Goal: Task Accomplishment & Management: Complete application form

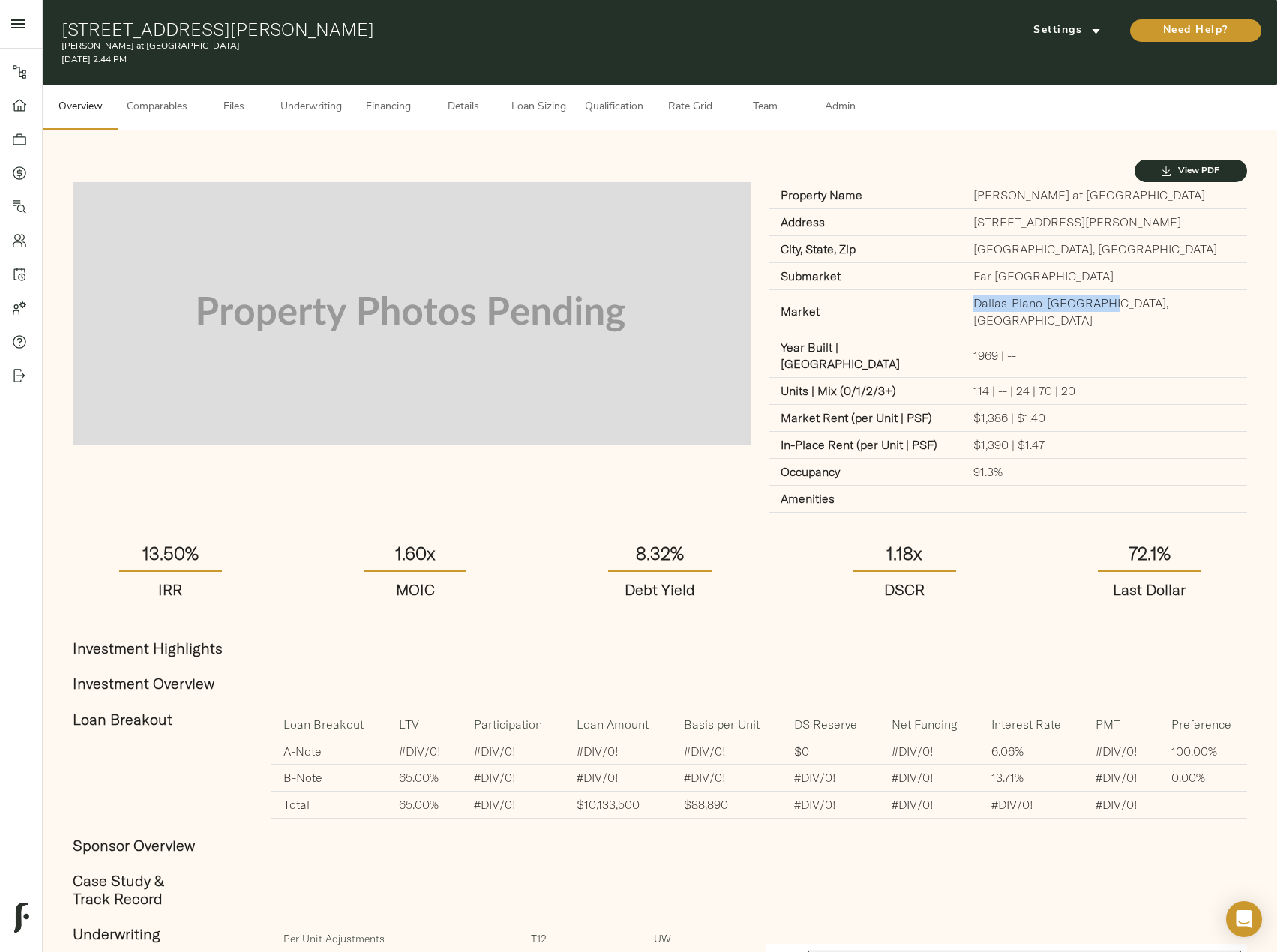
drag, startPoint x: 1040, startPoint y: 304, endPoint x: 1163, endPoint y: 299, distance: 123.1
click at [1163, 299] on td "Dallas-Plano-Irving, TX" at bounding box center [1104, 311] width 286 height 44
copy td "Dallas-Plano-Irving, TX"
click at [397, 111] on span "Financing" at bounding box center [388, 108] width 57 height 19
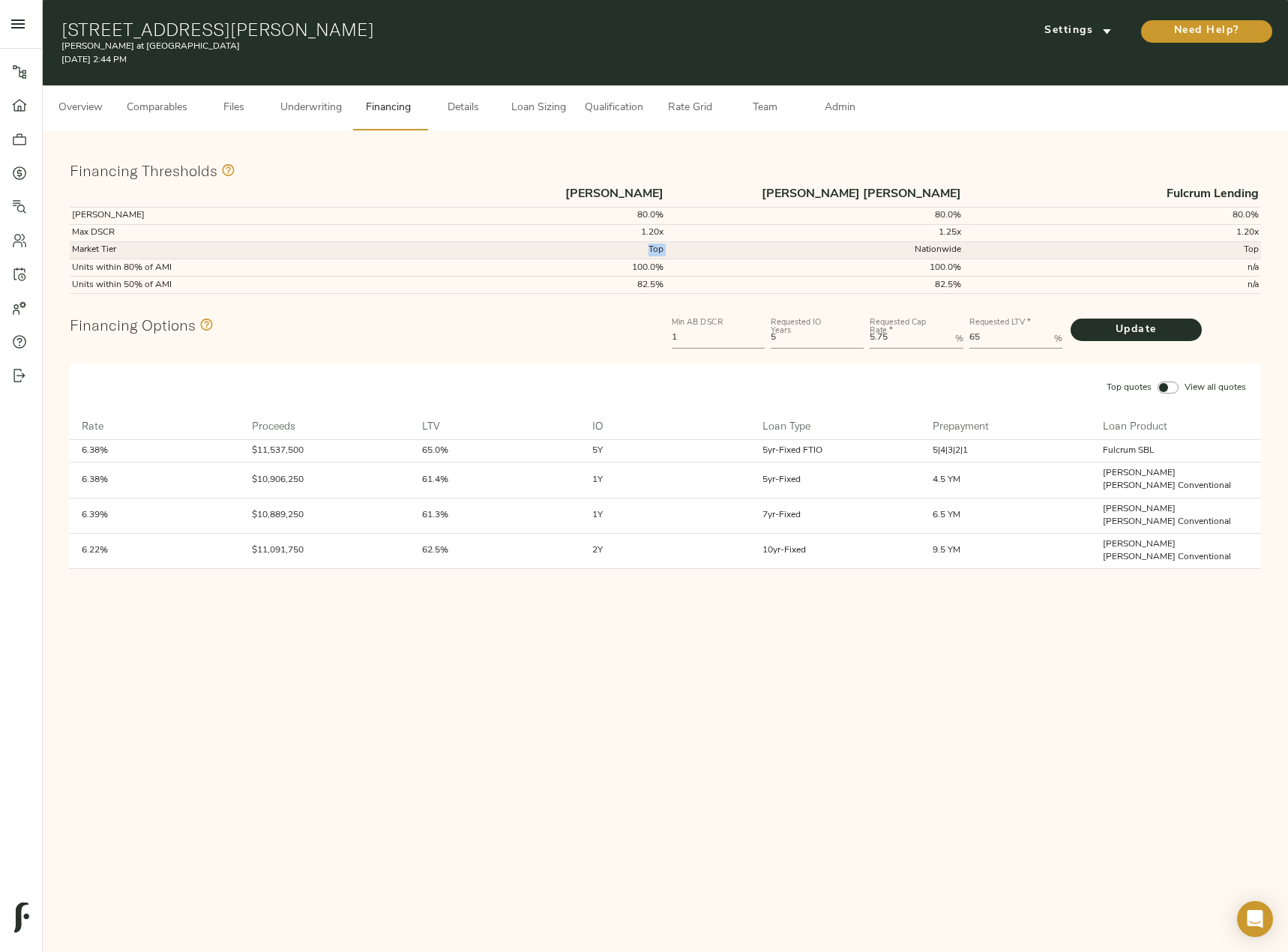
drag, startPoint x: 704, startPoint y: 249, endPoint x: 622, endPoint y: 252, distance: 82.1
click at [622, 252] on tr "Market Tier Top Nationwide Top" at bounding box center [665, 249] width 1191 height 17
copy td "Top"
click at [543, 106] on span "Loan Sizing" at bounding box center [537, 108] width 57 height 19
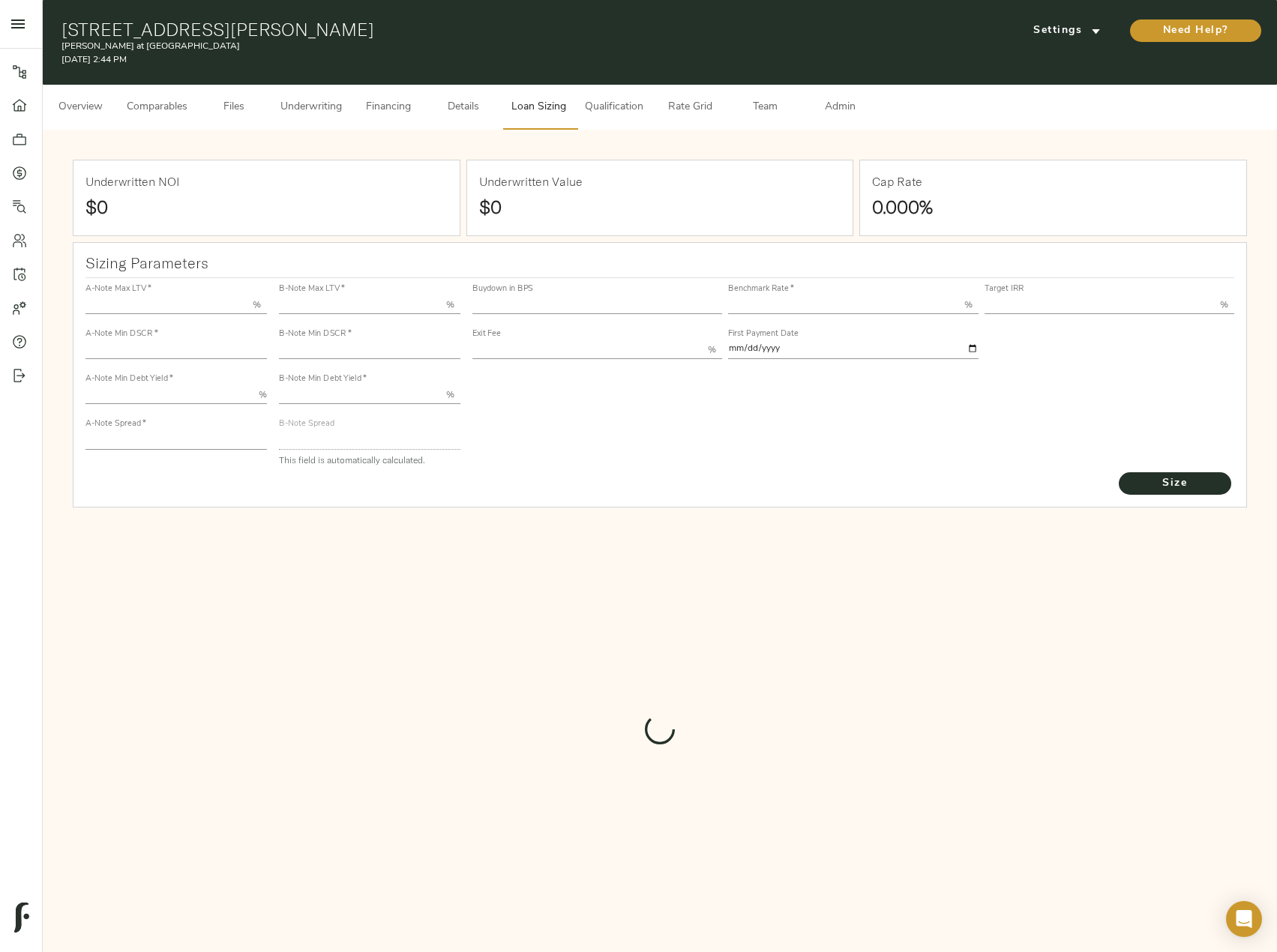
type input "55.000"
type input "1.4"
type input "10.00"
type input "220"
type input "80.000"
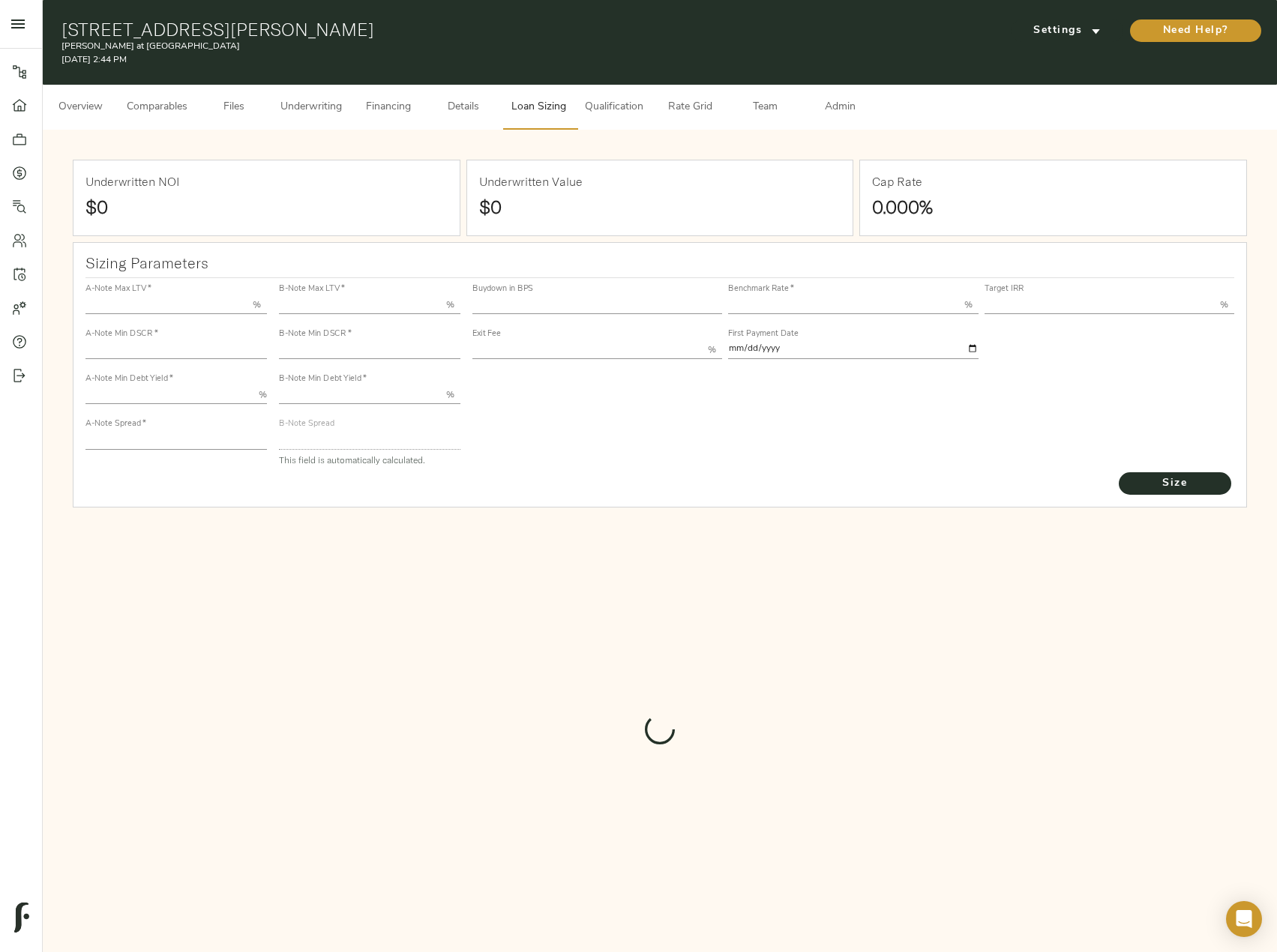
type input "1"
type input "2.00"
type input "583.7823981730082"
type input "60"
type input "3.72"
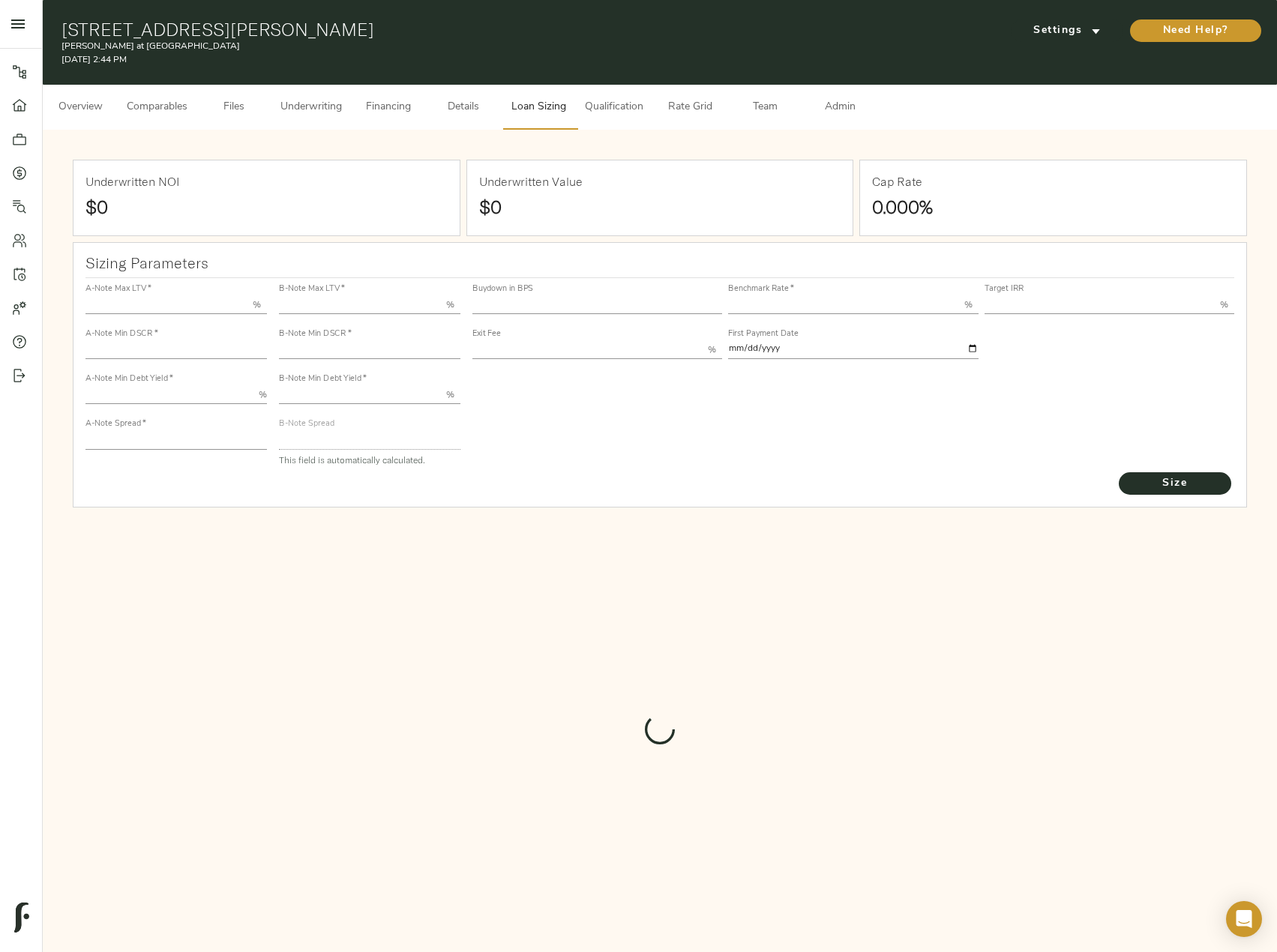
type input "13.50"
type input "1.00"
type input "2025-10-01"
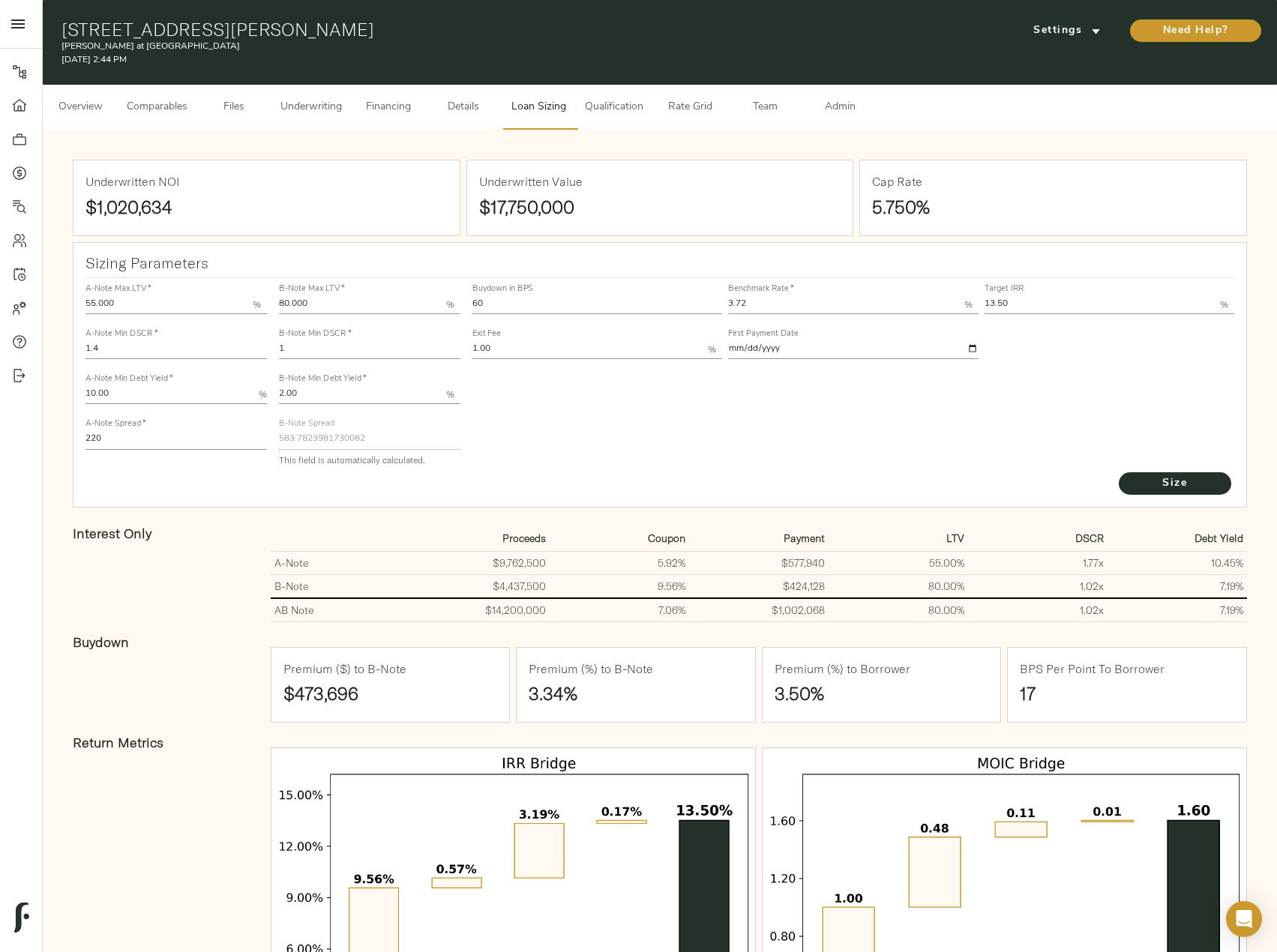
click at [823, 95] on button "Admin" at bounding box center [839, 107] width 75 height 45
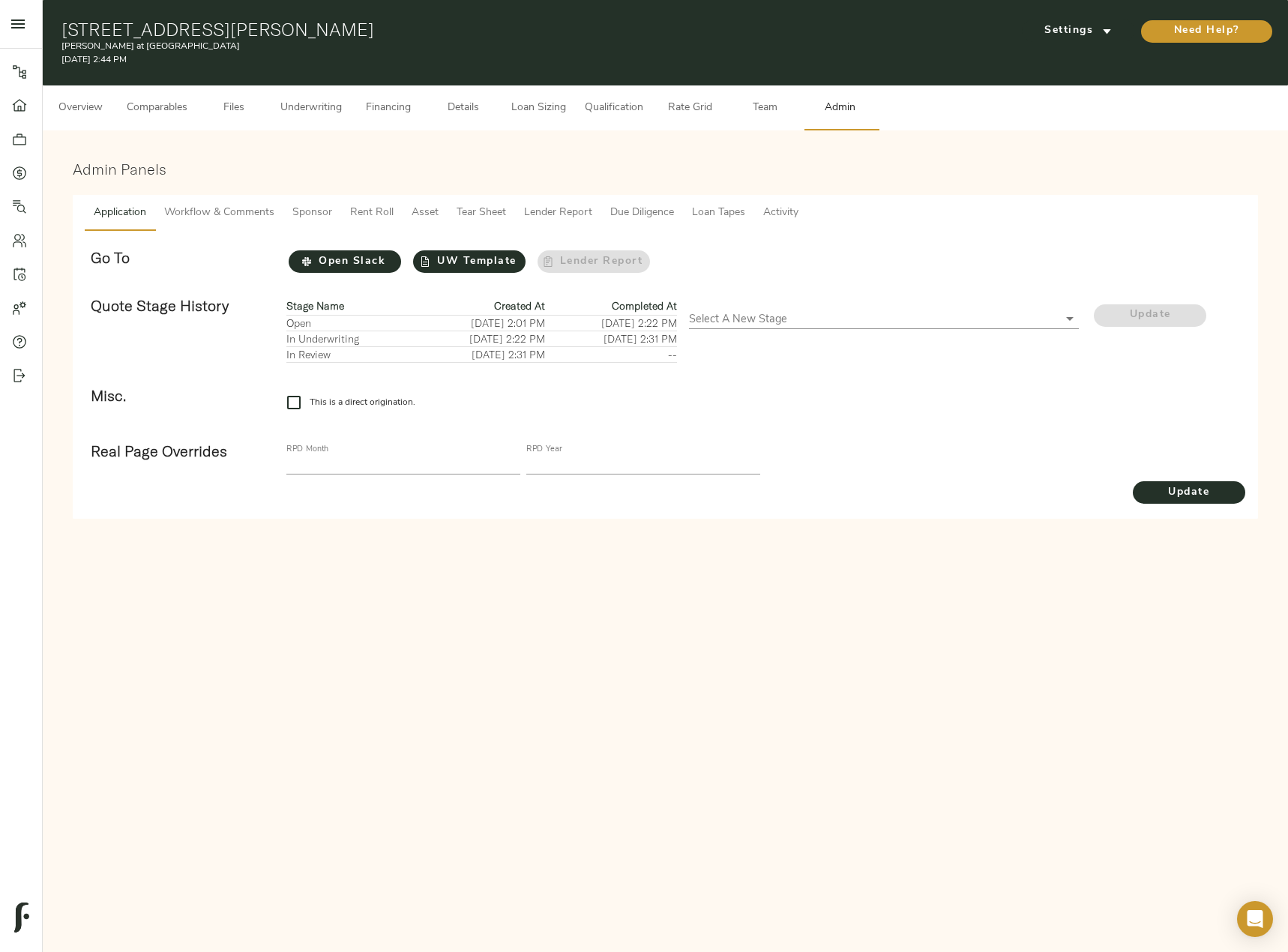
click at [732, 216] on span "Loan Tapes" at bounding box center [718, 213] width 53 height 19
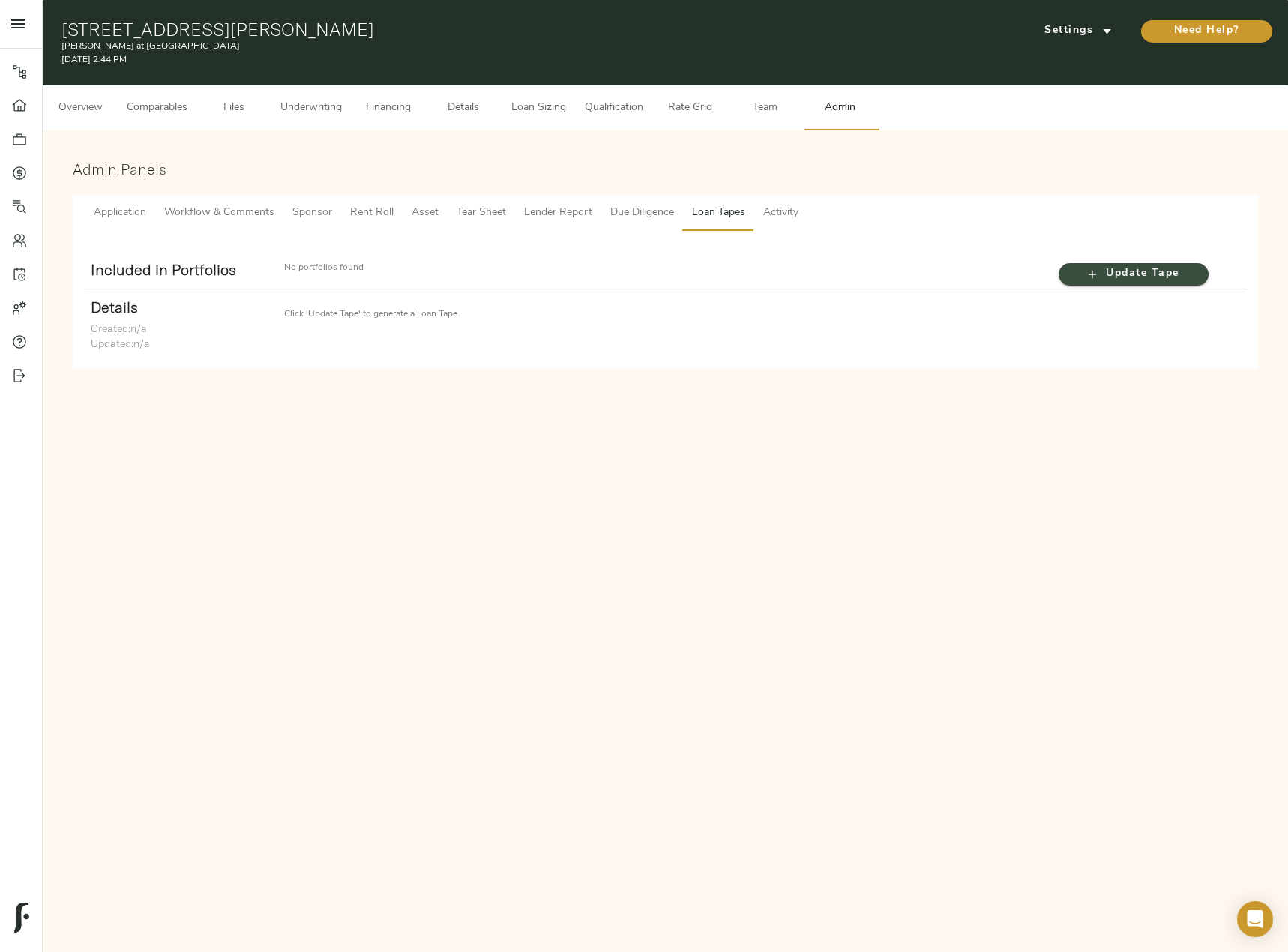
click at [1096, 281] on icon "button" at bounding box center [1092, 274] width 15 height 15
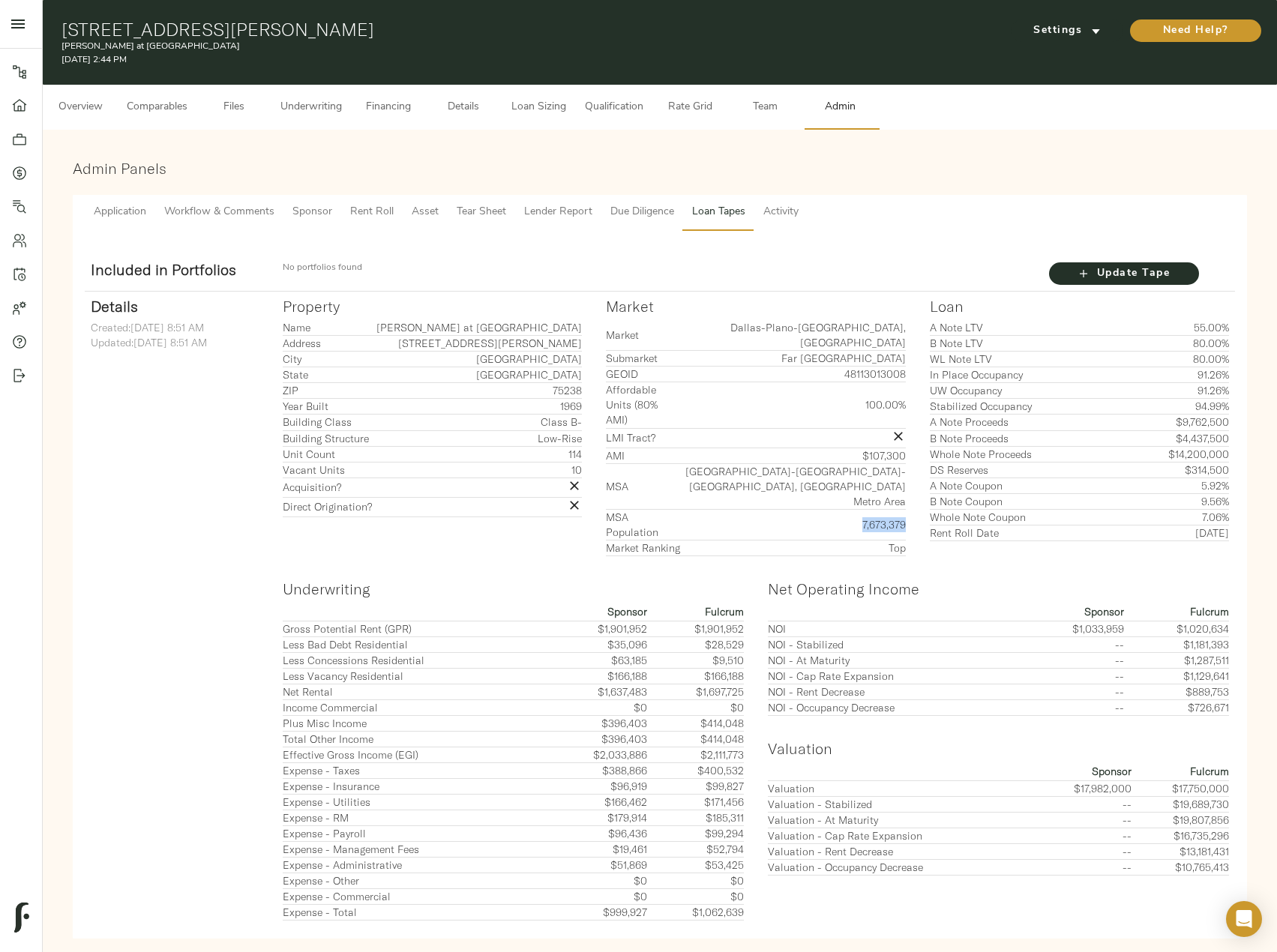
drag, startPoint x: 863, startPoint y: 468, endPoint x: 904, endPoint y: 469, distance: 41.0
click at [904, 509] on td "7,673,379" at bounding box center [794, 524] width 224 height 31
copy td "7,673,379"
click at [165, 111] on span "Comparables" at bounding box center [157, 108] width 61 height 19
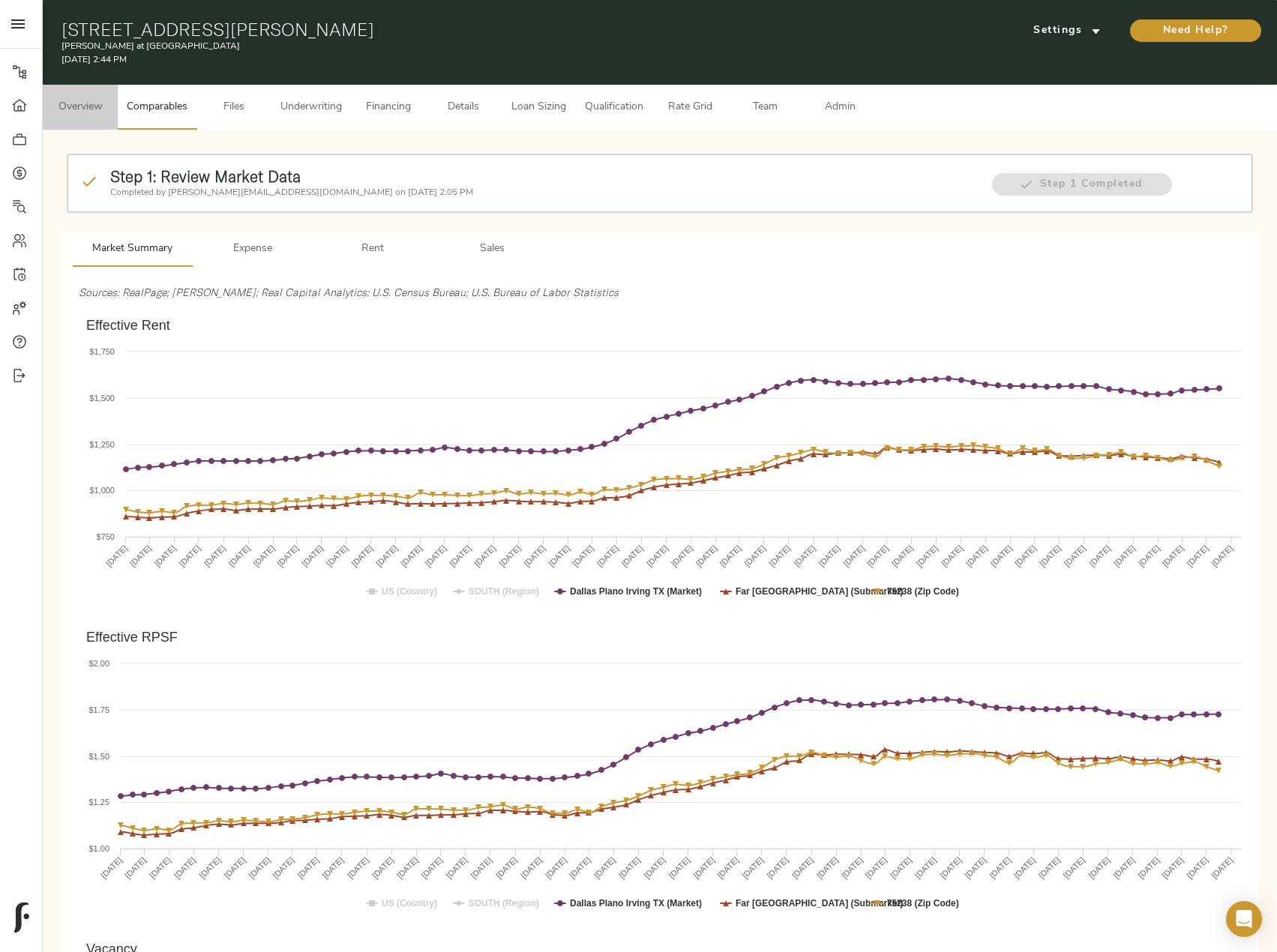
click at [75, 111] on span "Overview" at bounding box center [80, 108] width 57 height 19
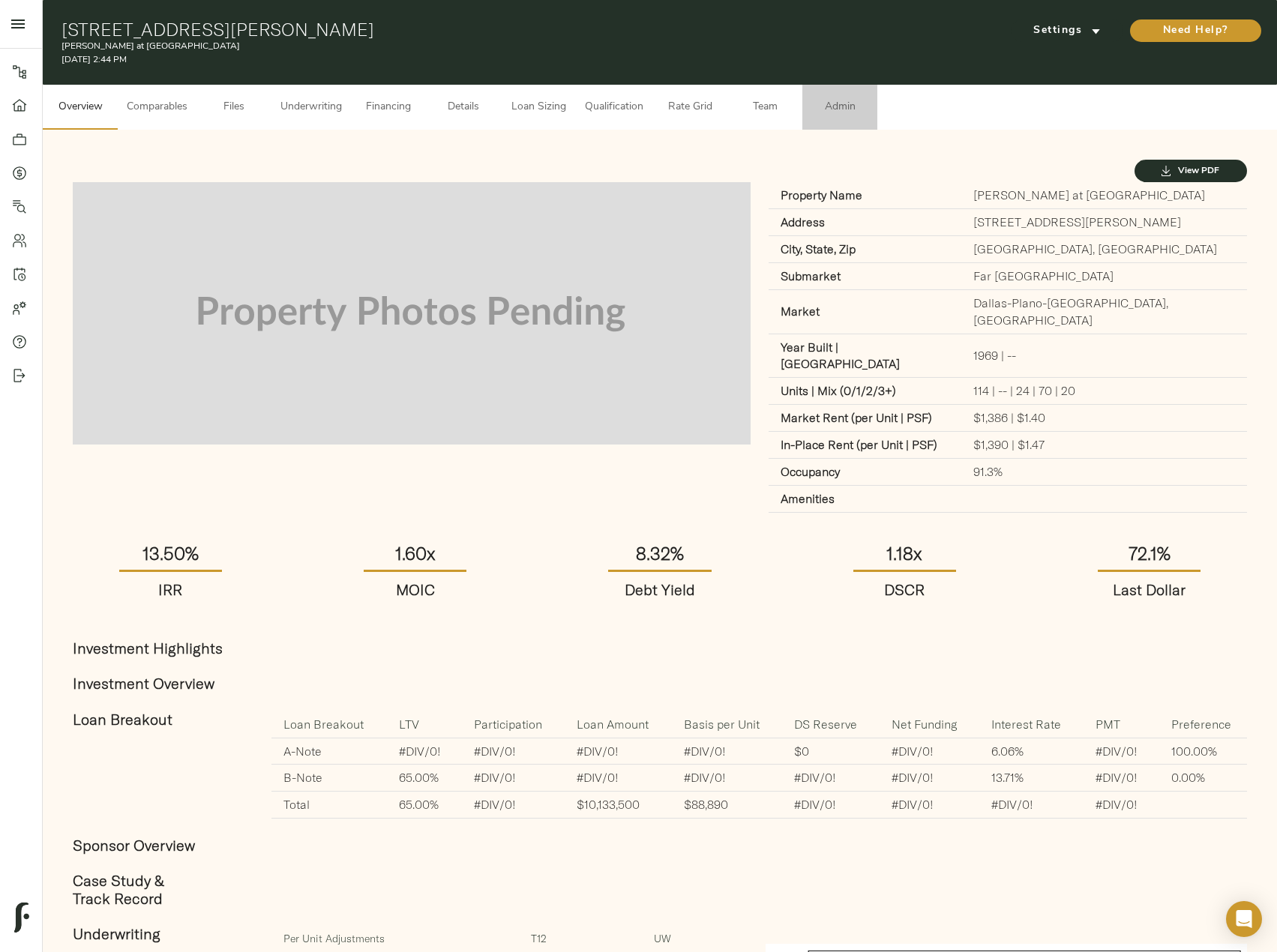
click at [853, 104] on span "Admin" at bounding box center [839, 108] width 57 height 19
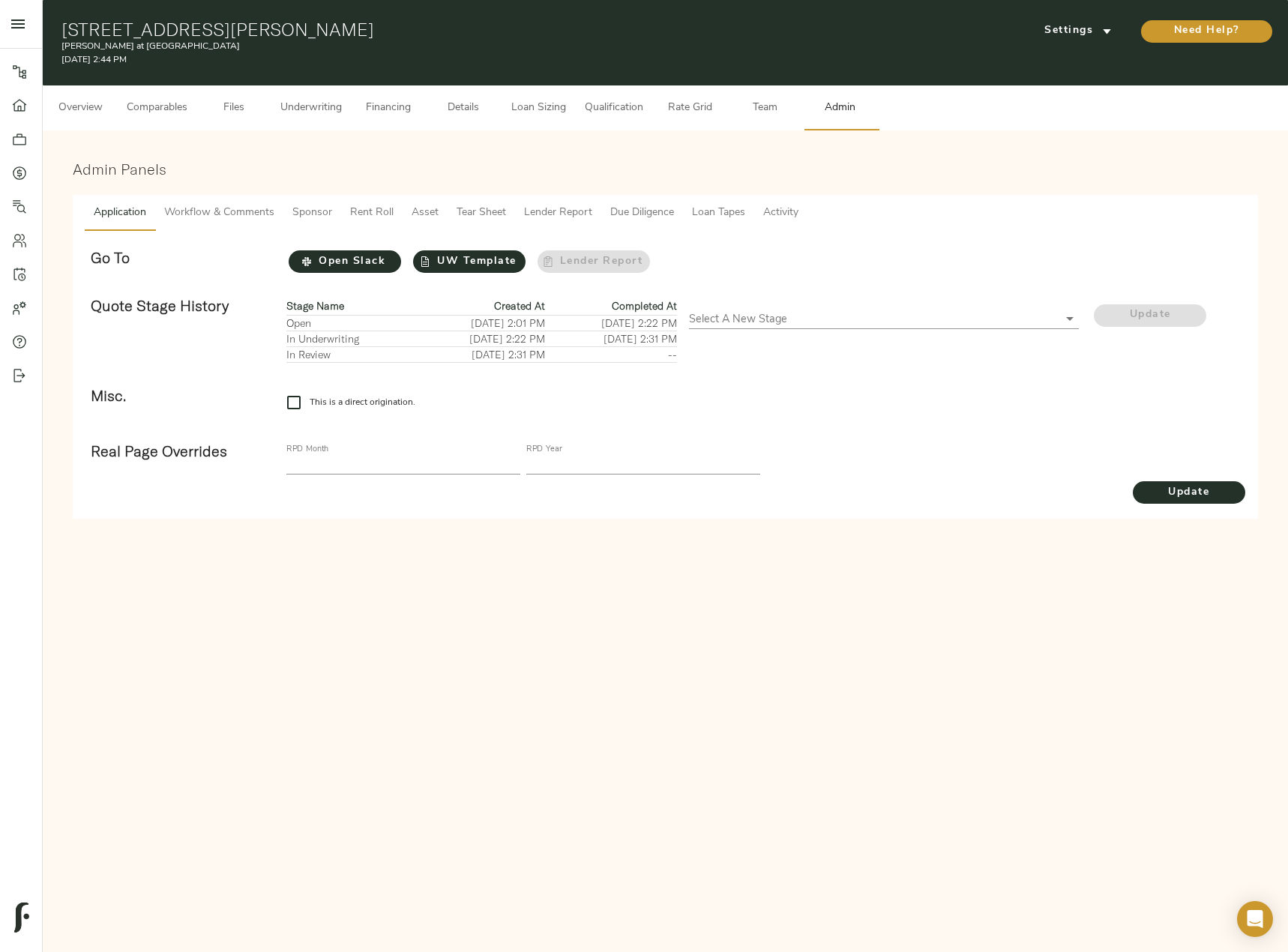
click at [500, 213] on span "Tear Sheet" at bounding box center [482, 213] width 50 height 19
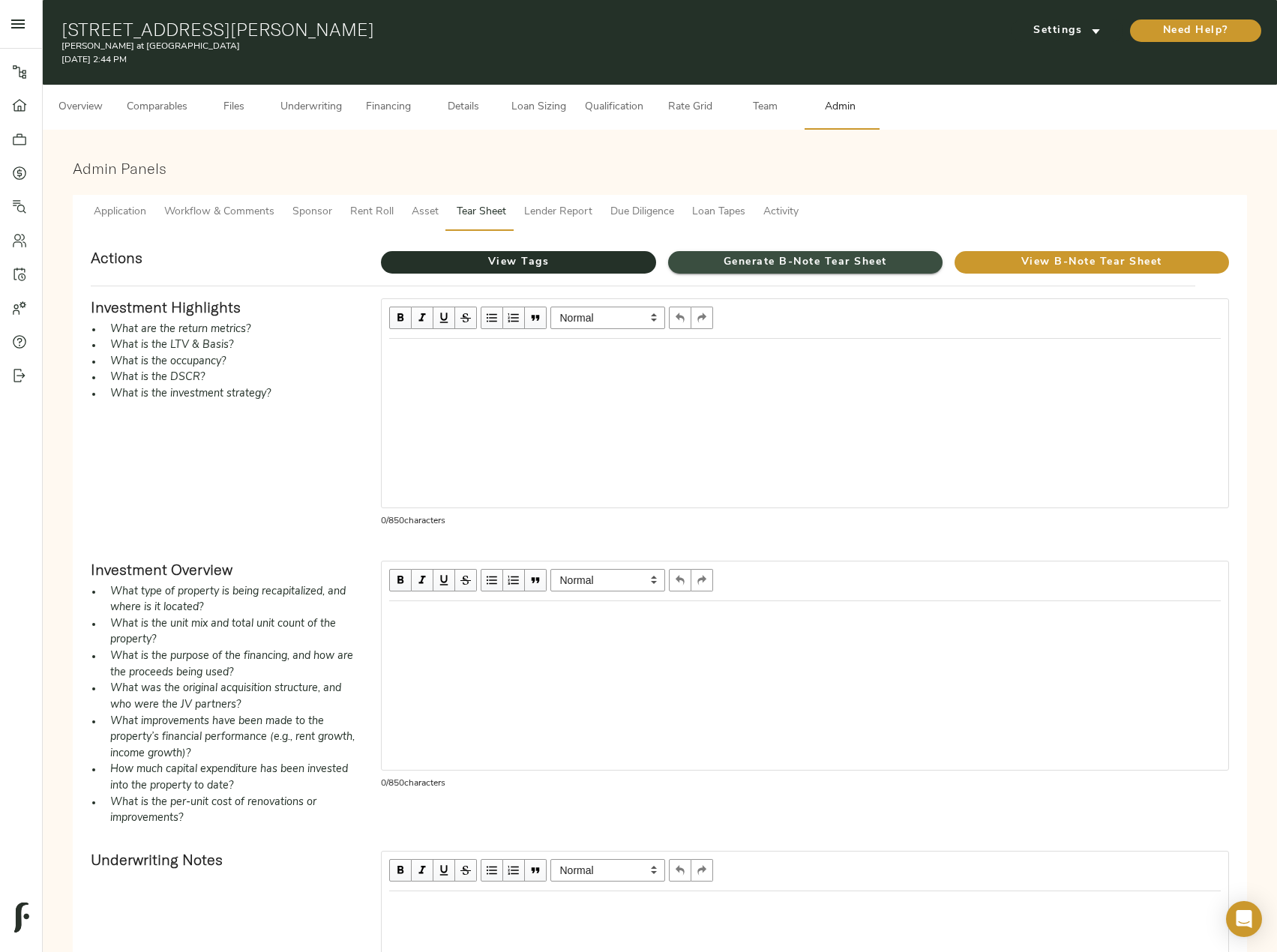
click at [894, 268] on span "Generate B-Note Tear Sheet" at bounding box center [804, 262] width 274 height 19
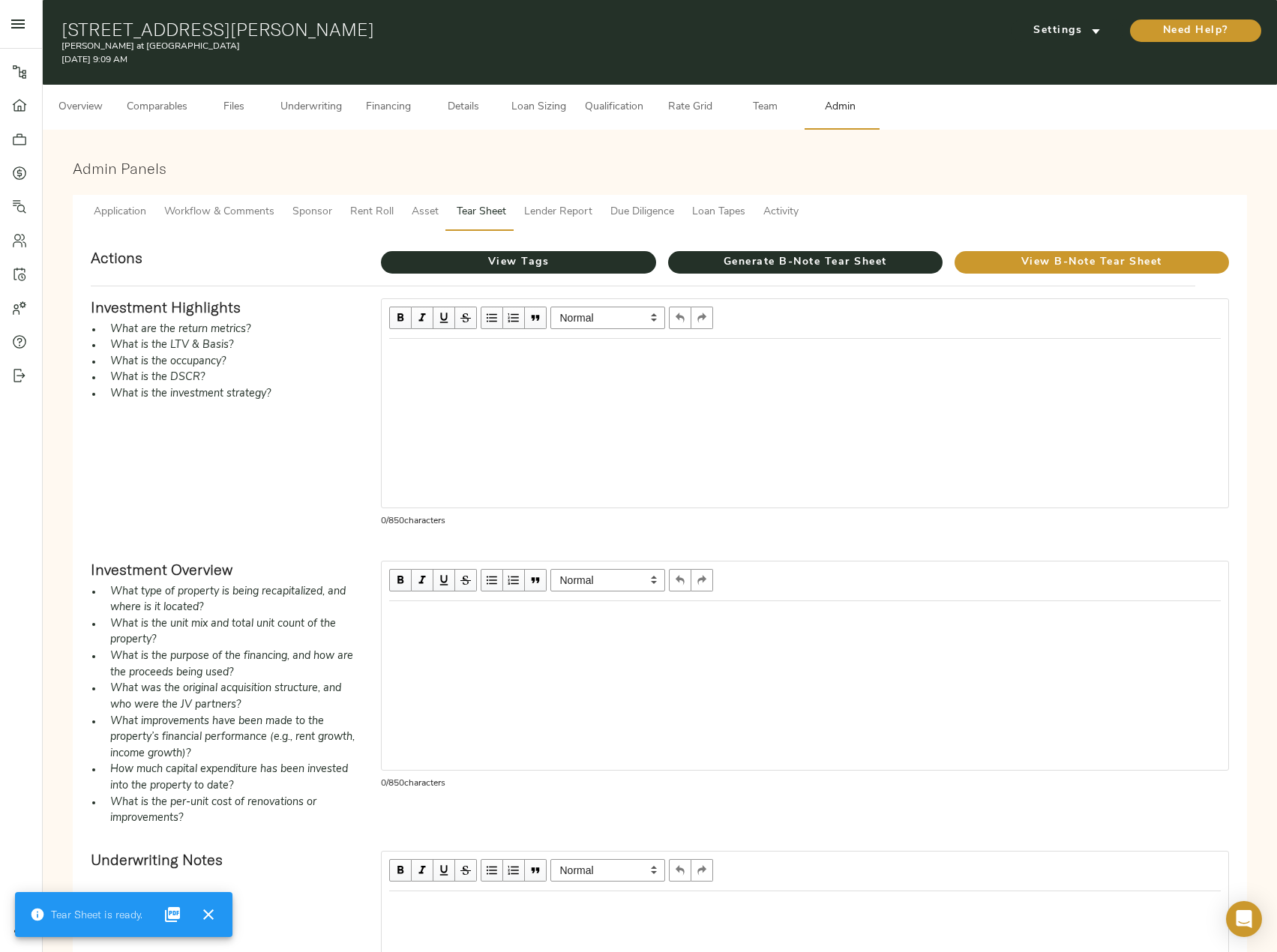
click at [62, 101] on span "Overview" at bounding box center [80, 108] width 57 height 19
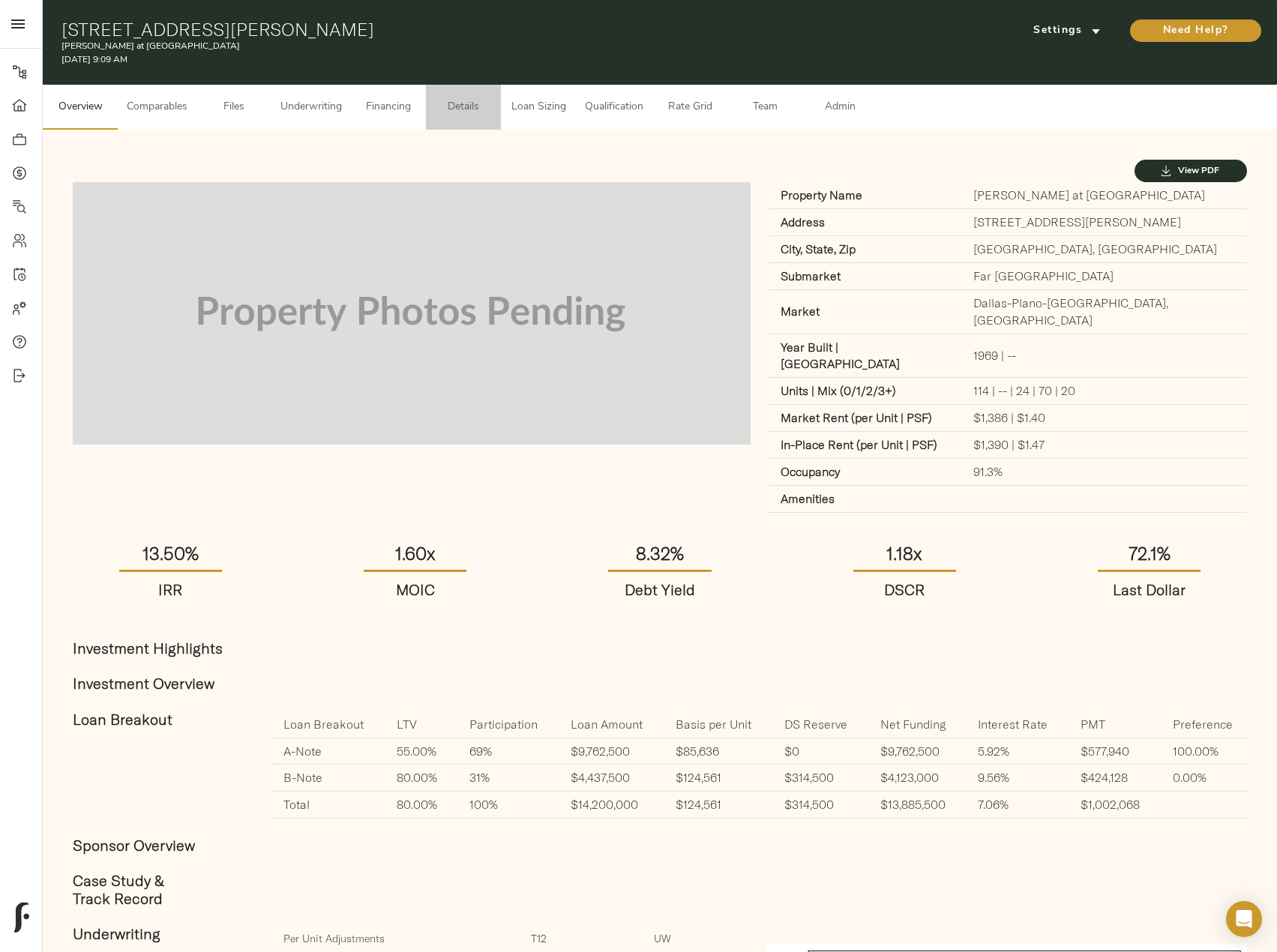
click at [461, 118] on button "Details" at bounding box center [463, 107] width 75 height 45
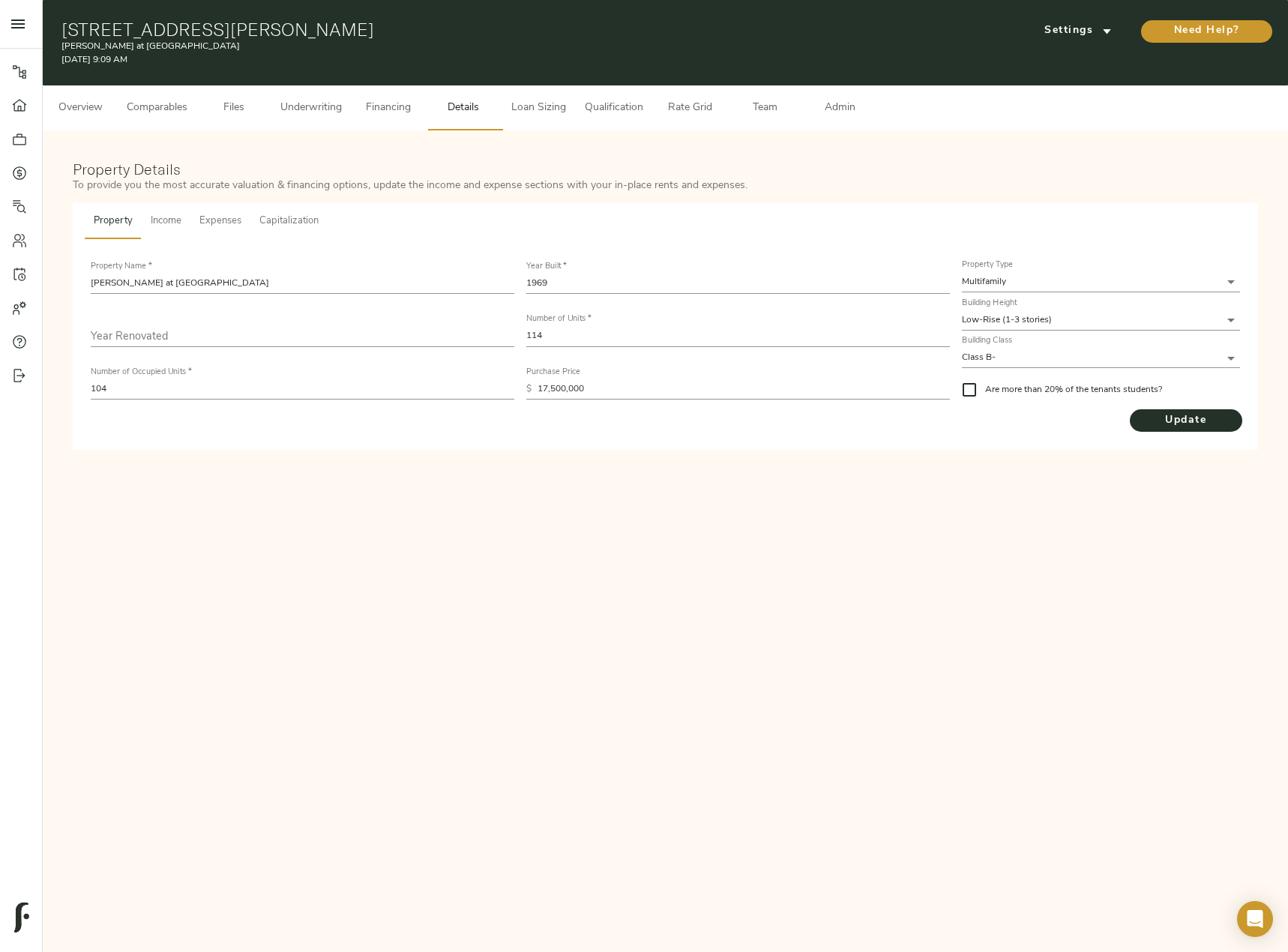
click at [252, 330] on input "text" at bounding box center [302, 336] width 424 height 20
click at [272, 337] on input "text" at bounding box center [302, 336] width 424 height 20
type input "2022"
click at [1174, 417] on span "Update" at bounding box center [1185, 421] width 113 height 19
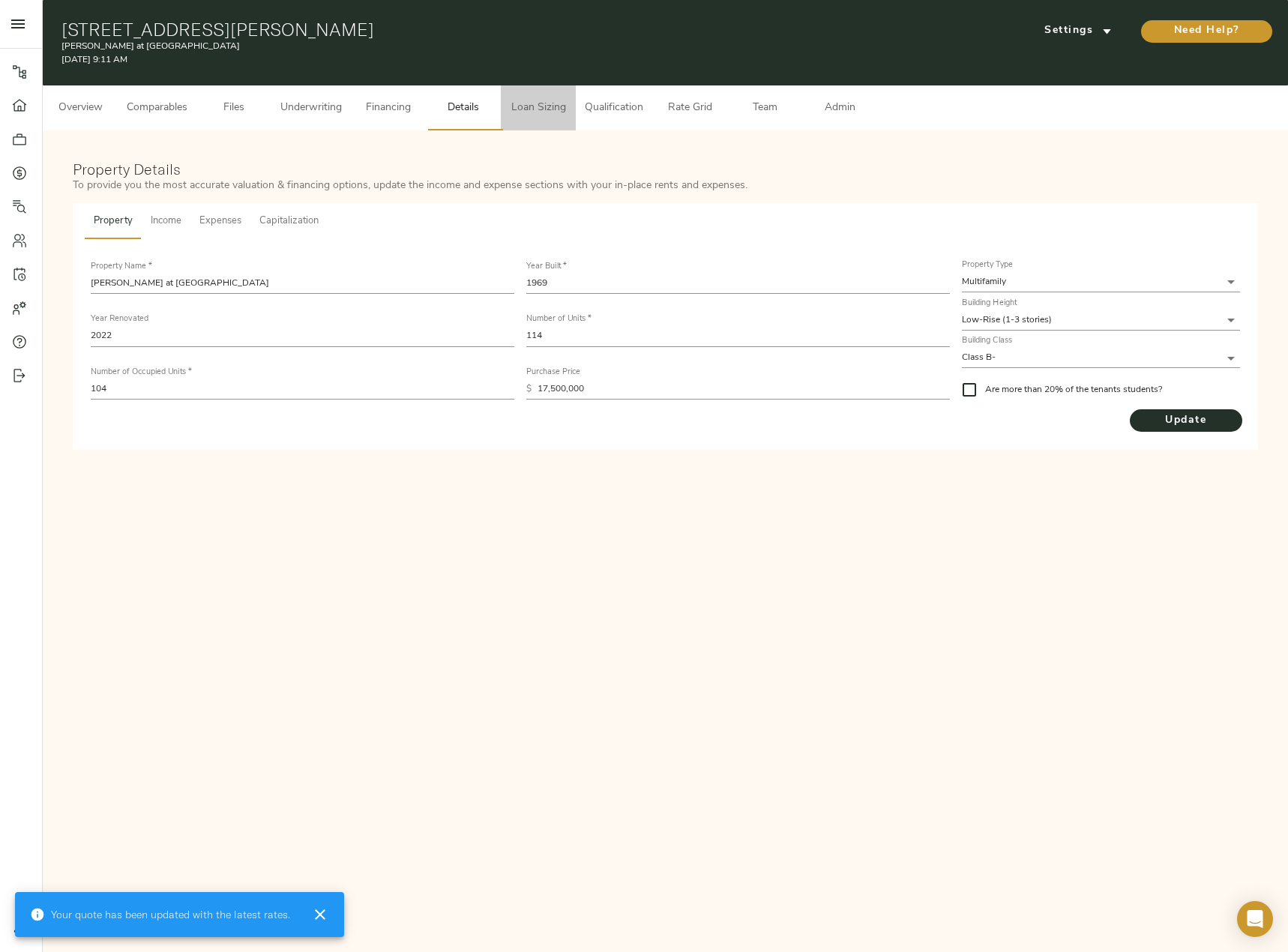
click at [534, 120] on button "Loan Sizing" at bounding box center [537, 108] width 75 height 45
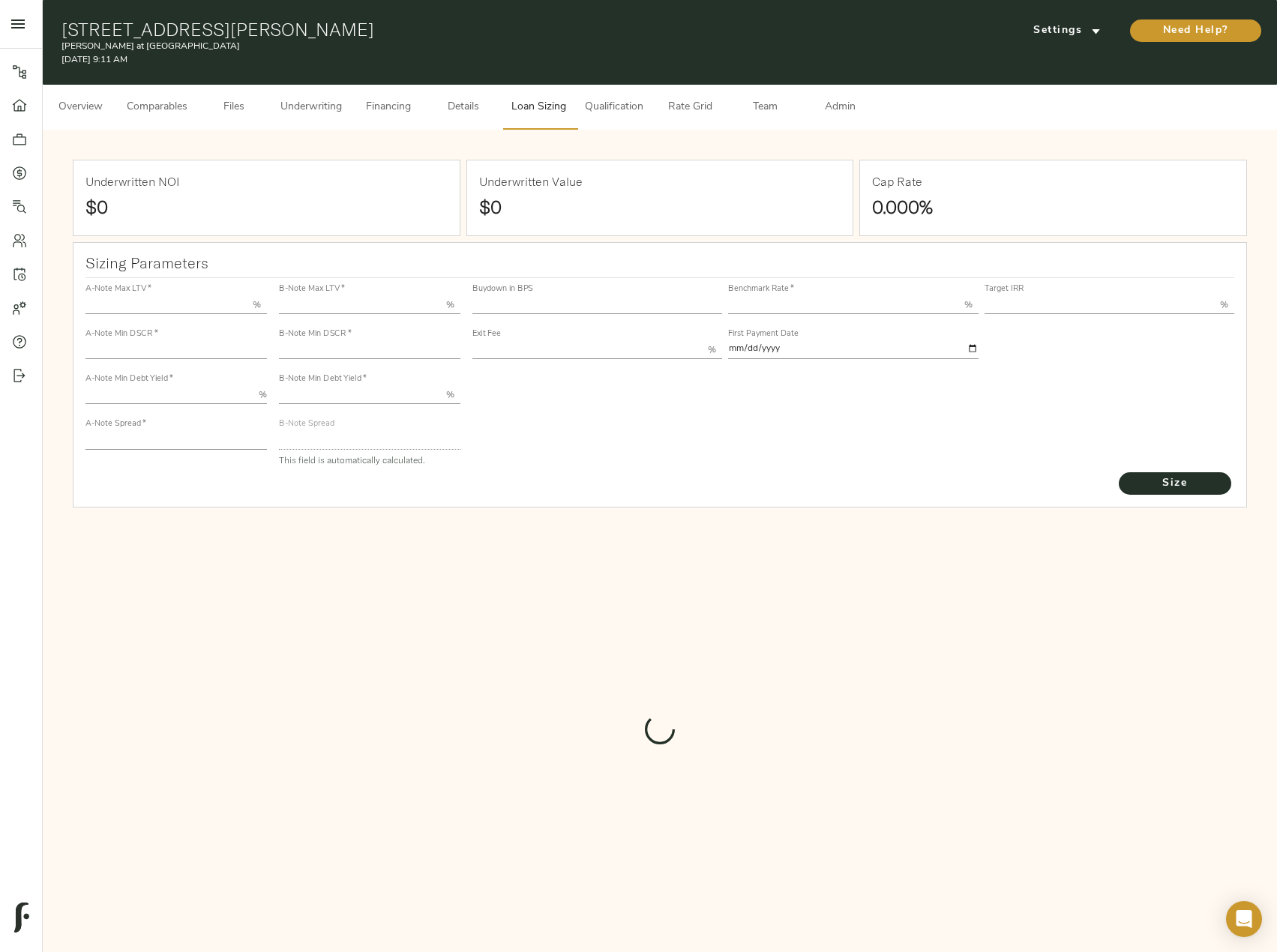
type input "55.000"
type input "1.4"
type input "10.00"
type input "220"
type input "80.000"
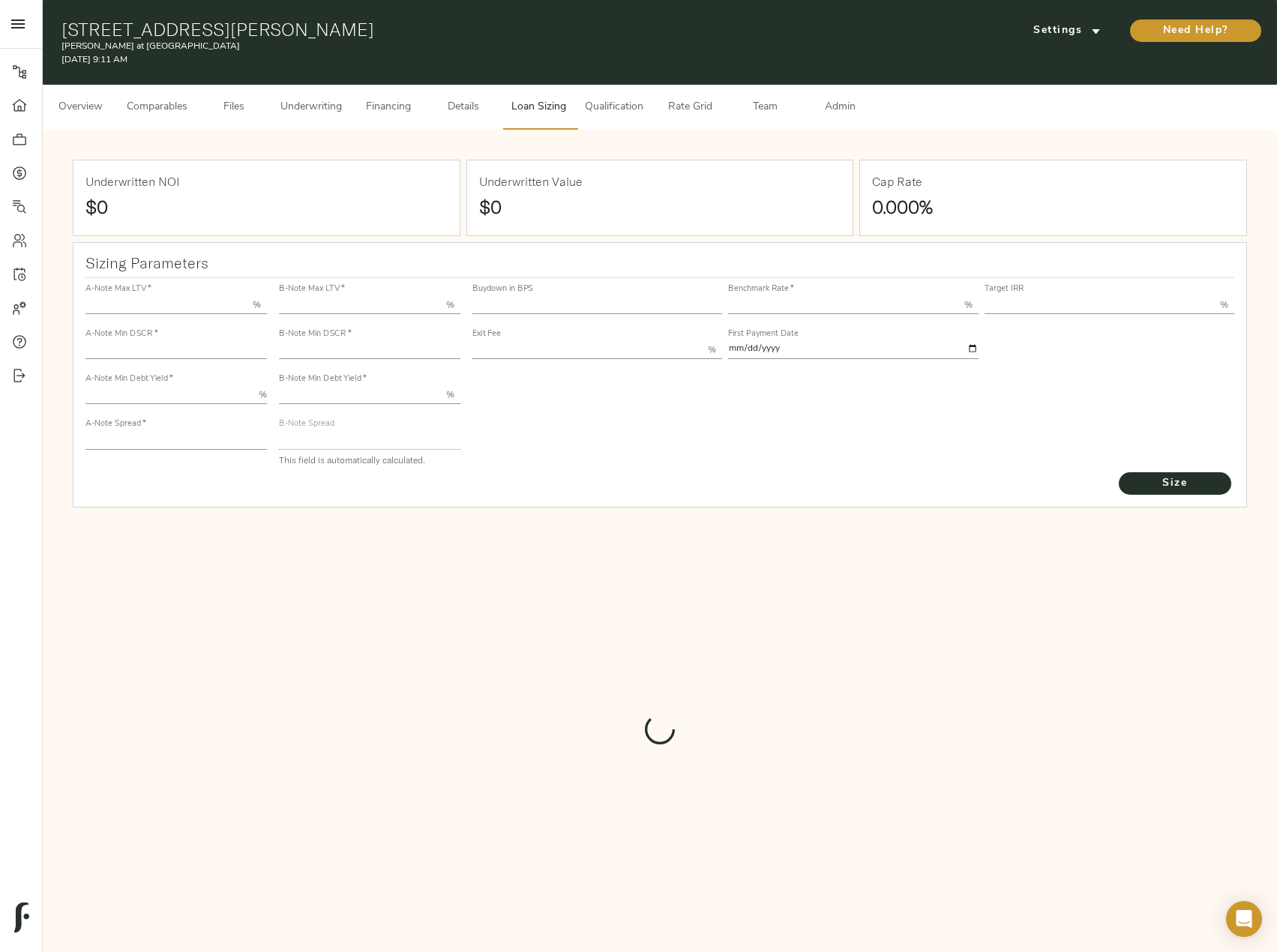
type input "1"
type input "2.00"
type input "583.7823981730082"
type input "60"
type input "3.72"
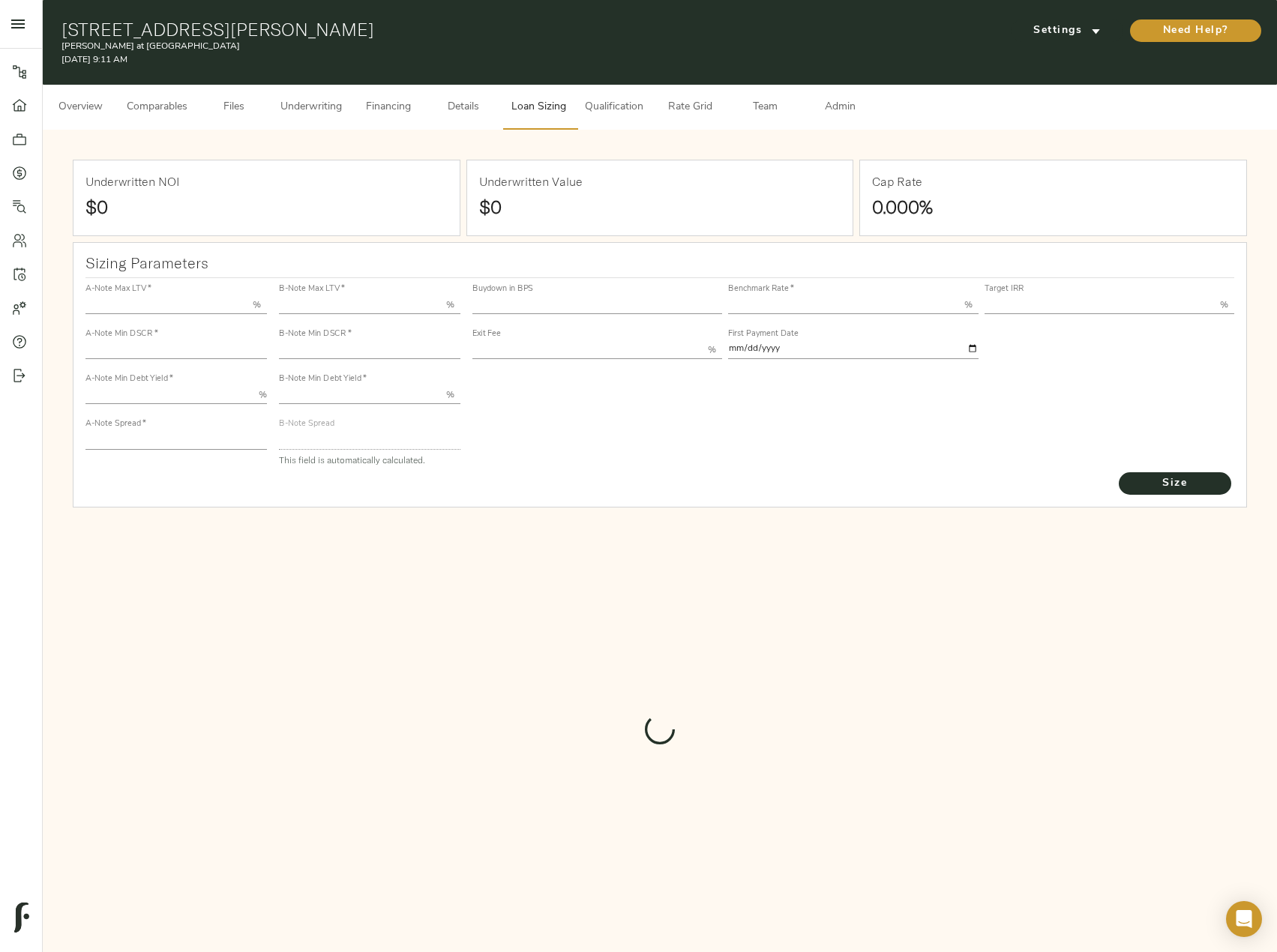
type input "13.50"
type input "1.00"
type input "2025-10-01"
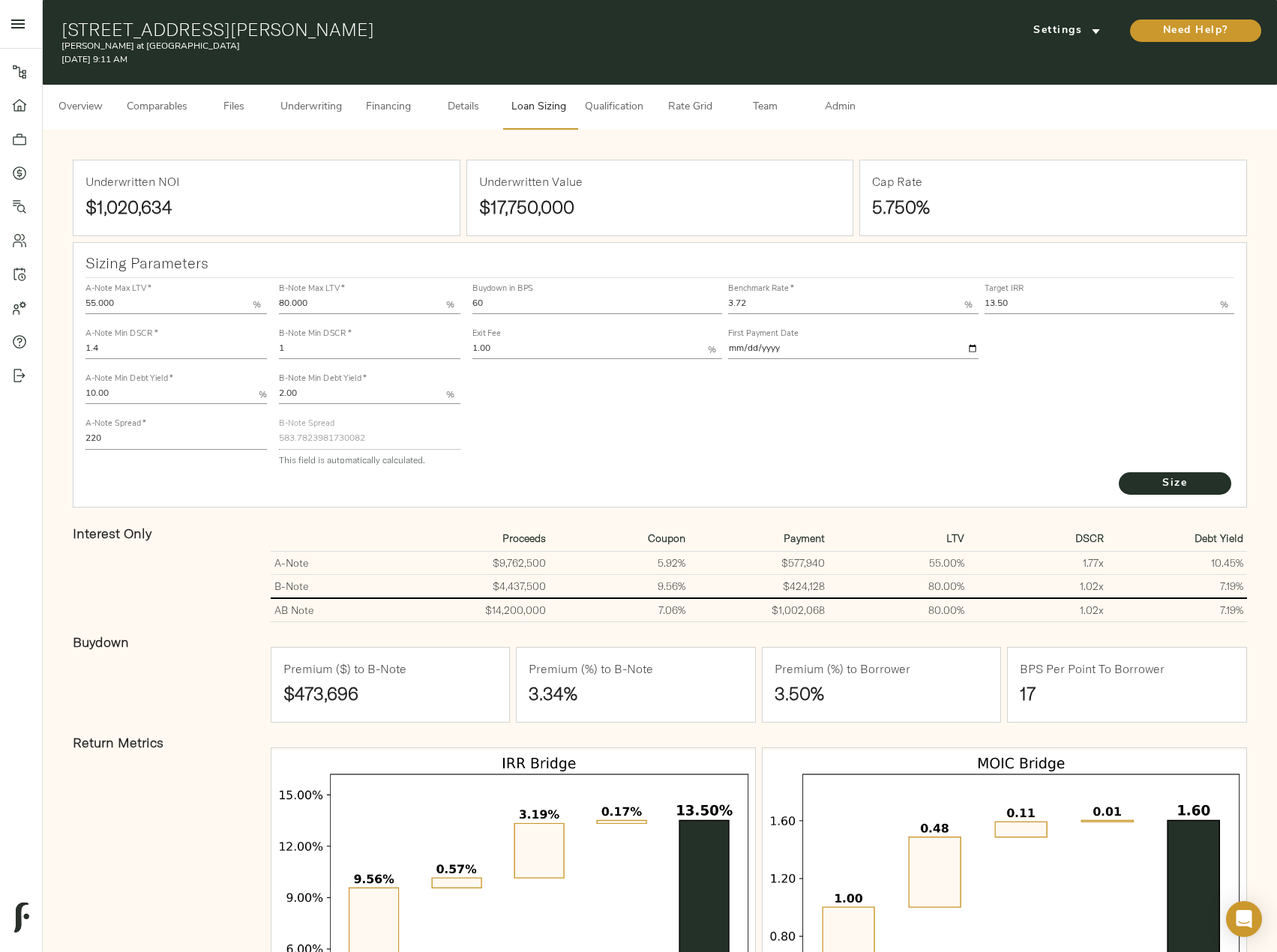
click at [319, 108] on span "Underwriting" at bounding box center [311, 108] width 62 height 19
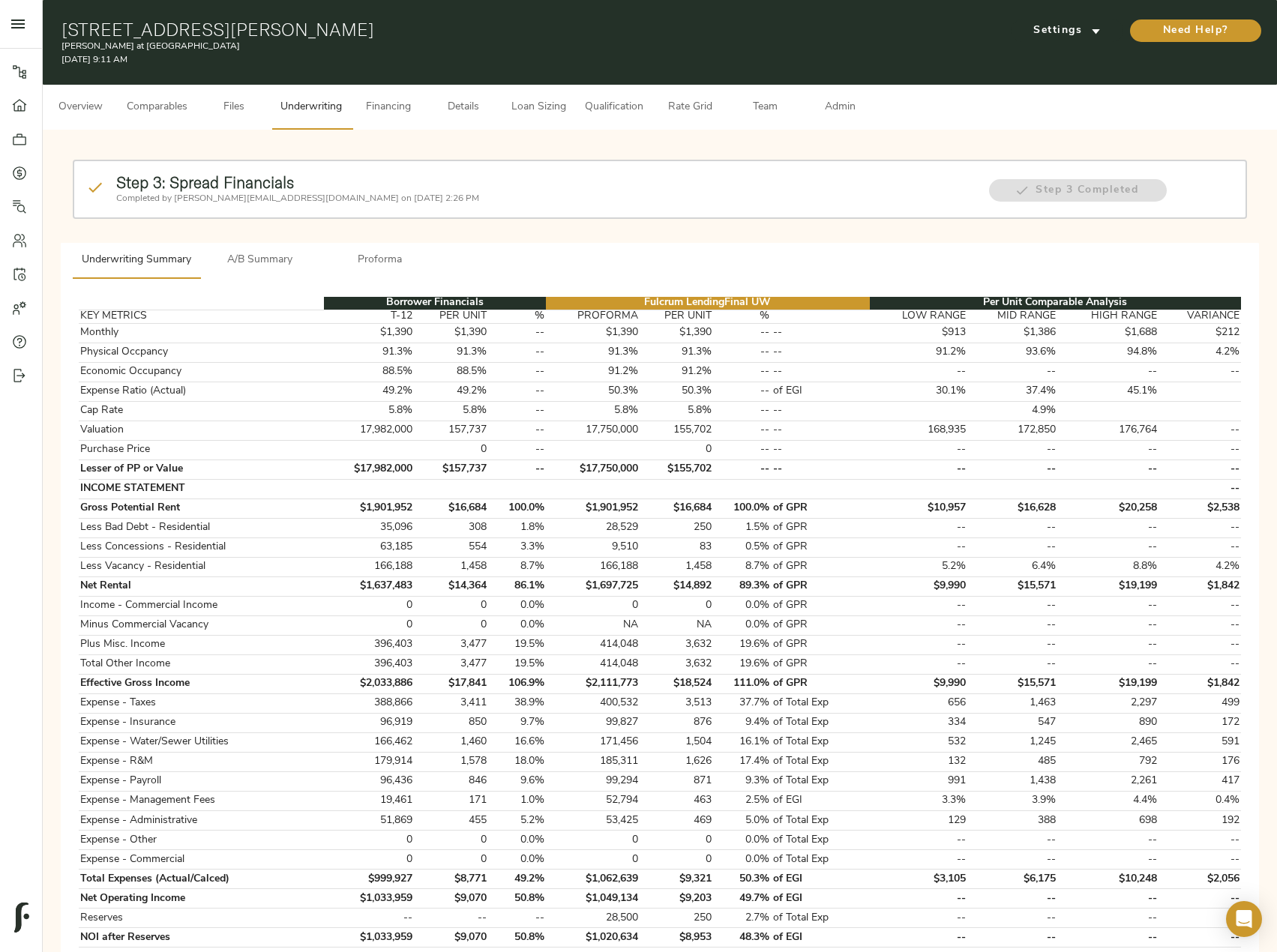
click at [374, 117] on button "Financing" at bounding box center [388, 107] width 75 height 45
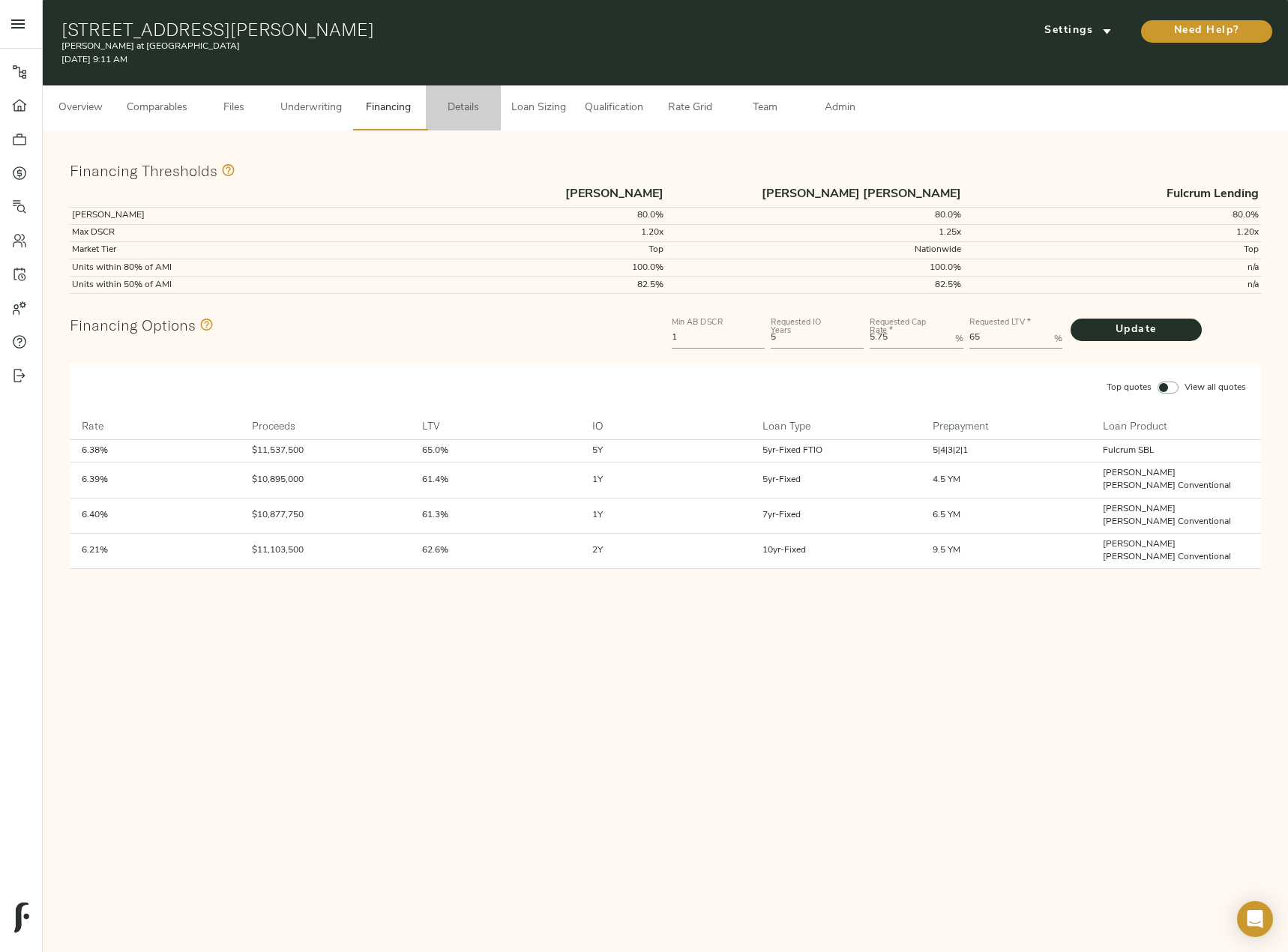
click at [444, 100] on span "Details" at bounding box center [463, 108] width 57 height 19
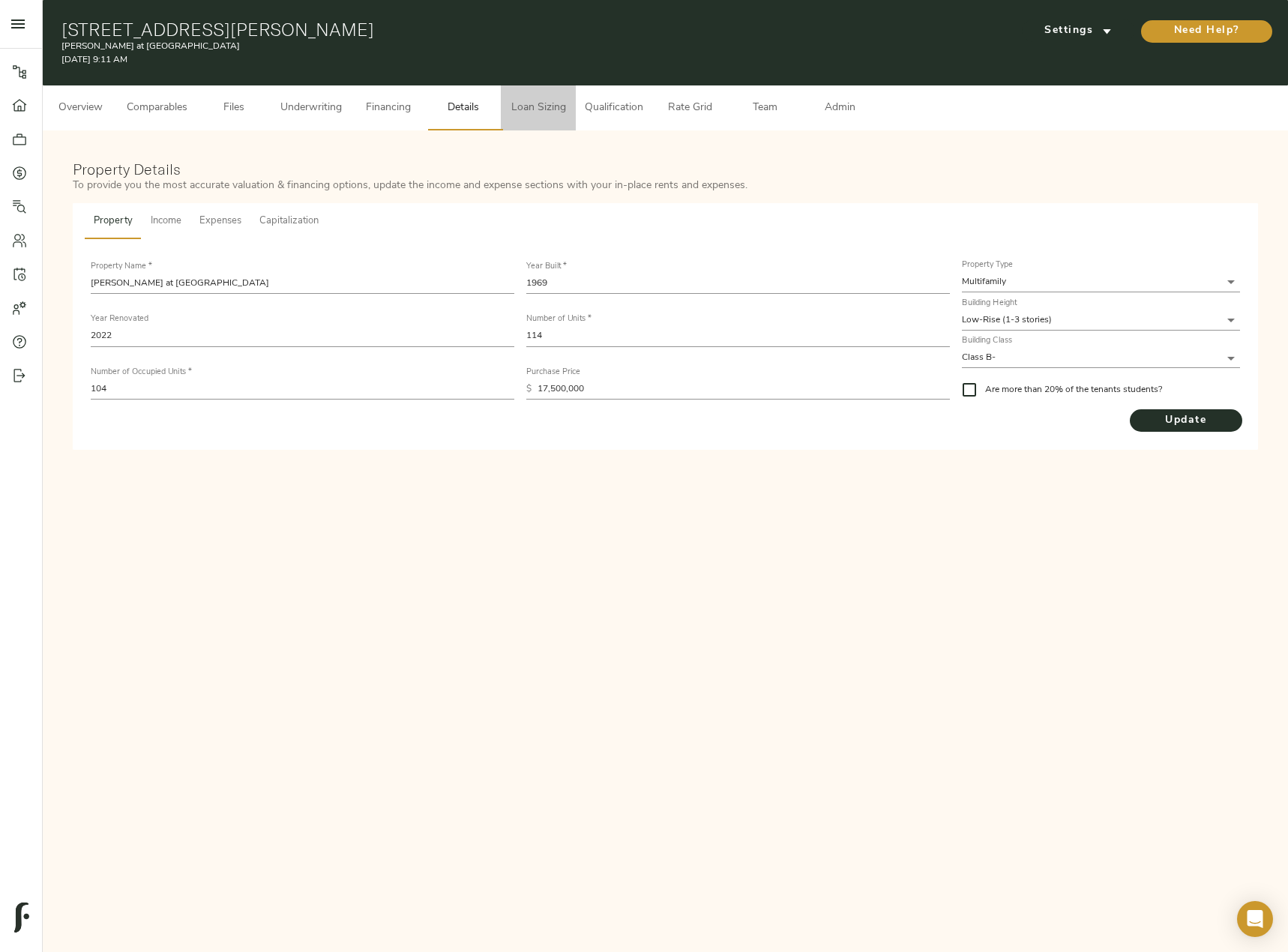
click at [537, 109] on span "Loan Sizing" at bounding box center [537, 108] width 57 height 19
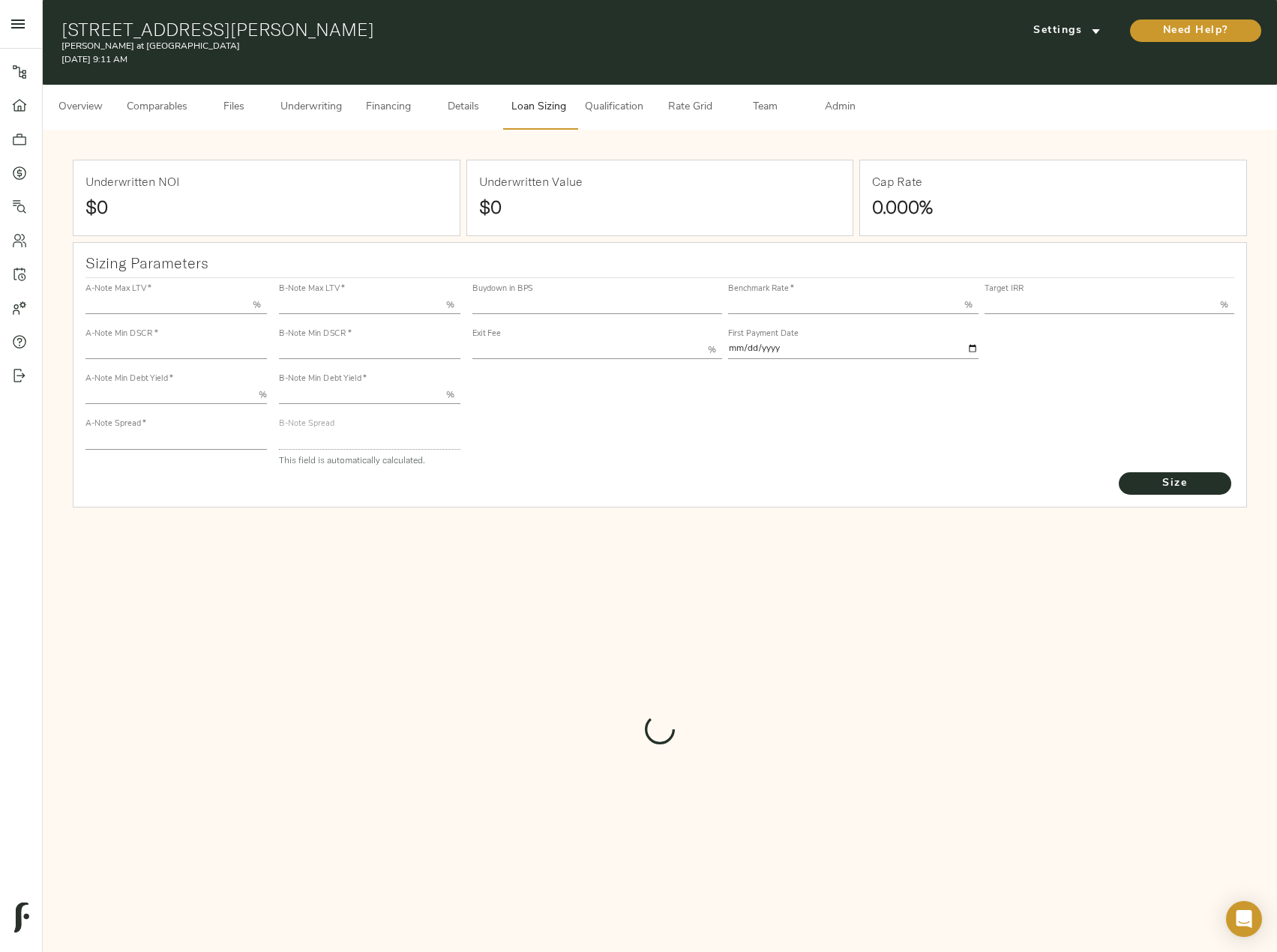
type input "55.000"
type input "1.4"
type input "10.00"
type input "220"
type input "80.000"
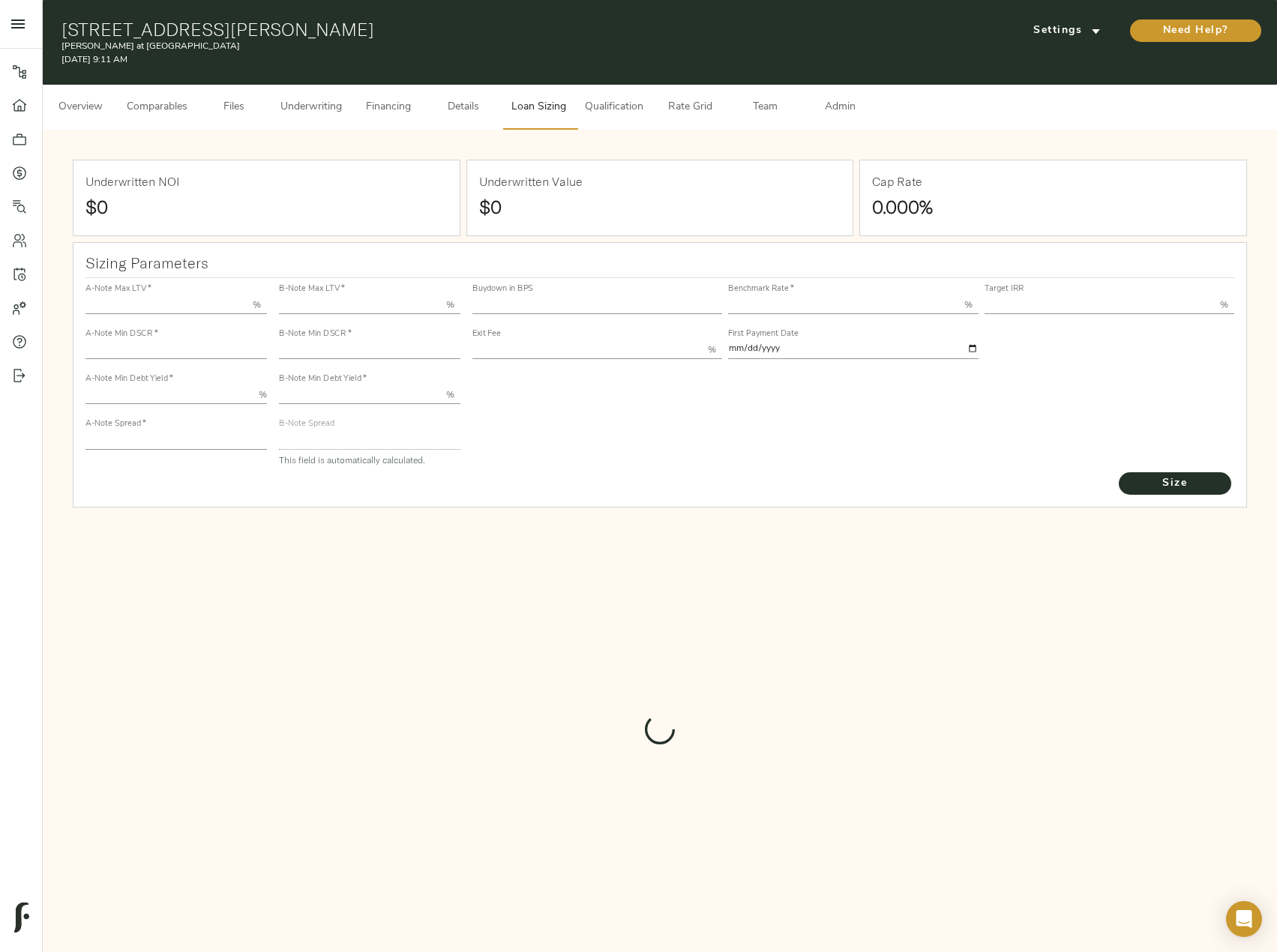
type input "1"
type input "2.00"
type input "583.7823981730082"
type input "60"
type input "3.72"
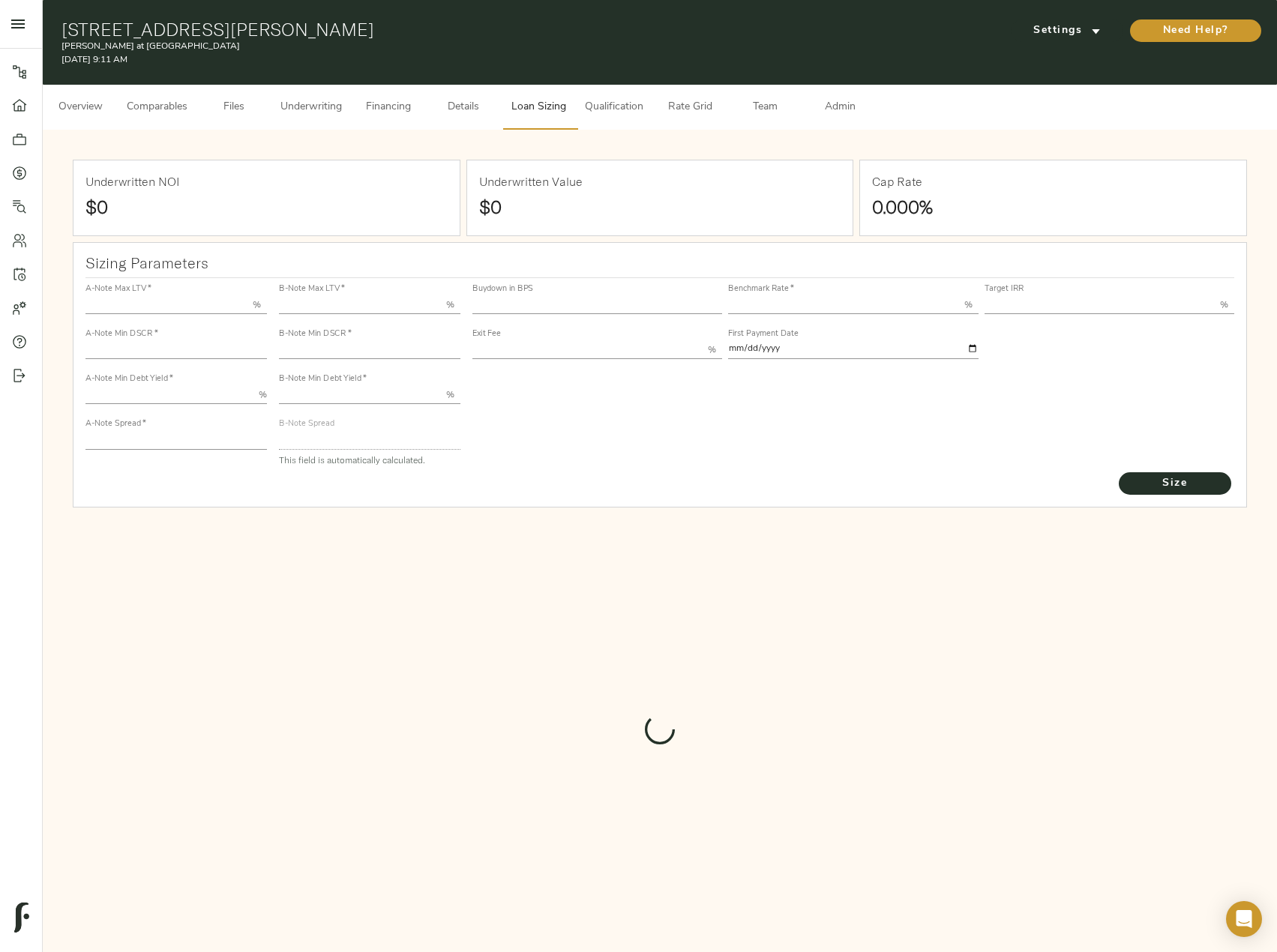
type input "13.50"
type input "1.00"
type input "2025-10-01"
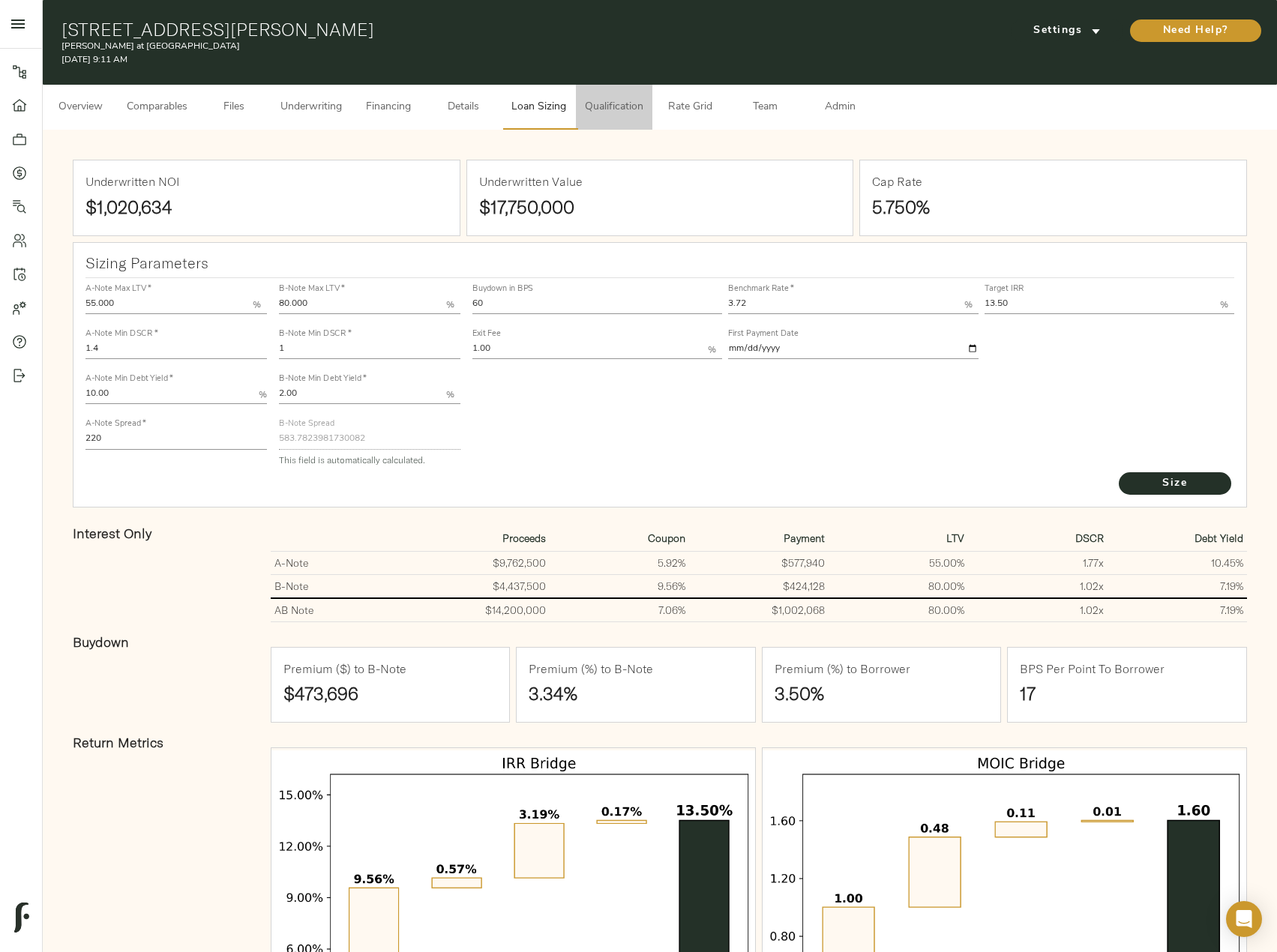
click at [606, 114] on span "Qualification" at bounding box center [614, 108] width 59 height 19
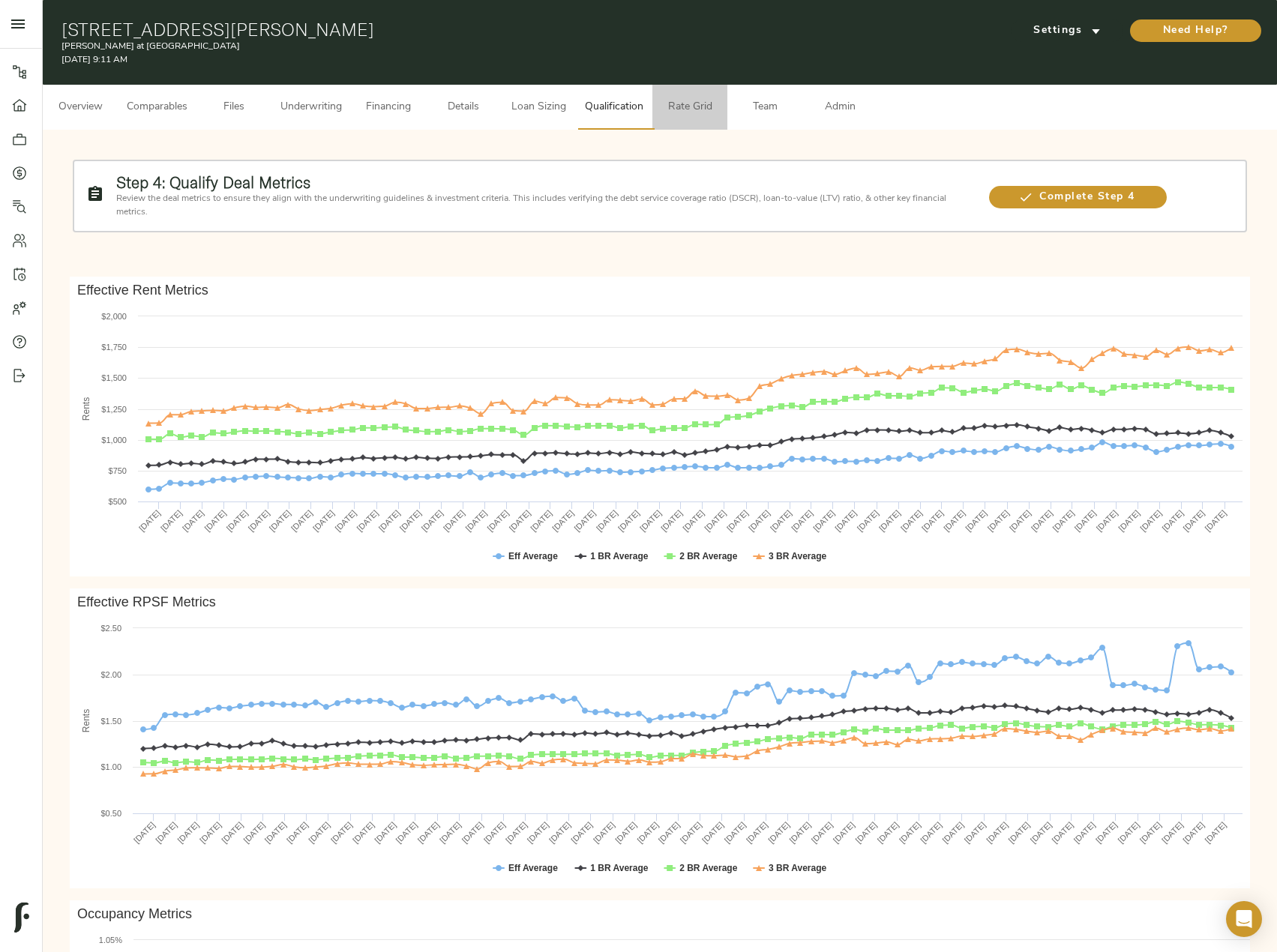
click at [681, 117] on button "Rate Grid" at bounding box center [689, 107] width 75 height 45
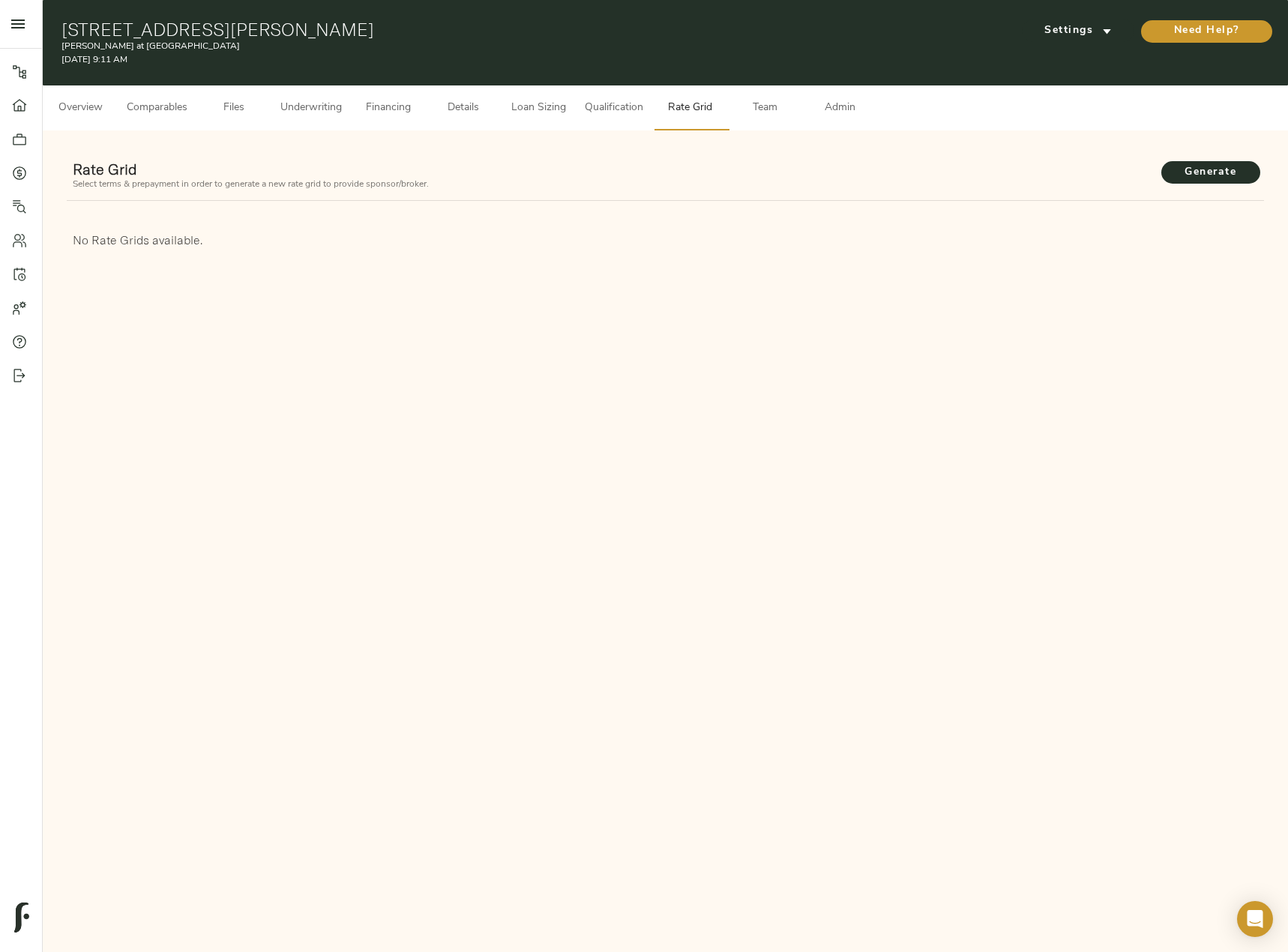
click at [89, 117] on span "Overview" at bounding box center [80, 108] width 57 height 19
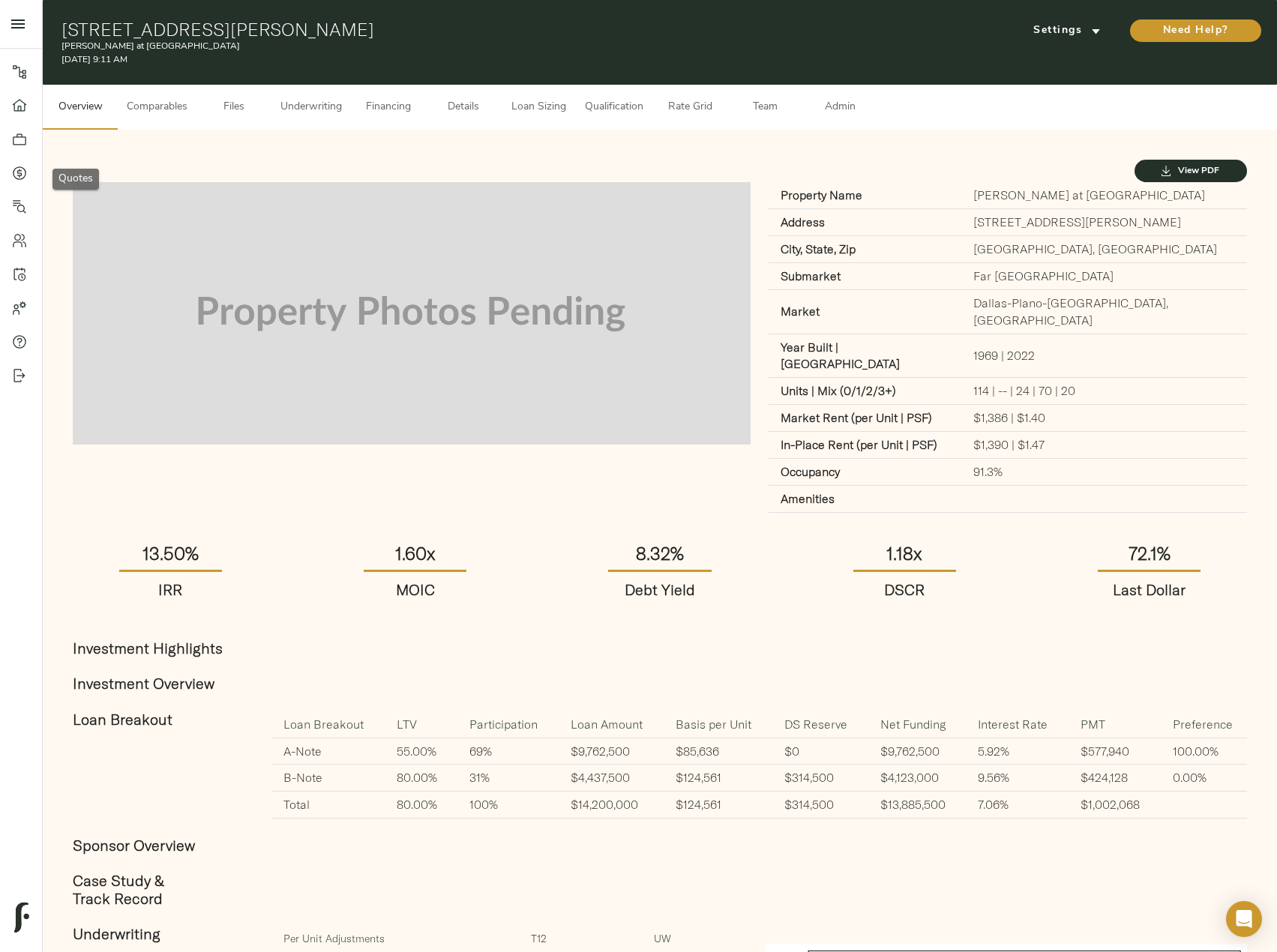
click at [28, 180] on div at bounding box center [27, 172] width 30 height 15
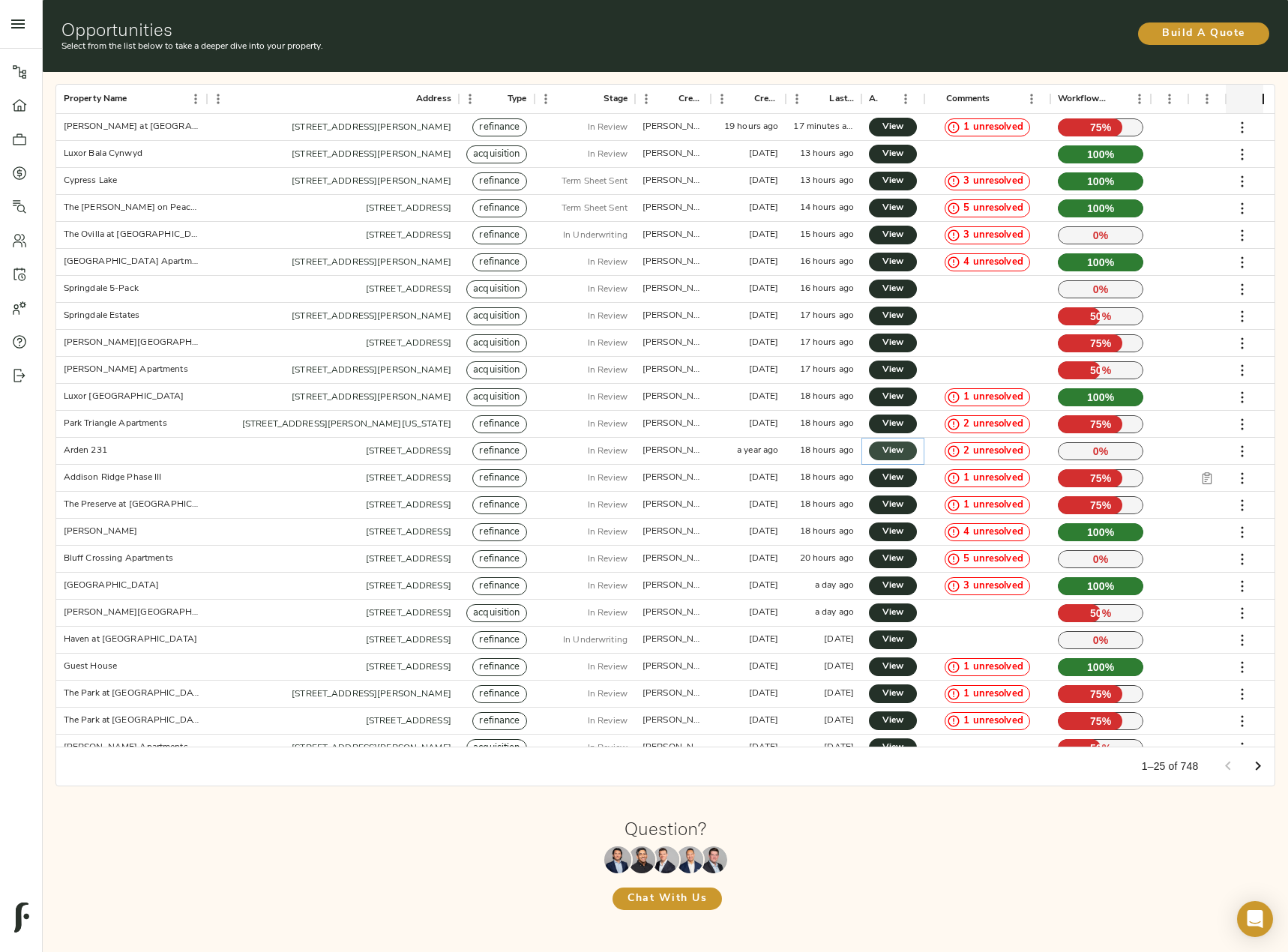
click at [896, 451] on span "View" at bounding box center [893, 452] width 18 height 16
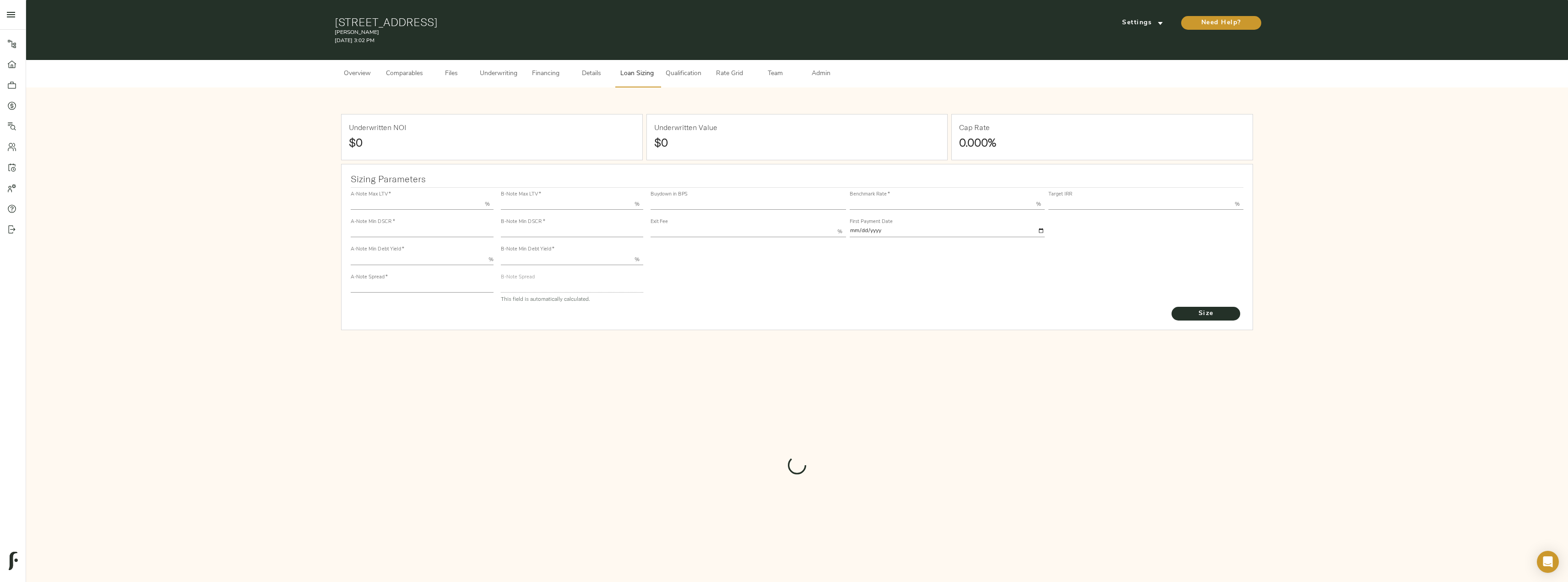
type input "55.000"
type input "1.4"
type input "9.00"
type input "200"
type input "80.000"
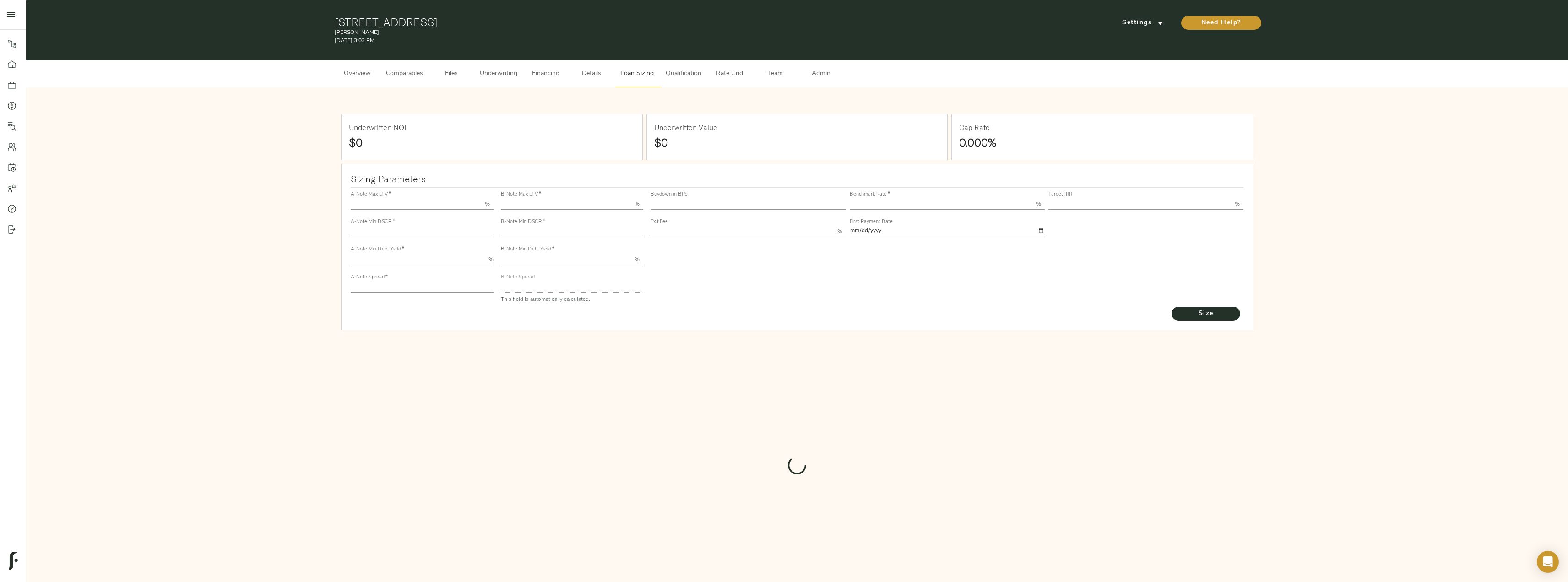
type input "1.0334"
type input "2.00"
type input "500.69039173057115"
type input "30"
type input "3.69"
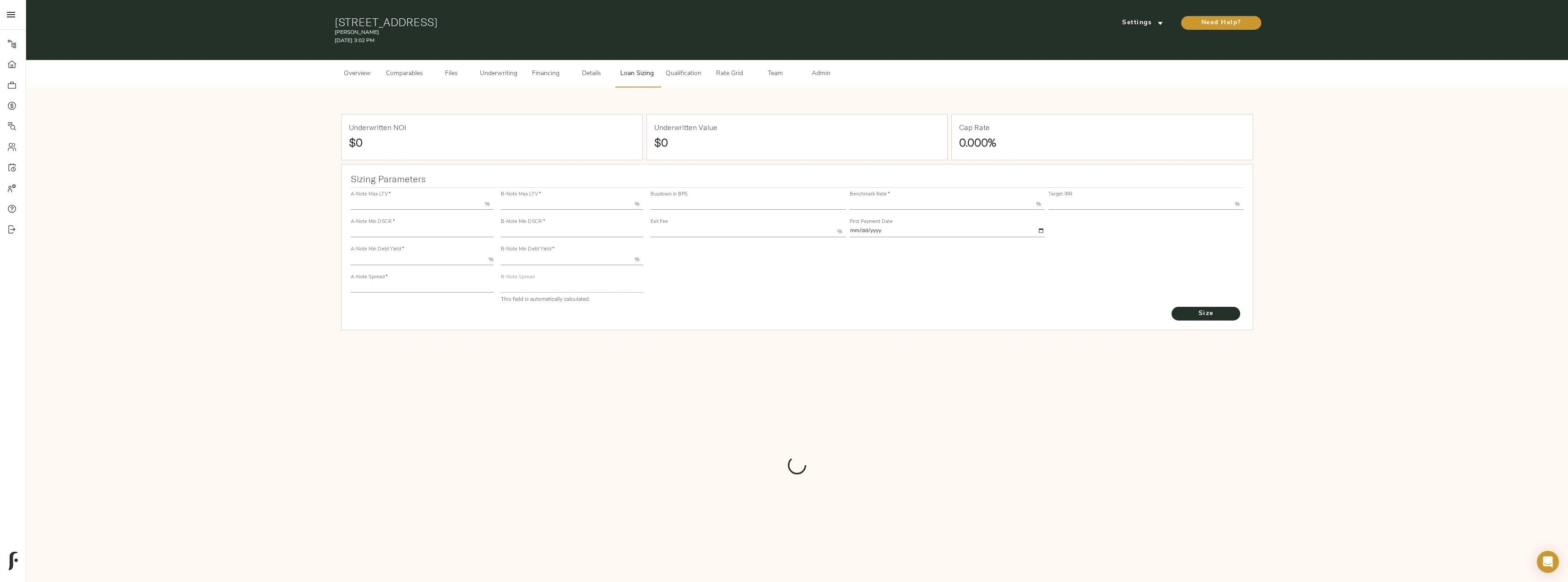
type input "11.00"
type input "1.00"
type input "2025-09-01"
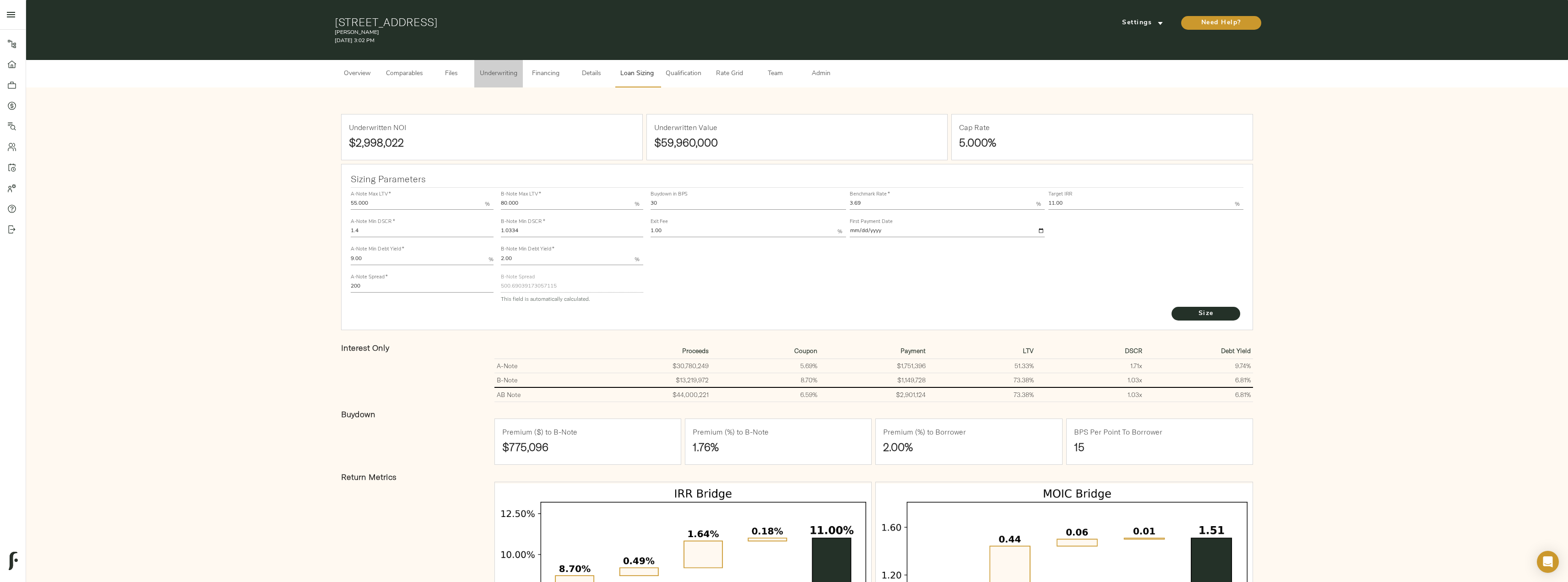
click at [483, 73] on span "Underwriting" at bounding box center [499, 74] width 38 height 12
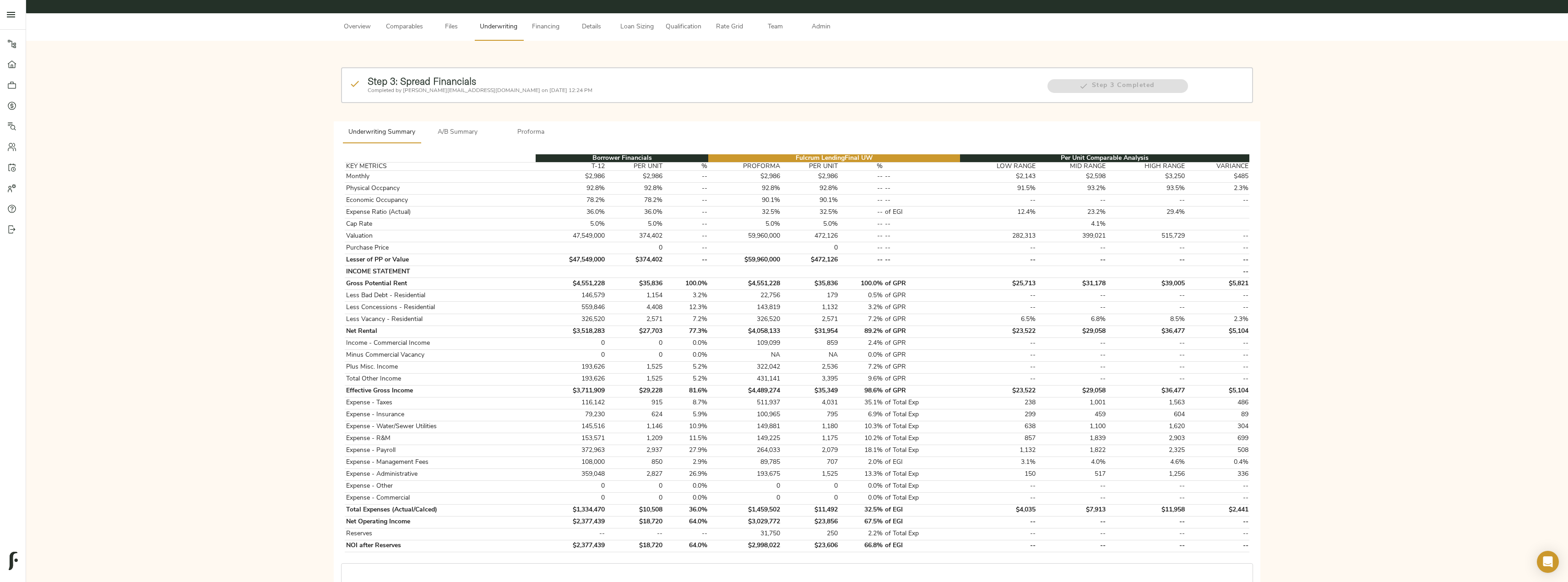
scroll to position [46, 0]
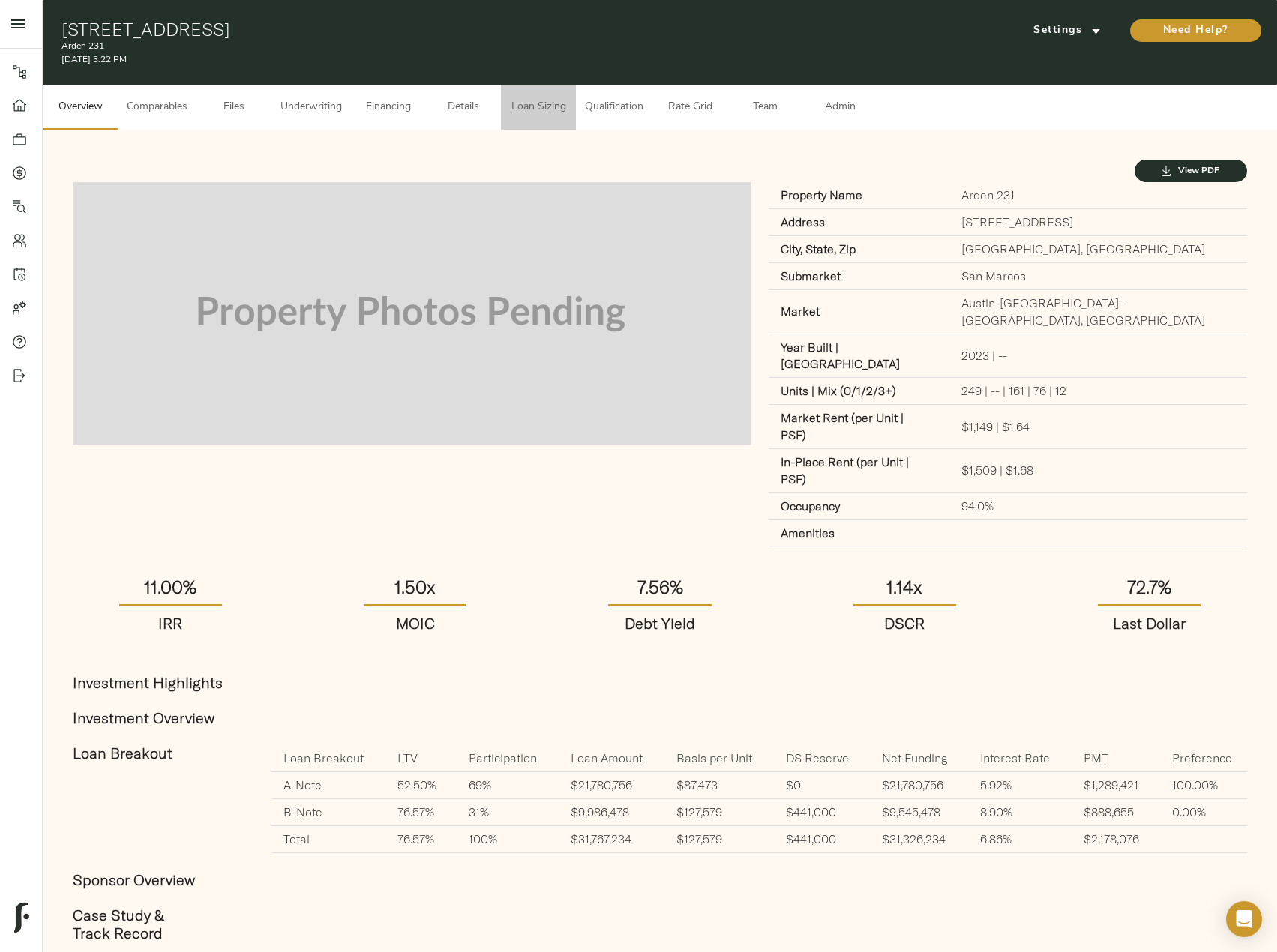
click at [548, 111] on span "Loan Sizing" at bounding box center [537, 108] width 57 height 19
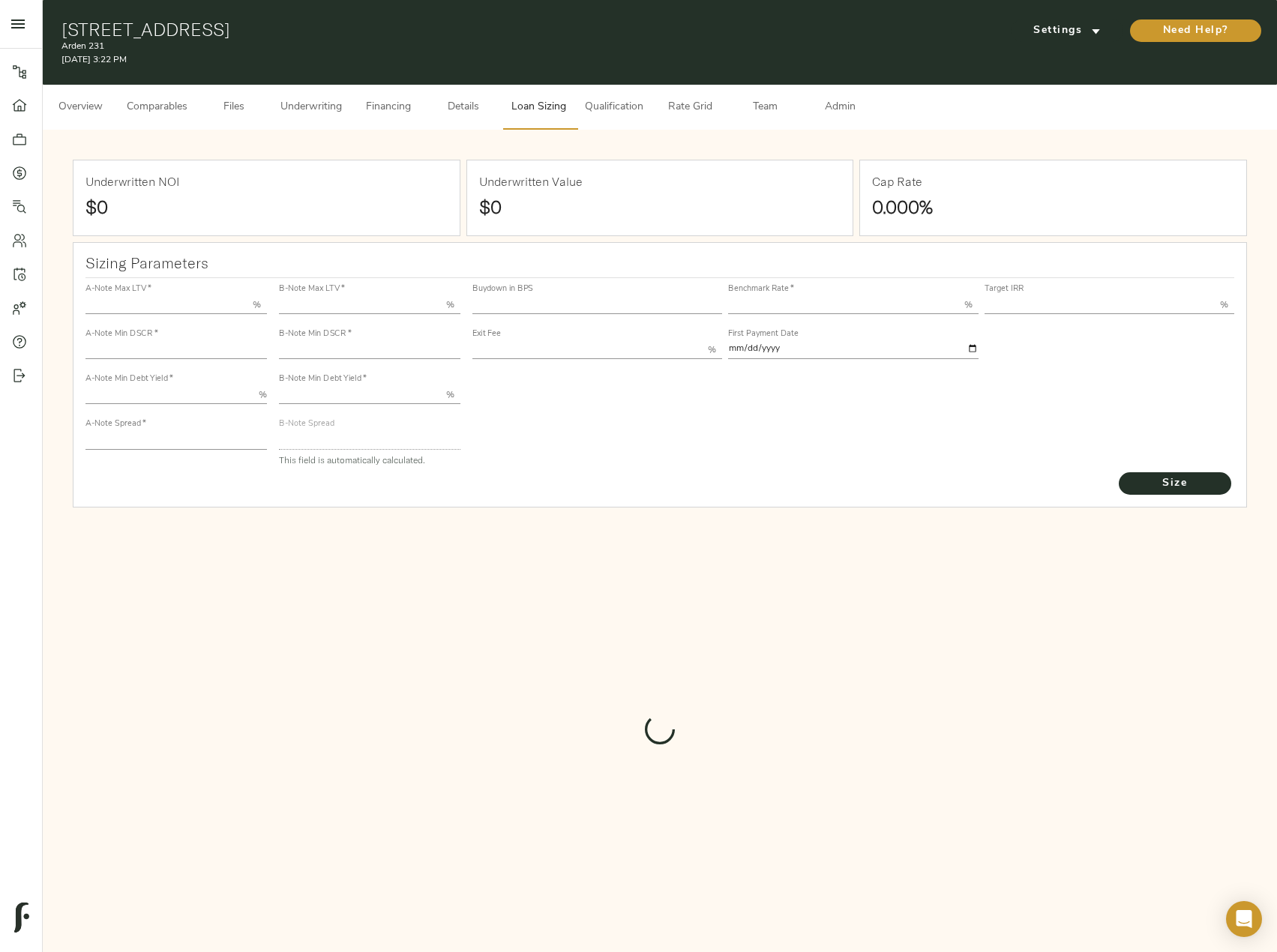
type input "55.000"
type input "1.4"
type input "10.00"
type input "220"
type input "80.000"
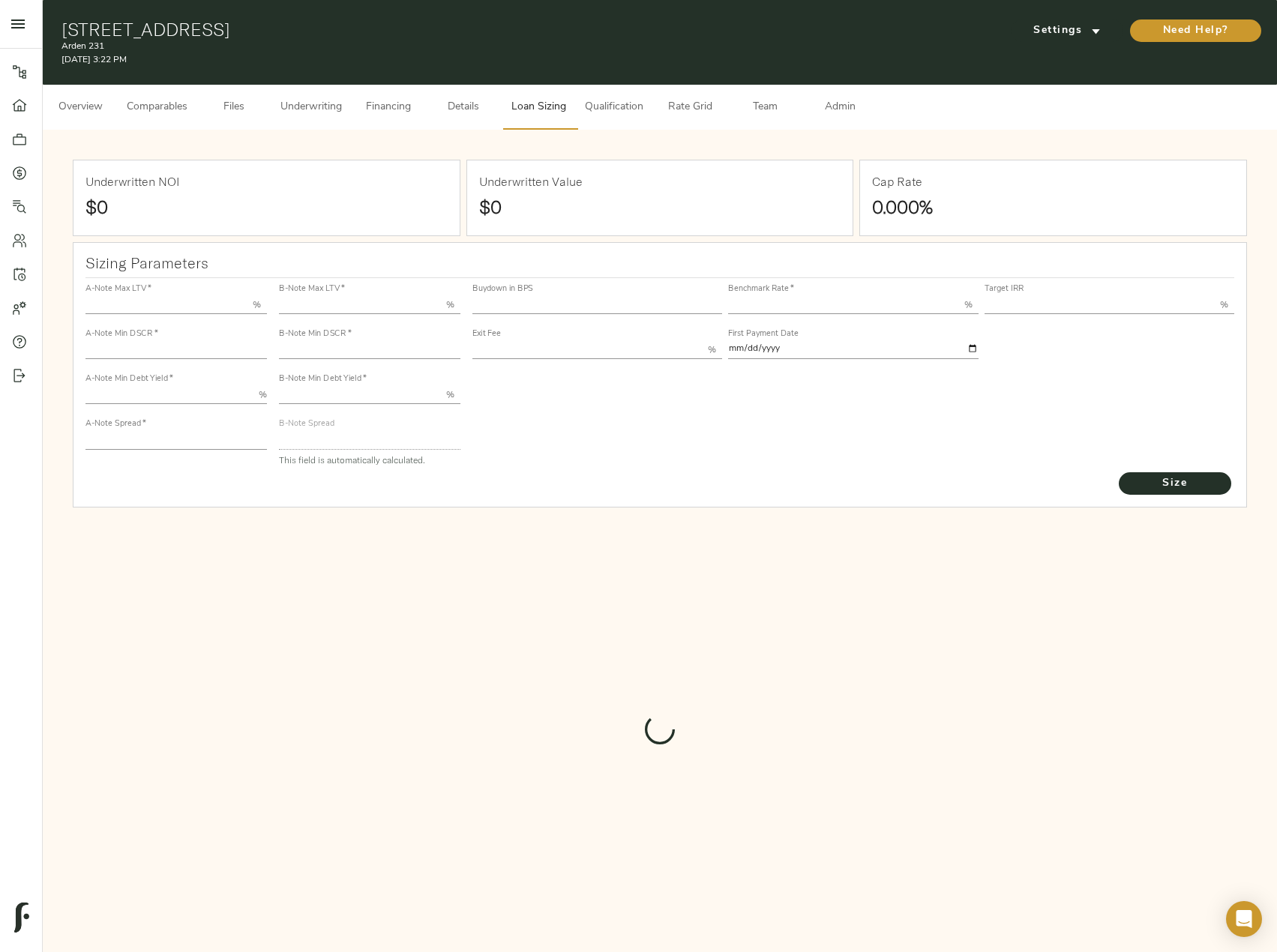
type input "1.0085"
type input "2.00"
type input "452.9079721516745"
type input "45"
type input "3.69"
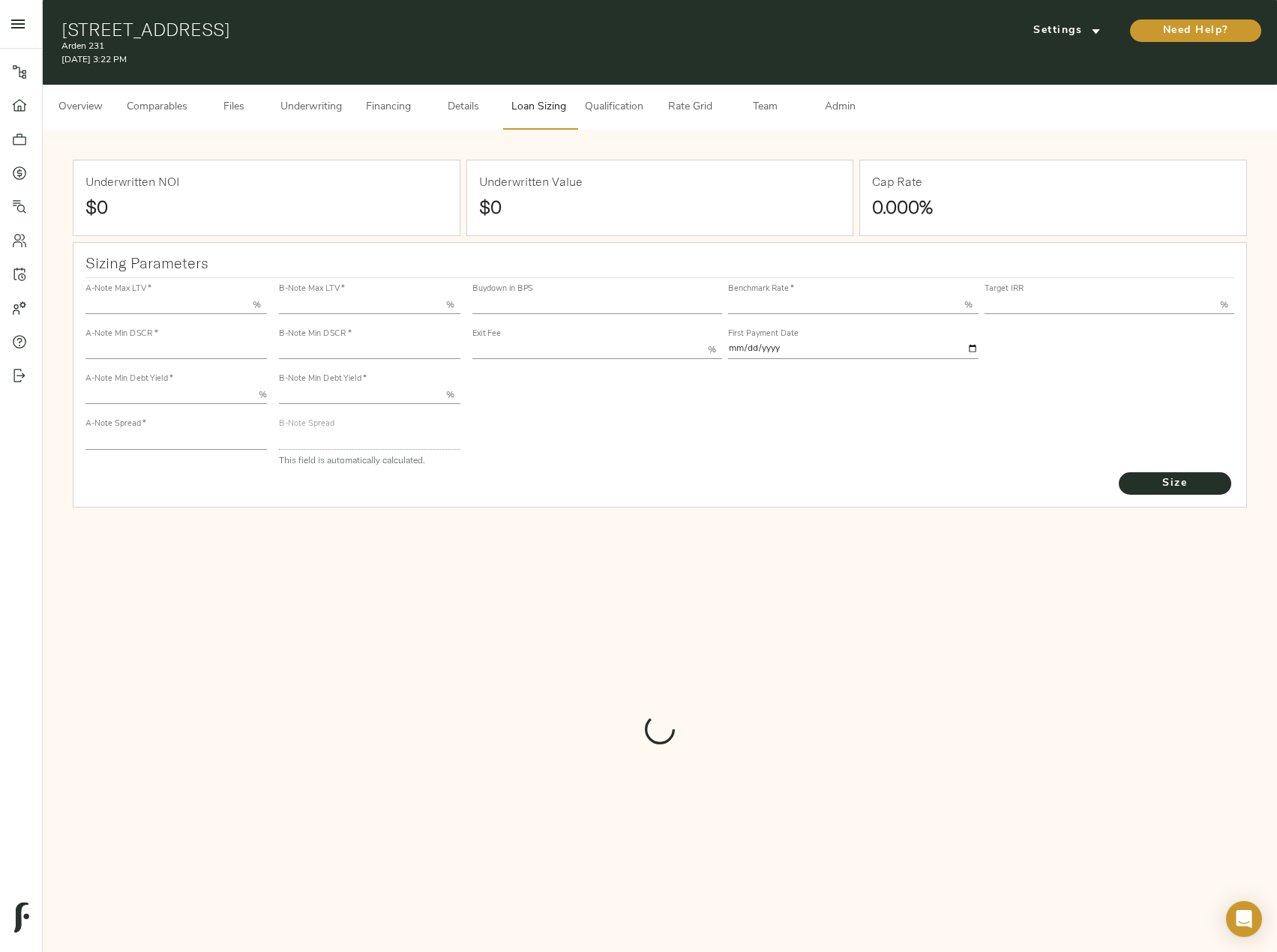
type input "11.00"
type input "1.00"
type input "2025-10-01"
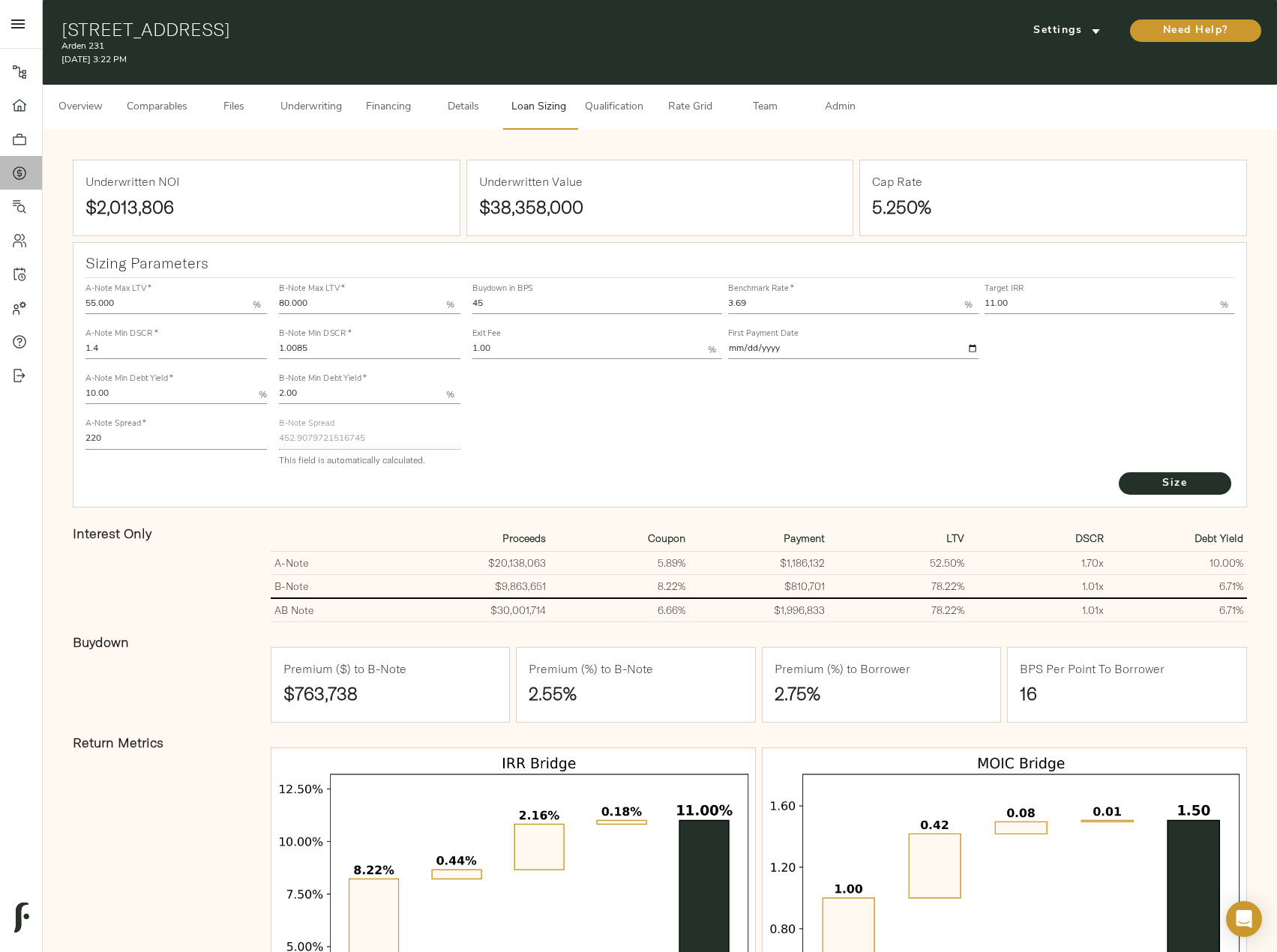
click at [24, 173] on icon at bounding box center [19, 172] width 15 height 15
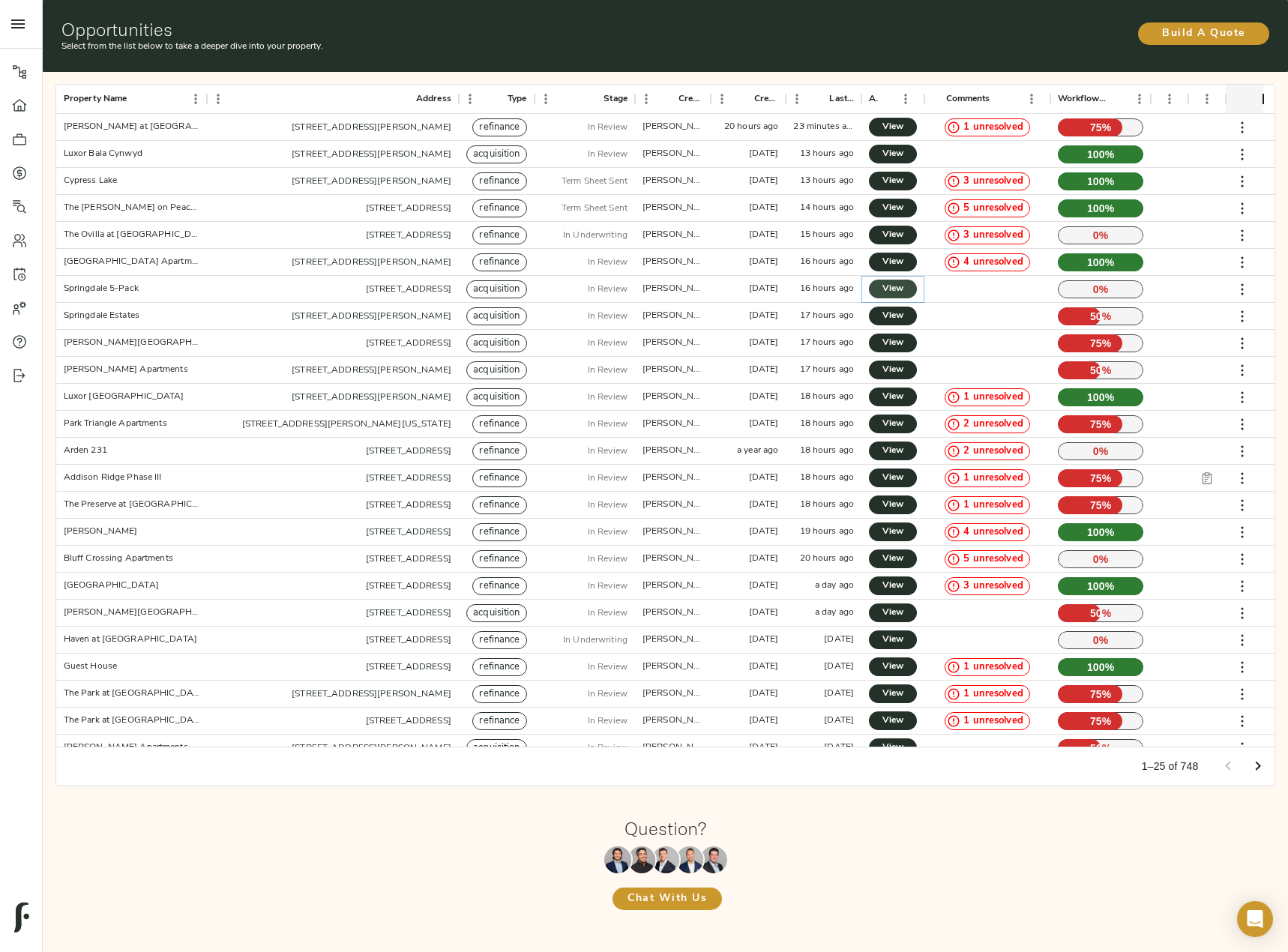
click at [884, 287] on span "View" at bounding box center [893, 289] width 18 height 16
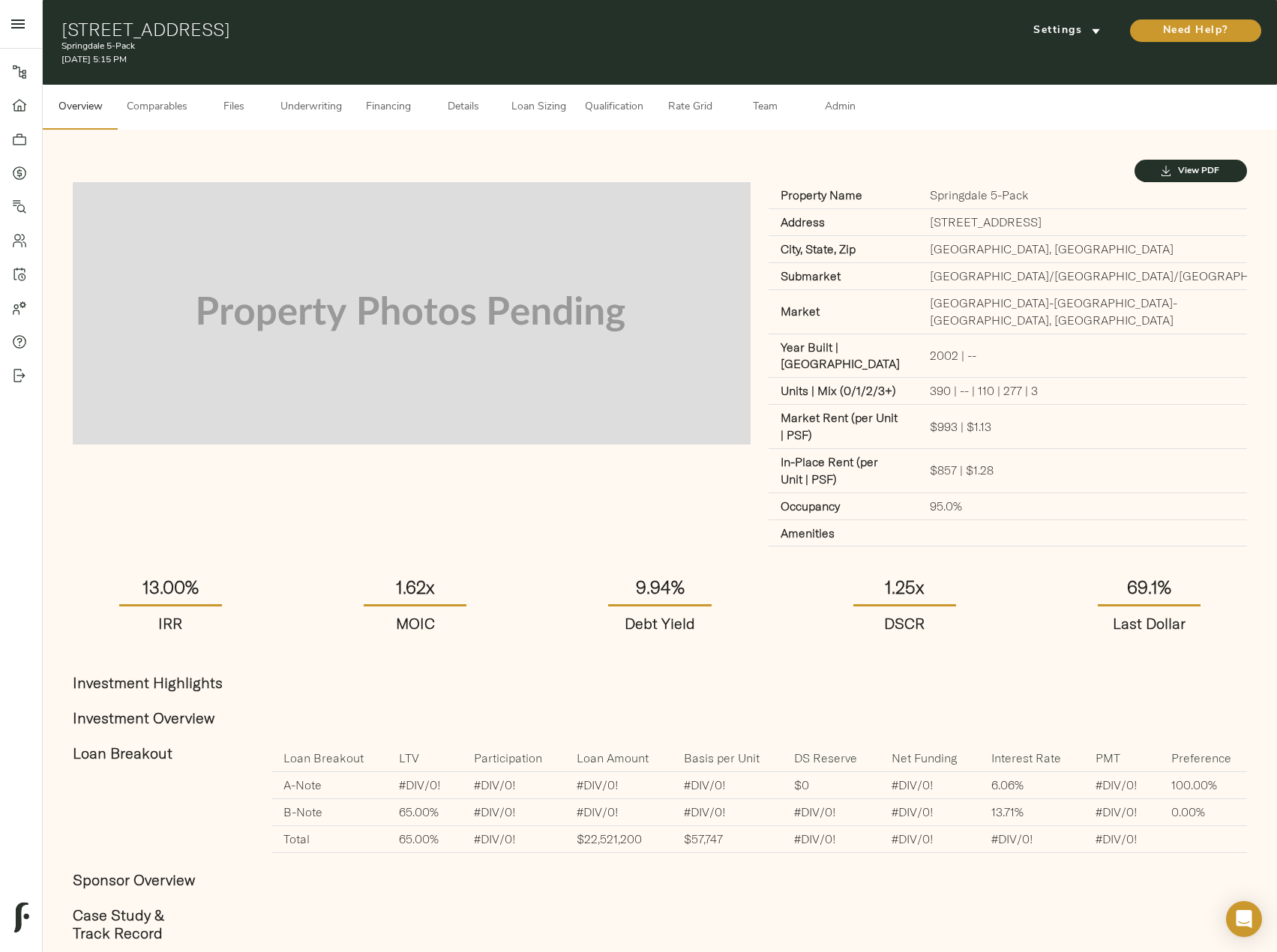
click at [765, 106] on span "Team" at bounding box center [765, 108] width 57 height 19
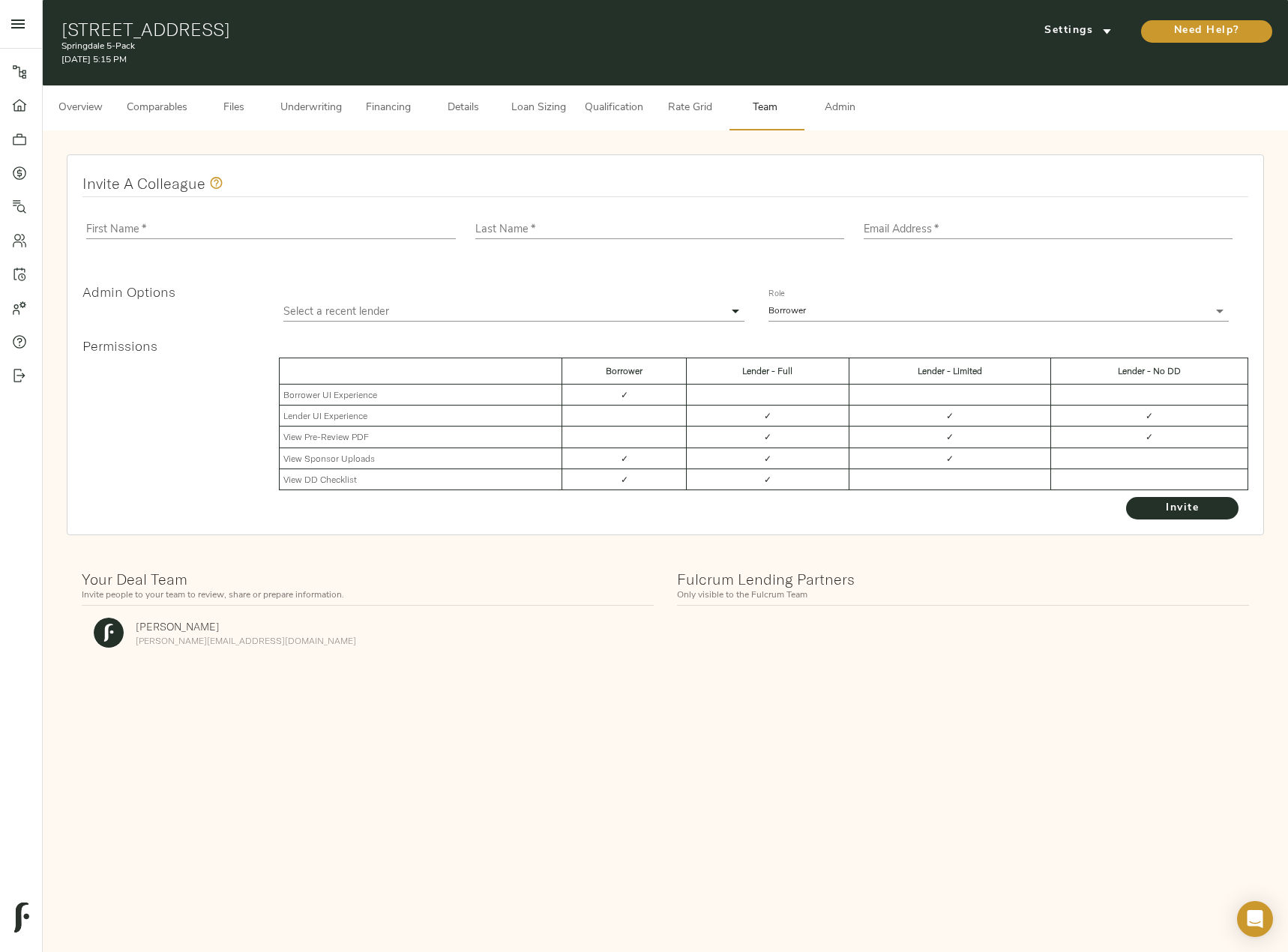
click at [709, 112] on span "Rate Grid" at bounding box center [689, 108] width 57 height 19
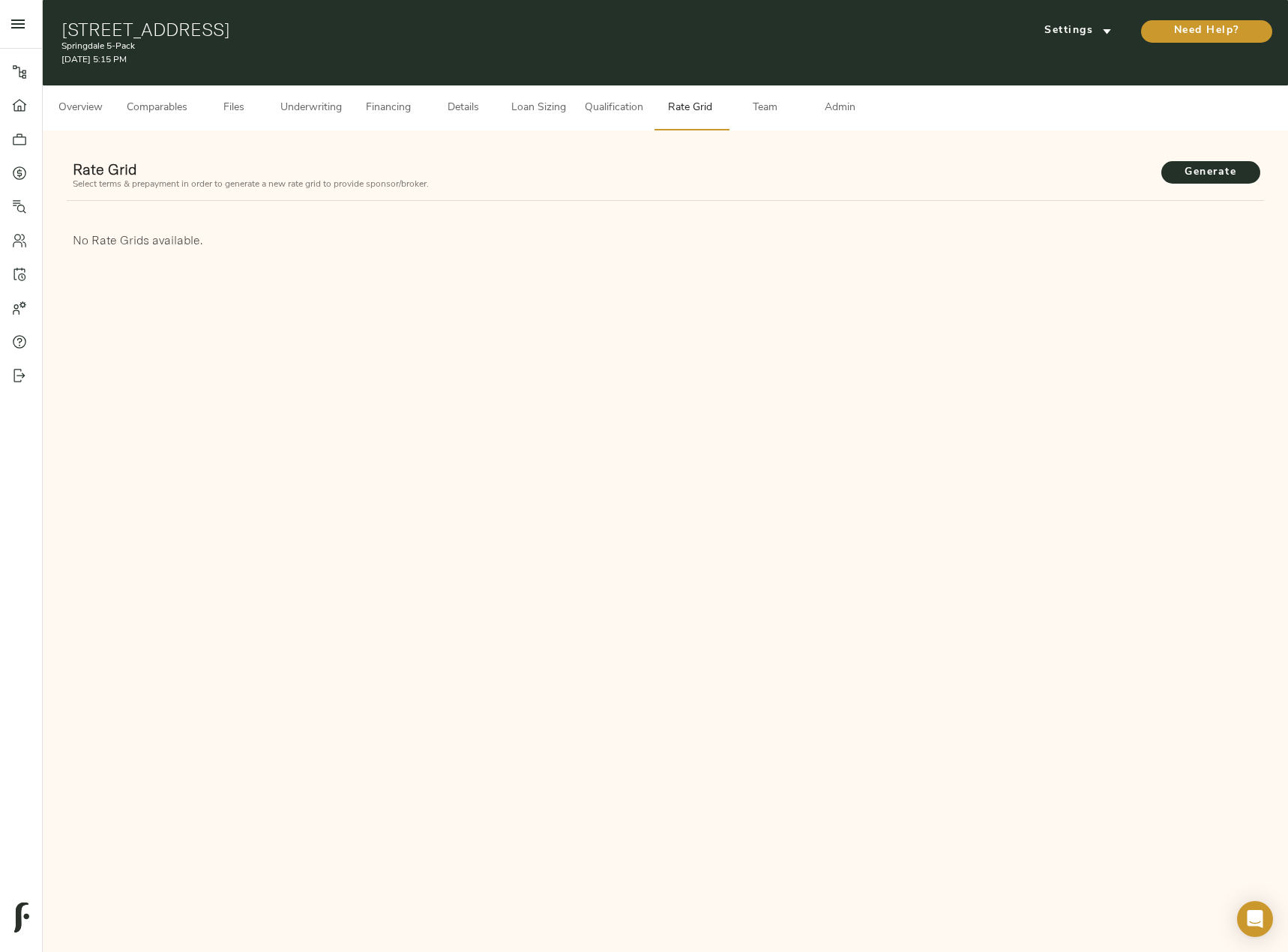
click at [839, 106] on span "Admin" at bounding box center [839, 108] width 57 height 19
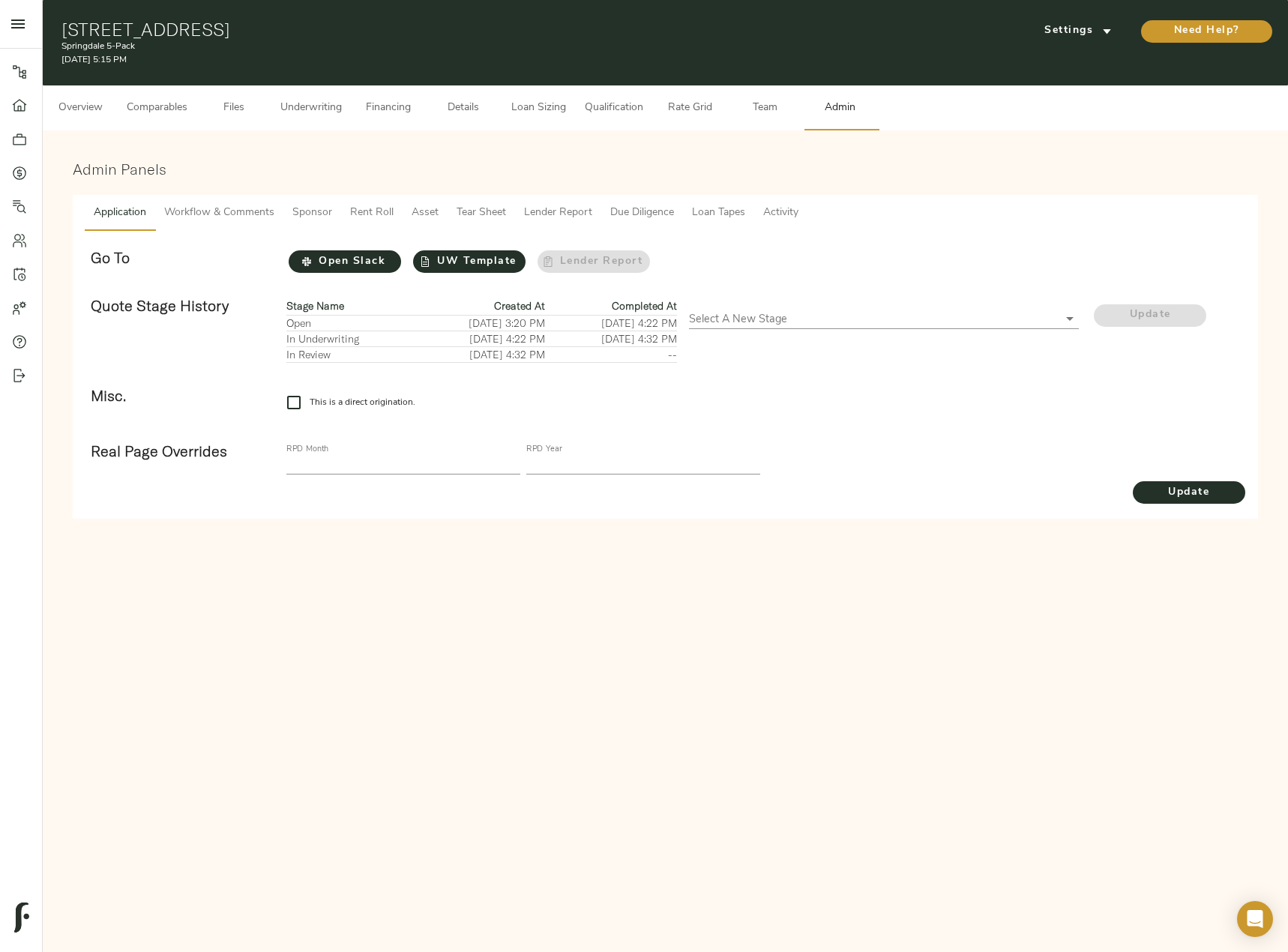
click at [473, 213] on span "Tear Sheet" at bounding box center [482, 213] width 50 height 19
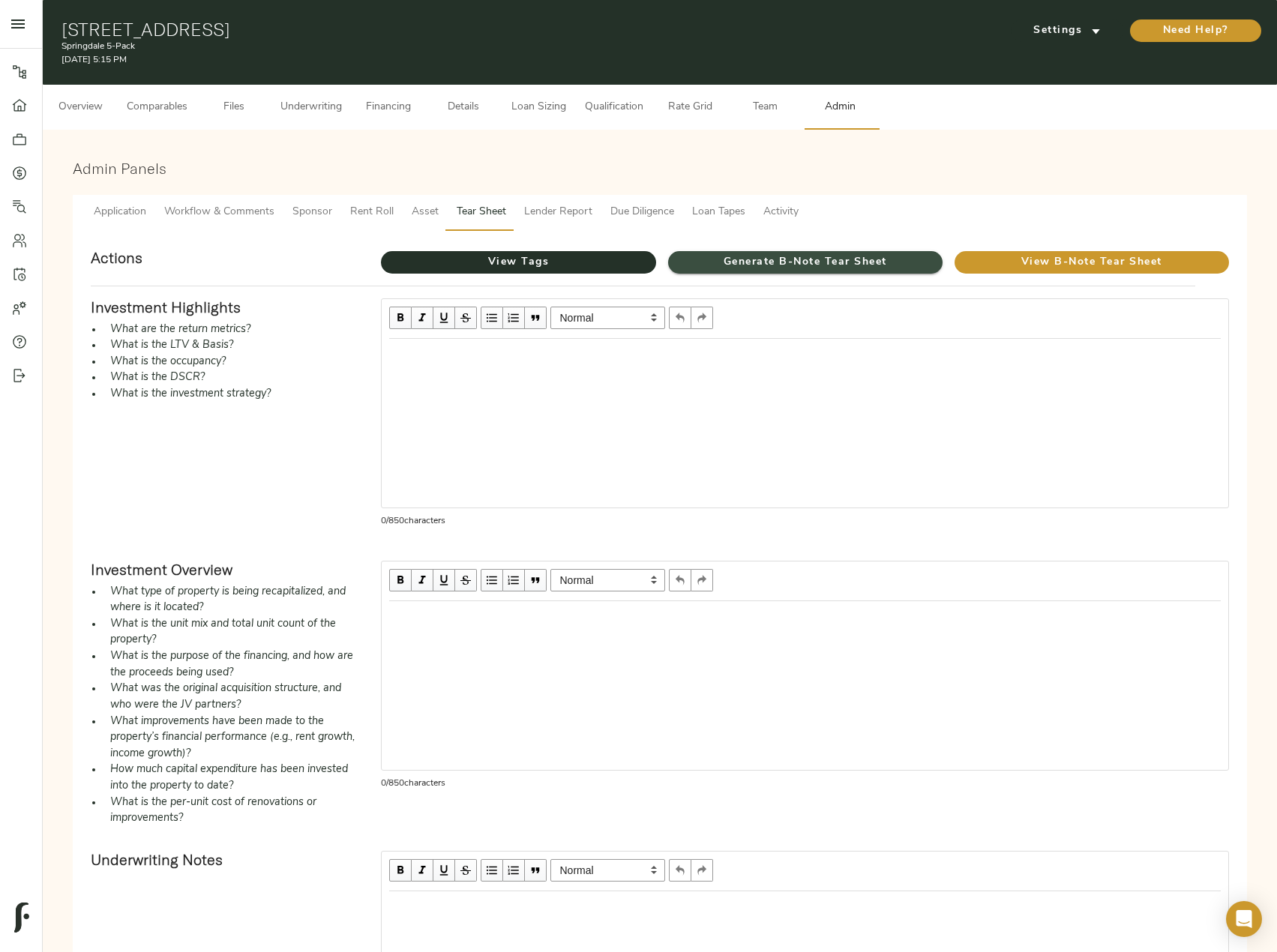
click at [771, 258] on span "Generate B-Note Tear Sheet" at bounding box center [804, 262] width 274 height 19
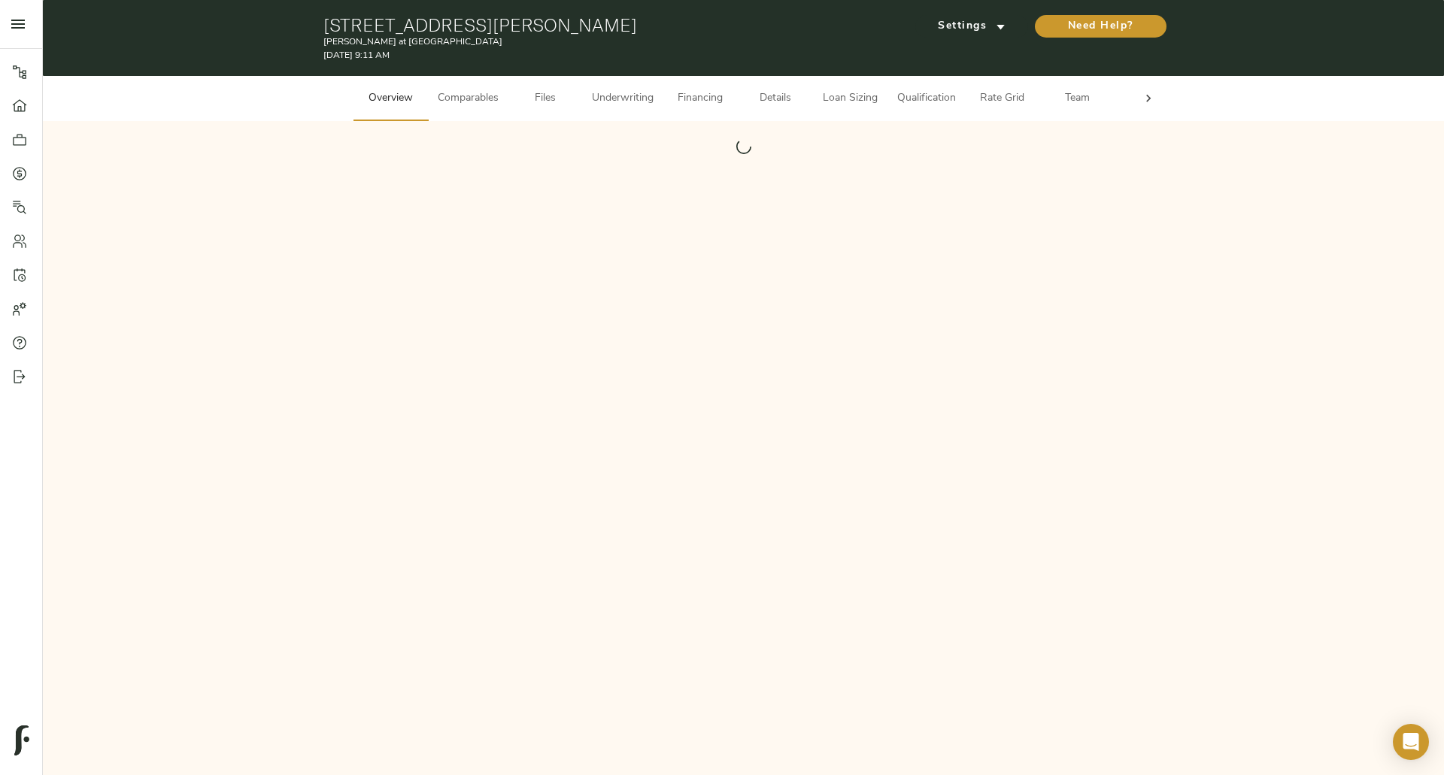
click at [483, 105] on span "Comparables" at bounding box center [468, 99] width 61 height 19
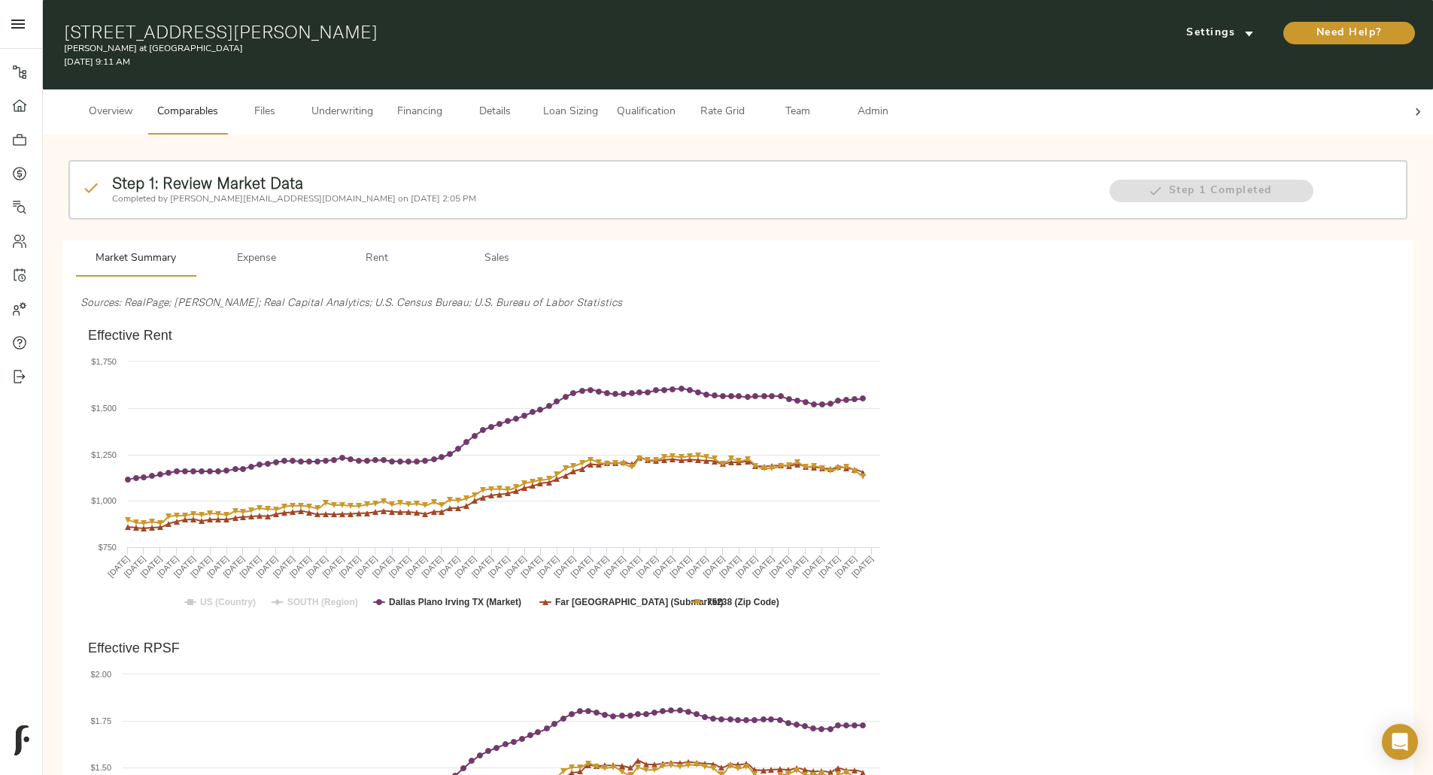
click at [373, 107] on span "Underwriting" at bounding box center [342, 112] width 62 height 19
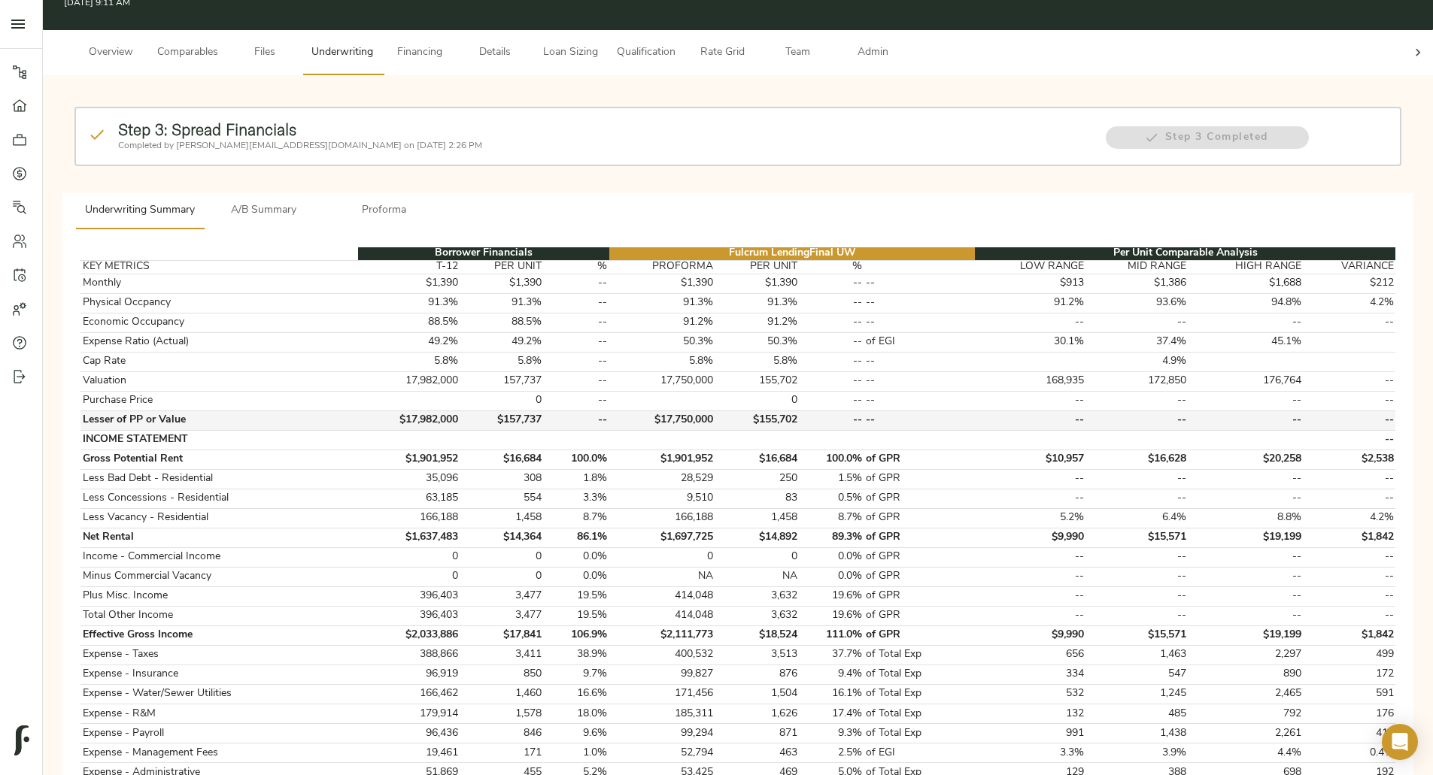
scroll to position [43, 0]
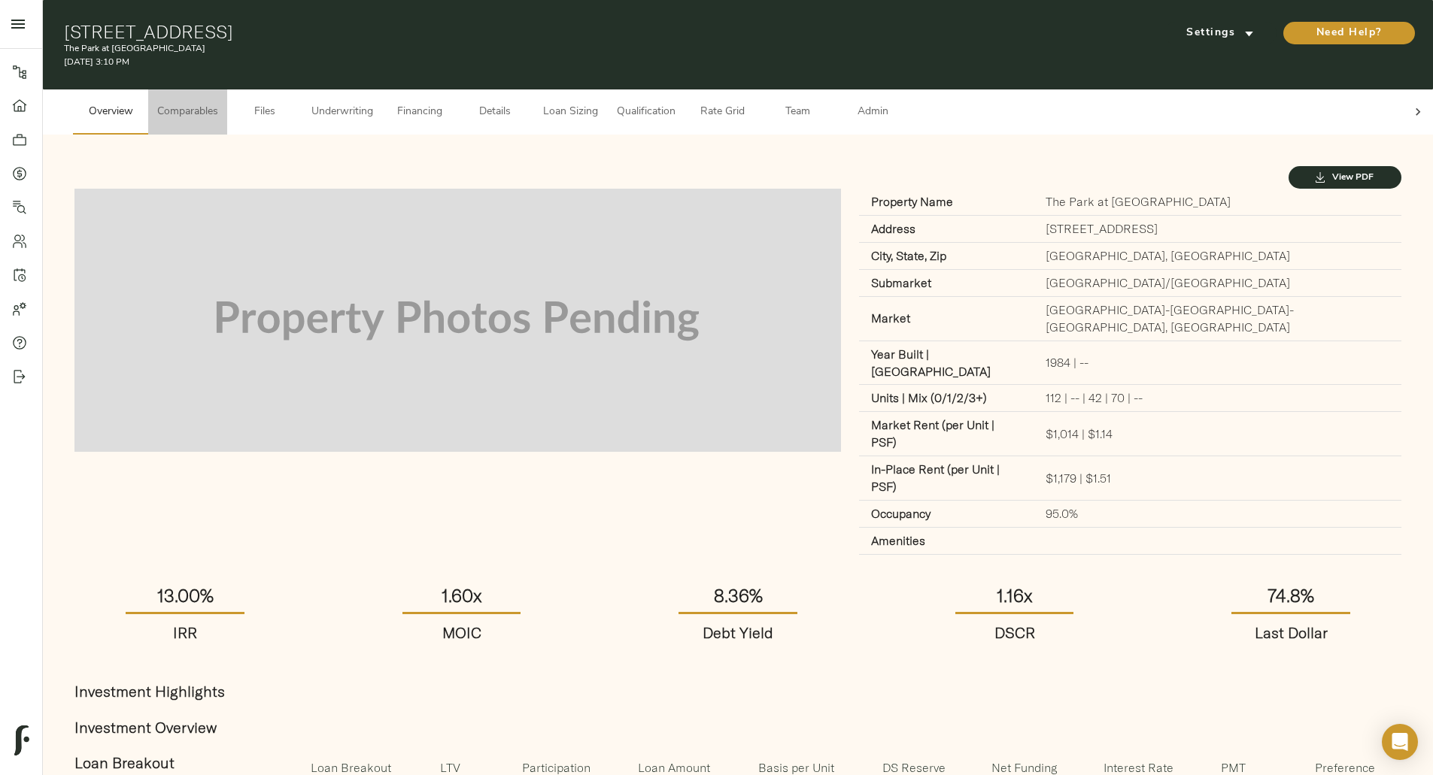
click at [218, 107] on span "Comparables" at bounding box center [187, 112] width 61 height 19
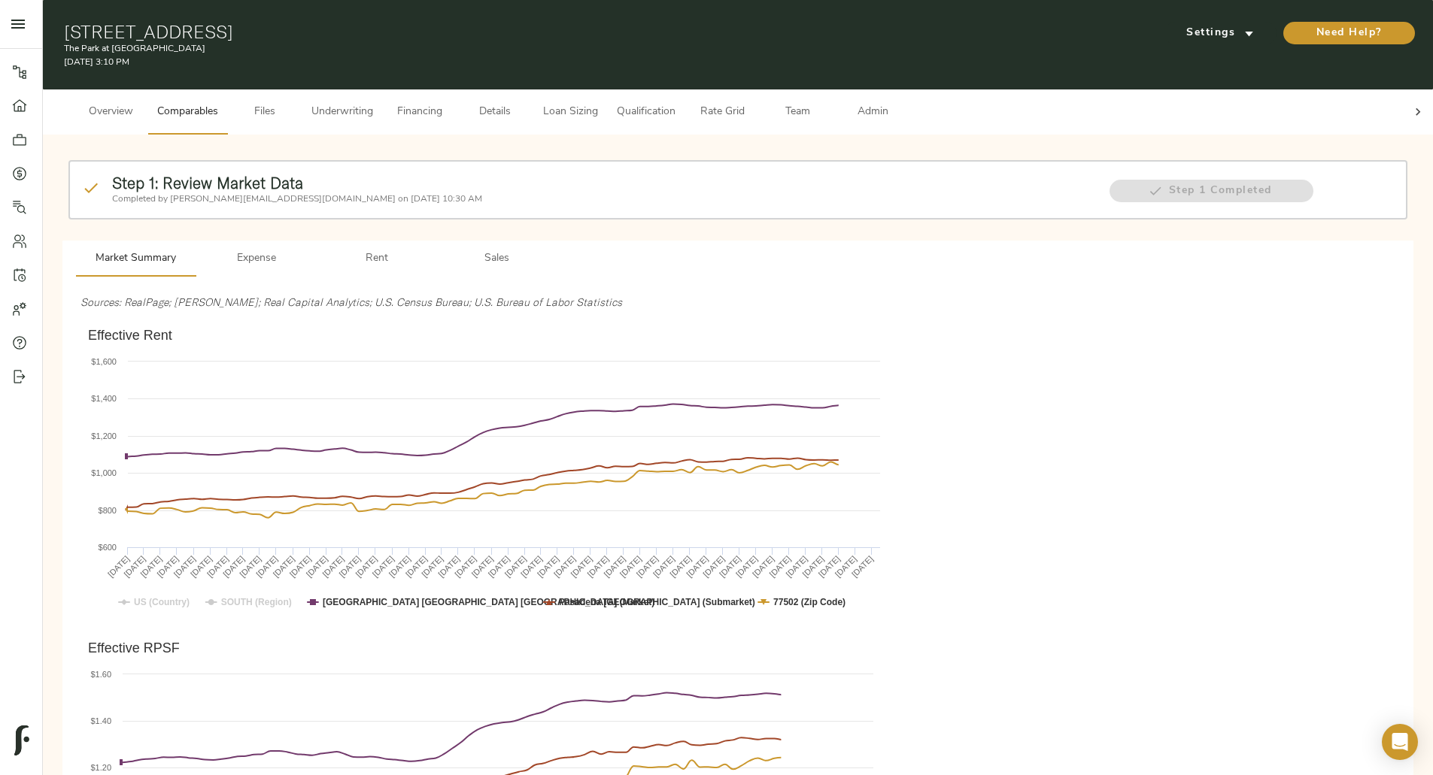
click at [548, 250] on span "Sales" at bounding box center [497, 259] width 102 height 19
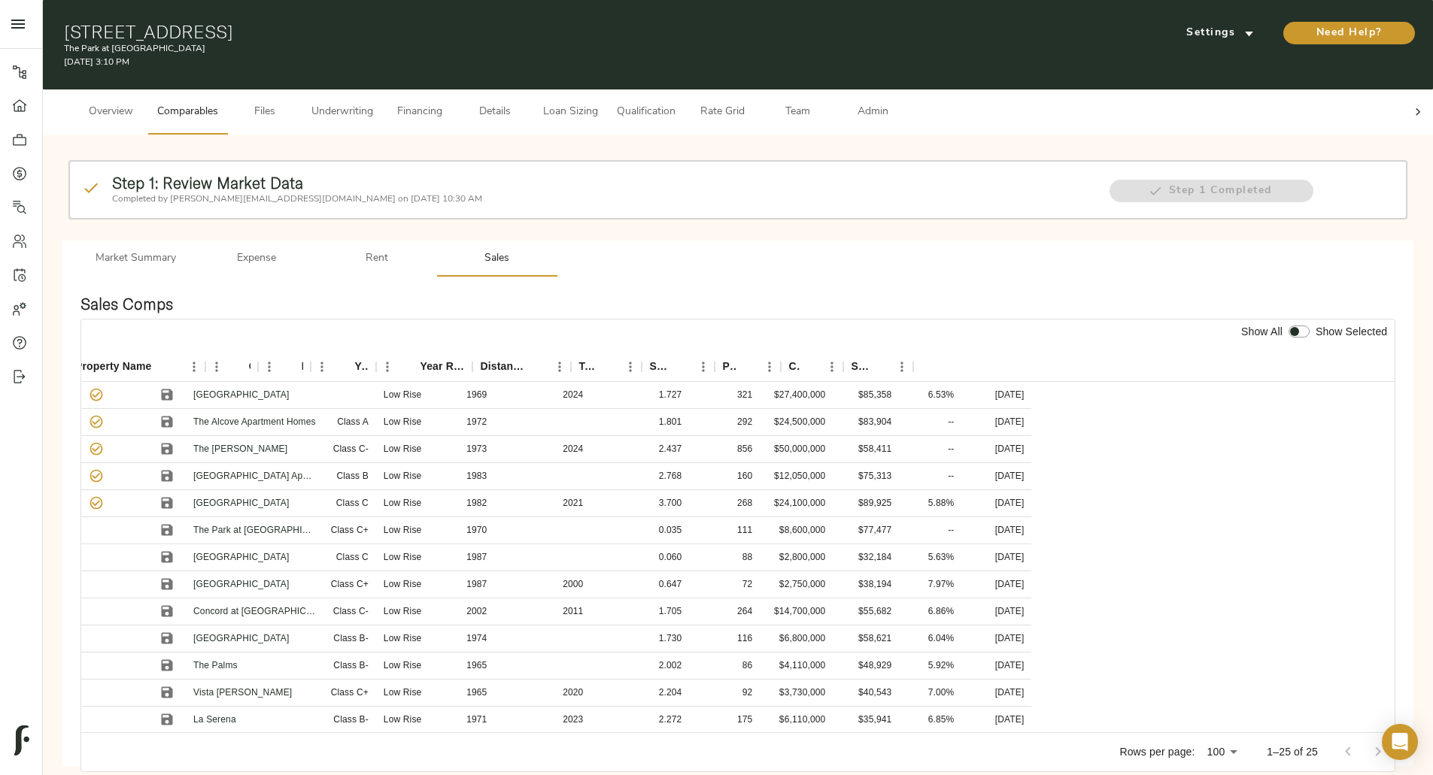
scroll to position [0, 162]
click at [842, 360] on icon "Sort" at bounding box center [836, 367] width 14 height 14
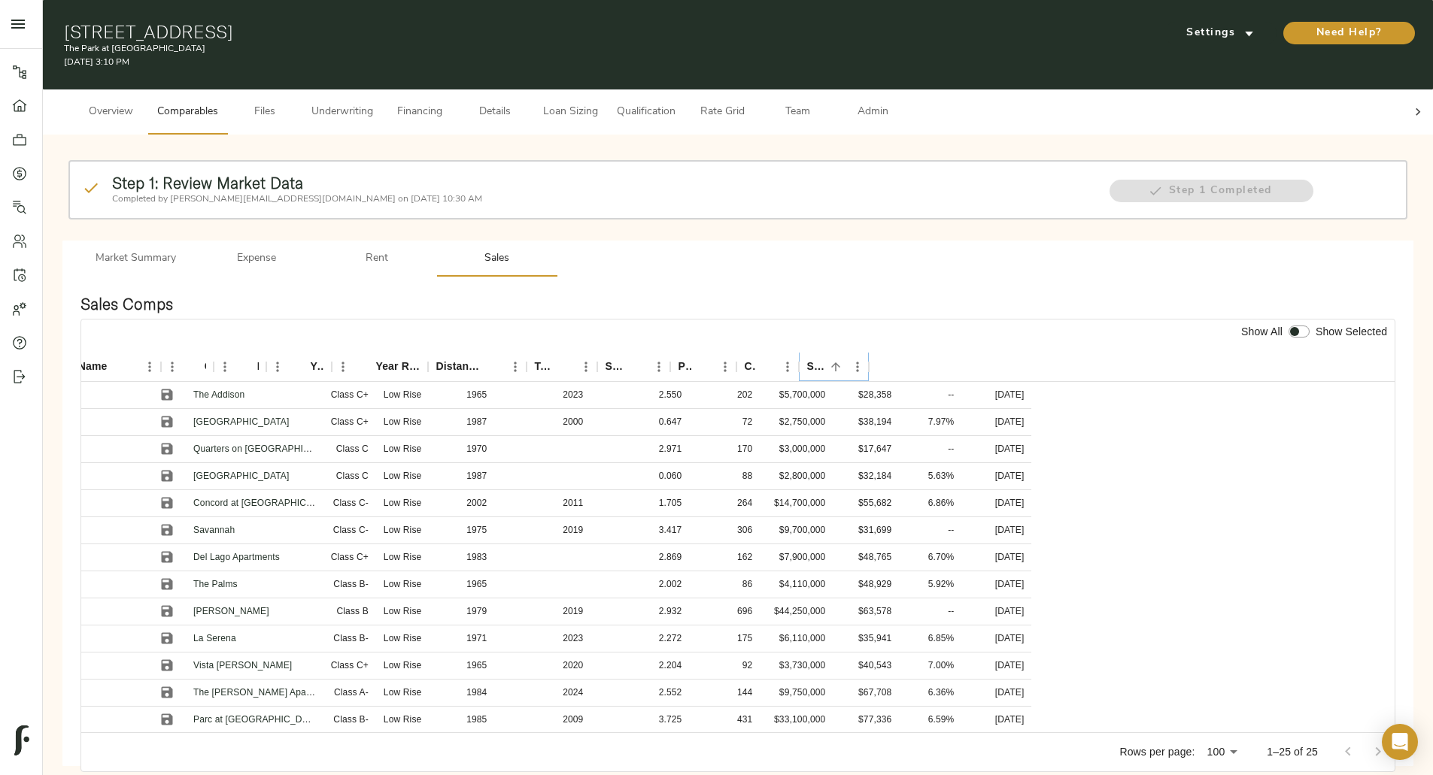
click at [842, 360] on icon "Sort" at bounding box center [836, 367] width 14 height 14
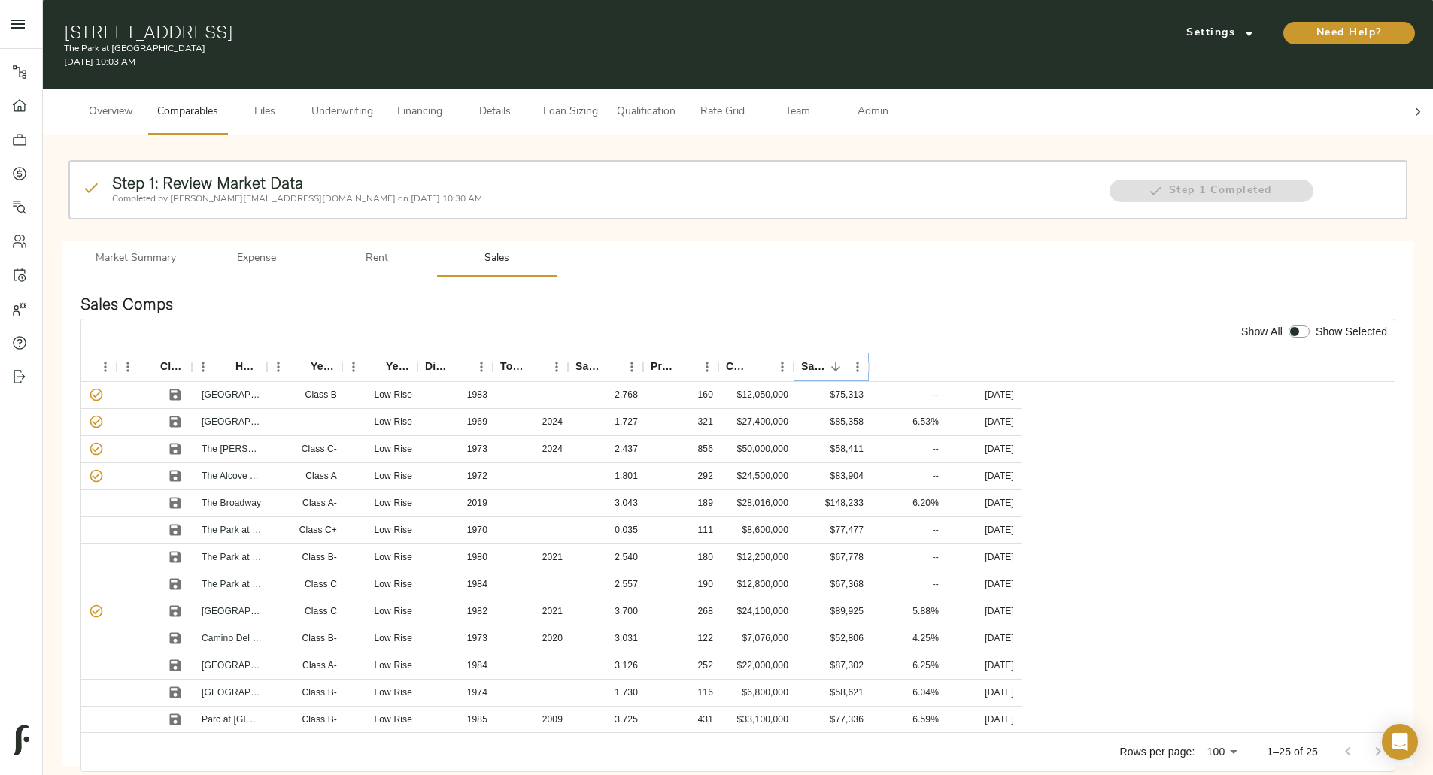
scroll to position [0, 153]
click at [692, 360] on icon "Sort" at bounding box center [685, 367] width 14 height 14
click at [842, 360] on icon "Sort" at bounding box center [836, 367] width 14 height 14
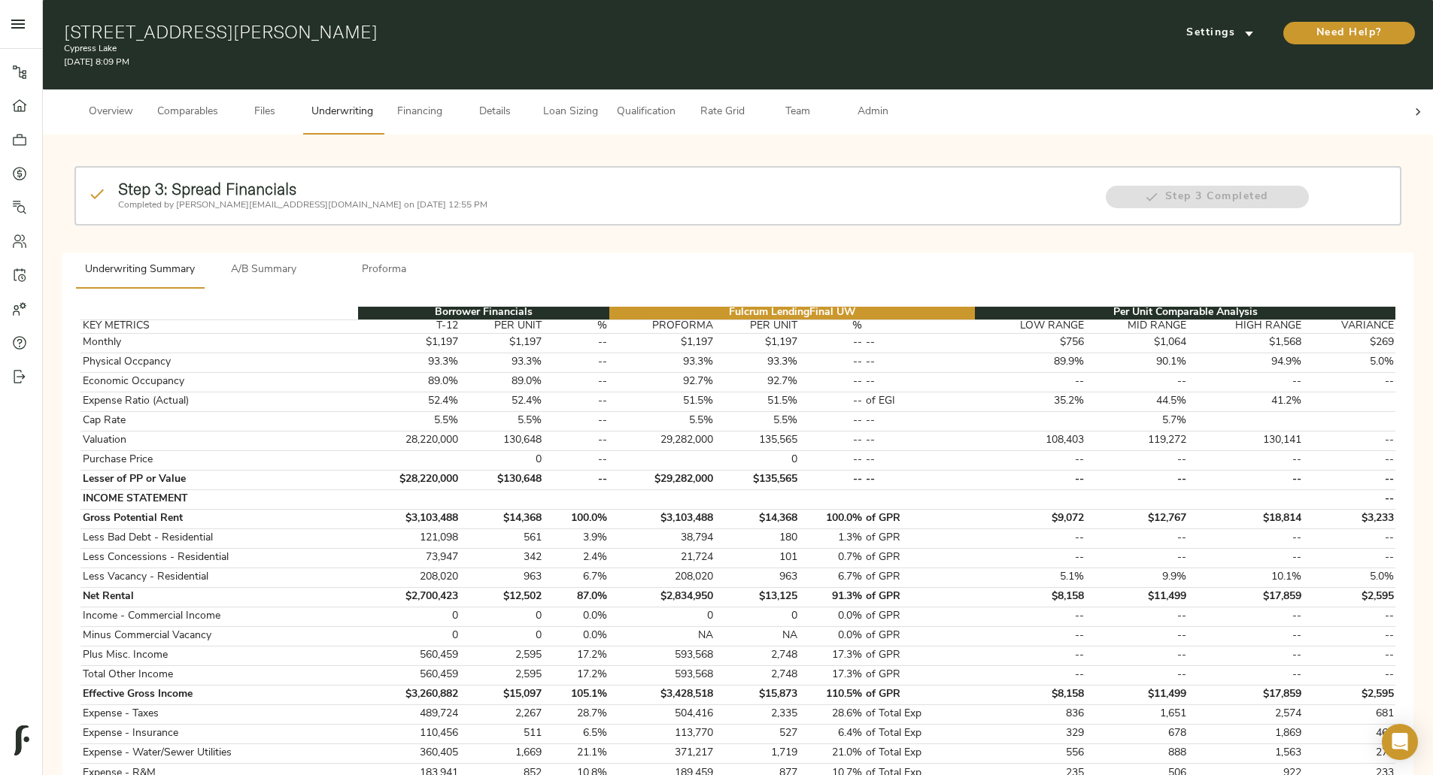
click at [599, 103] on span "Loan Sizing" at bounding box center [570, 112] width 57 height 19
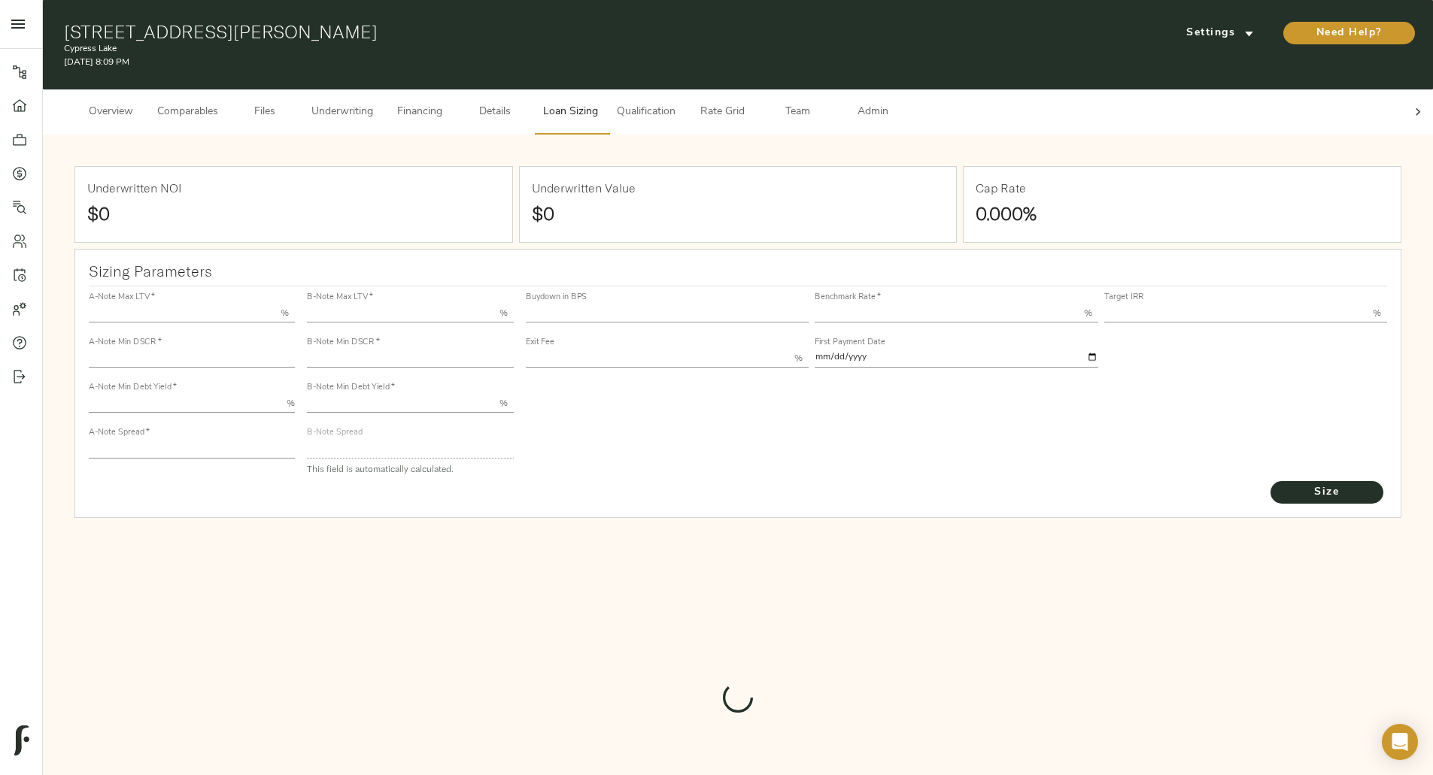
type input "55.000"
type input "1.4"
type input "10.00"
type input "220"
type input "80.000"
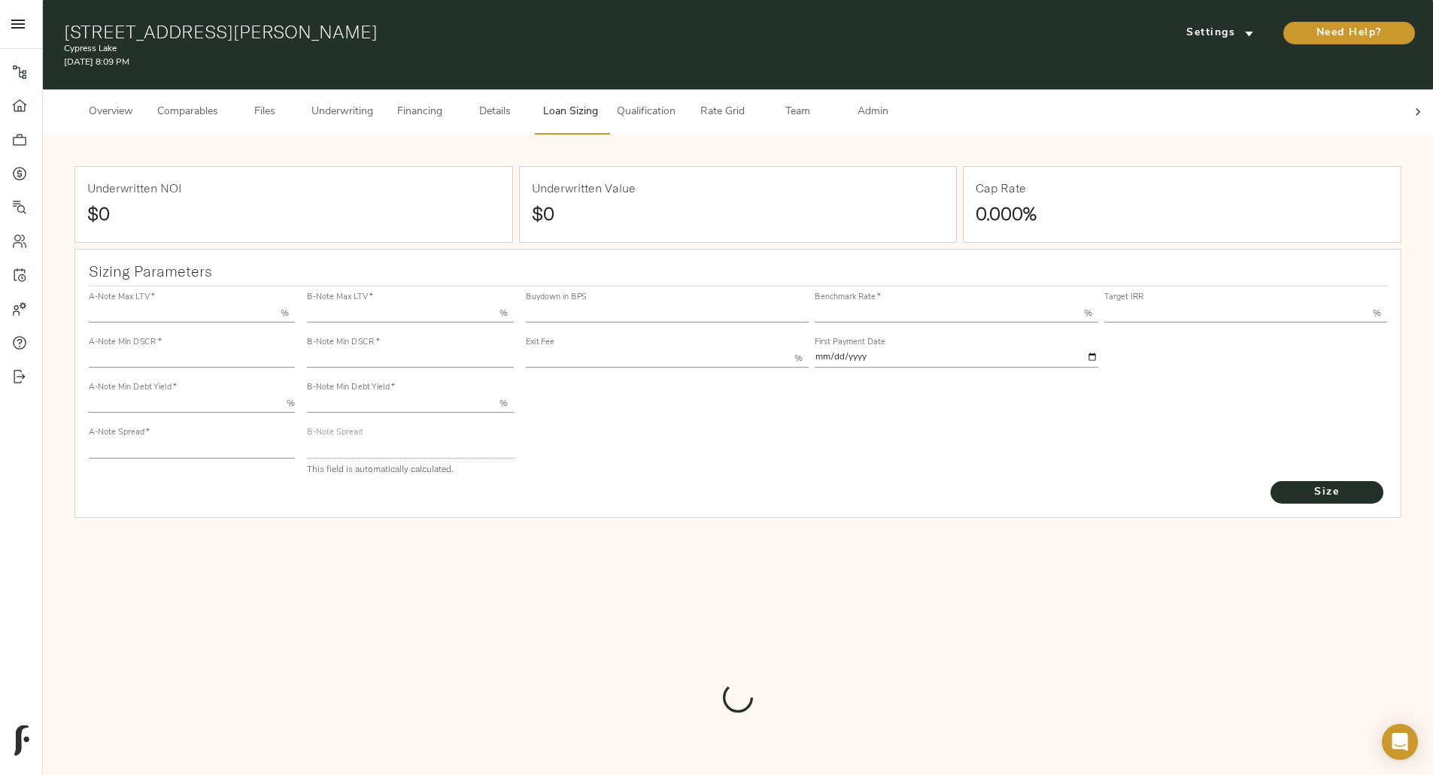
type input "1.205"
type input "2.00"
type input "589.8636813005936"
type input "23"
type input "3.69"
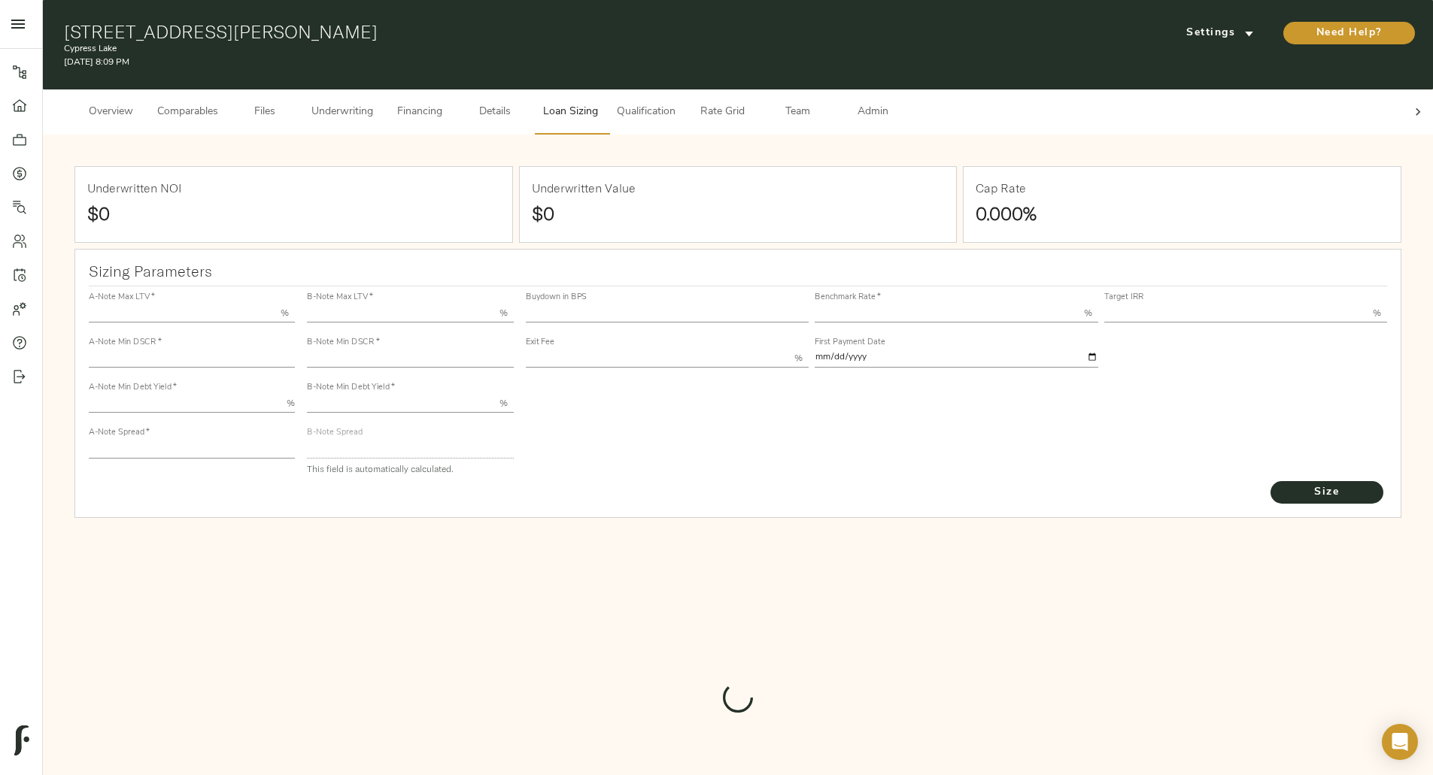
type input "12.50"
type input "1.00"
type input "[DATE]"
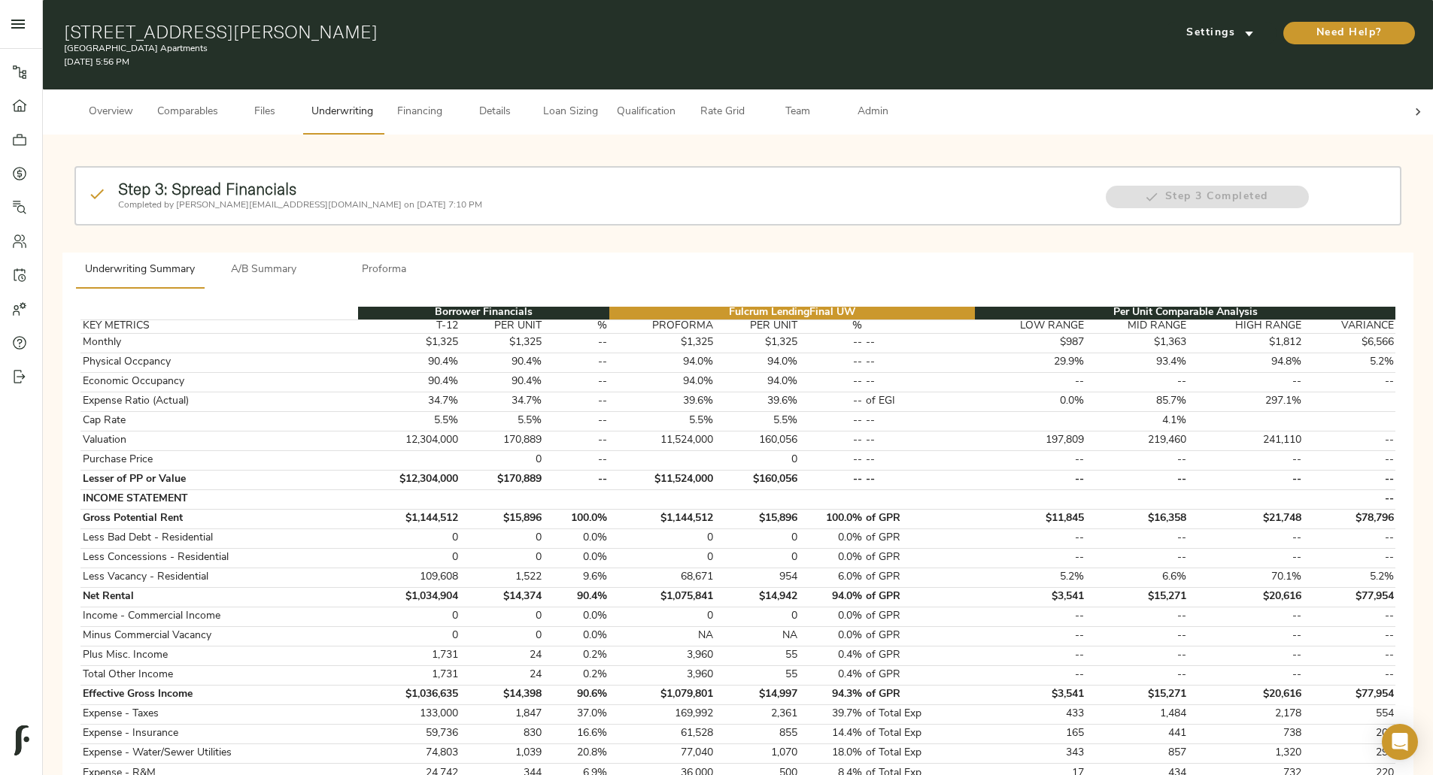
click at [599, 103] on span "Loan Sizing" at bounding box center [570, 112] width 57 height 19
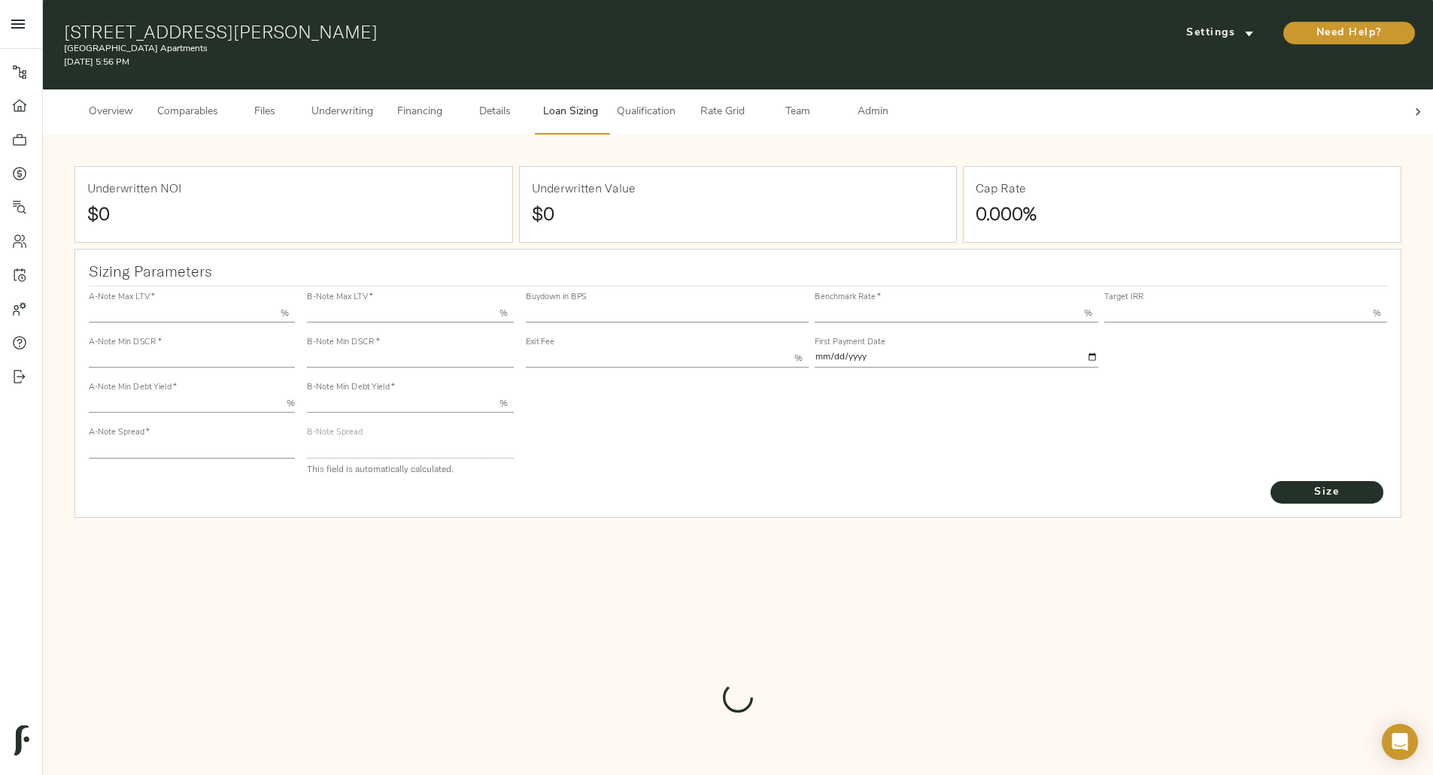
type input "55.000"
type input "1.4"
type input "10.00"
type input "220"
type input "80.000"
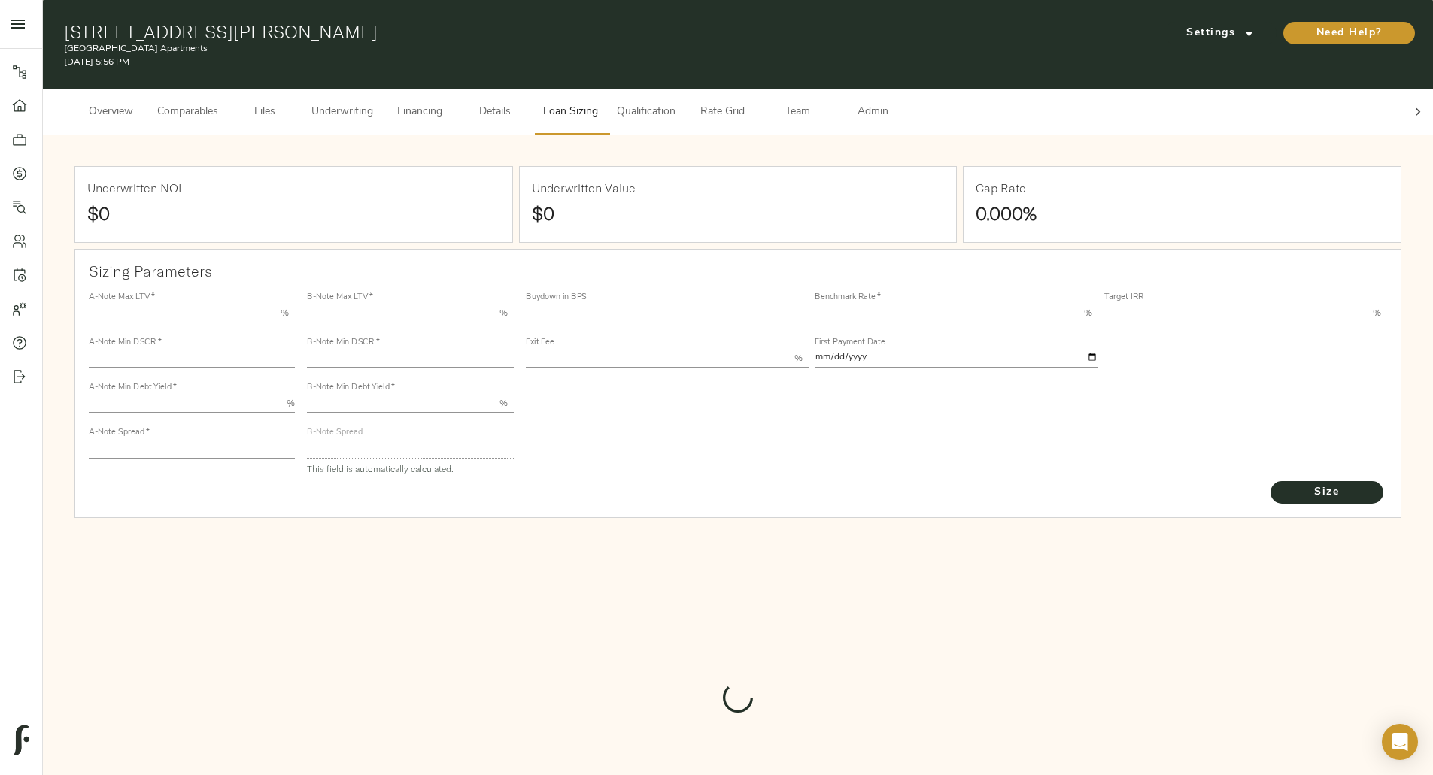
type input "1.0733"
type input "2.00"
type input "684.0582399654982"
type input "15"
type input "3.69"
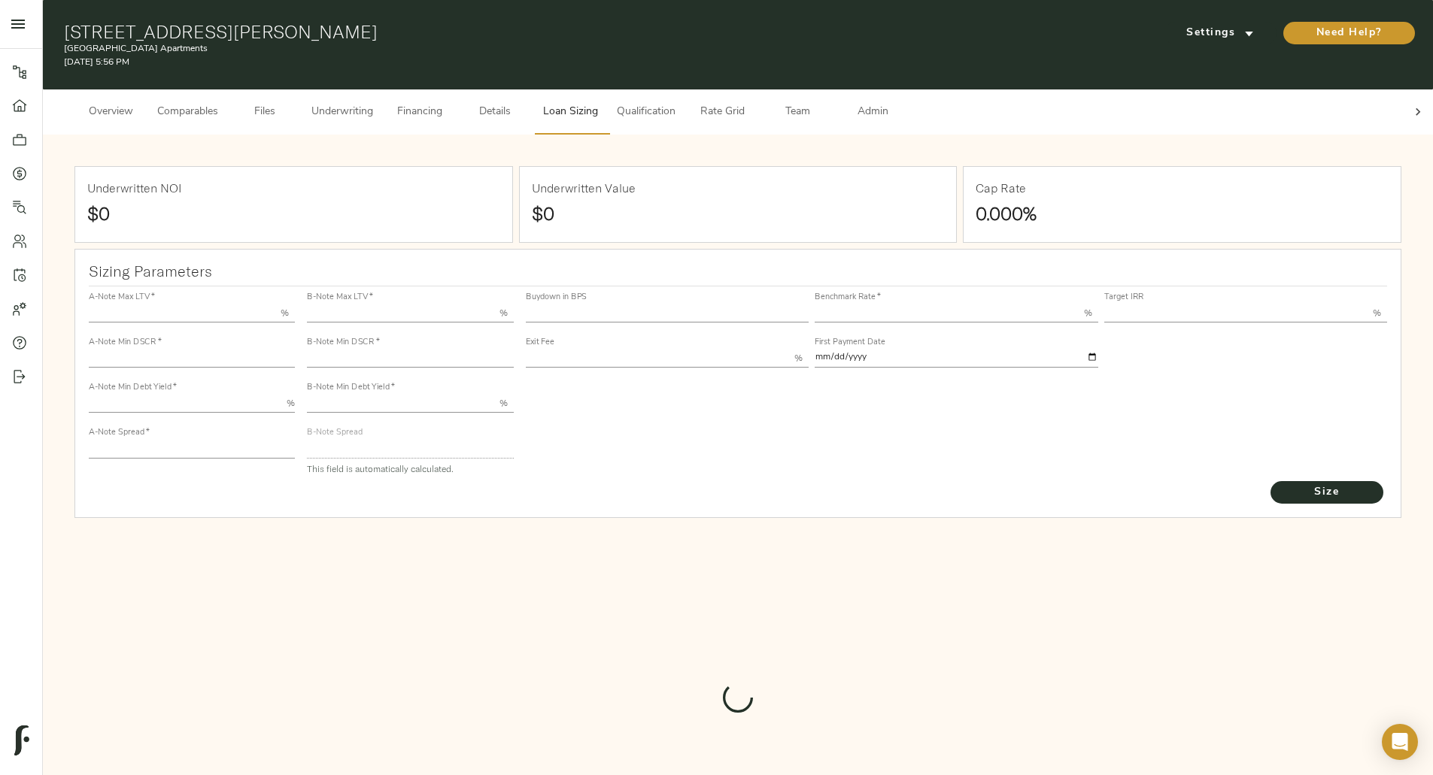
type input "12.50"
type input "1.00"
type input "[DATE]"
